Goal: Information Seeking & Learning: Learn about a topic

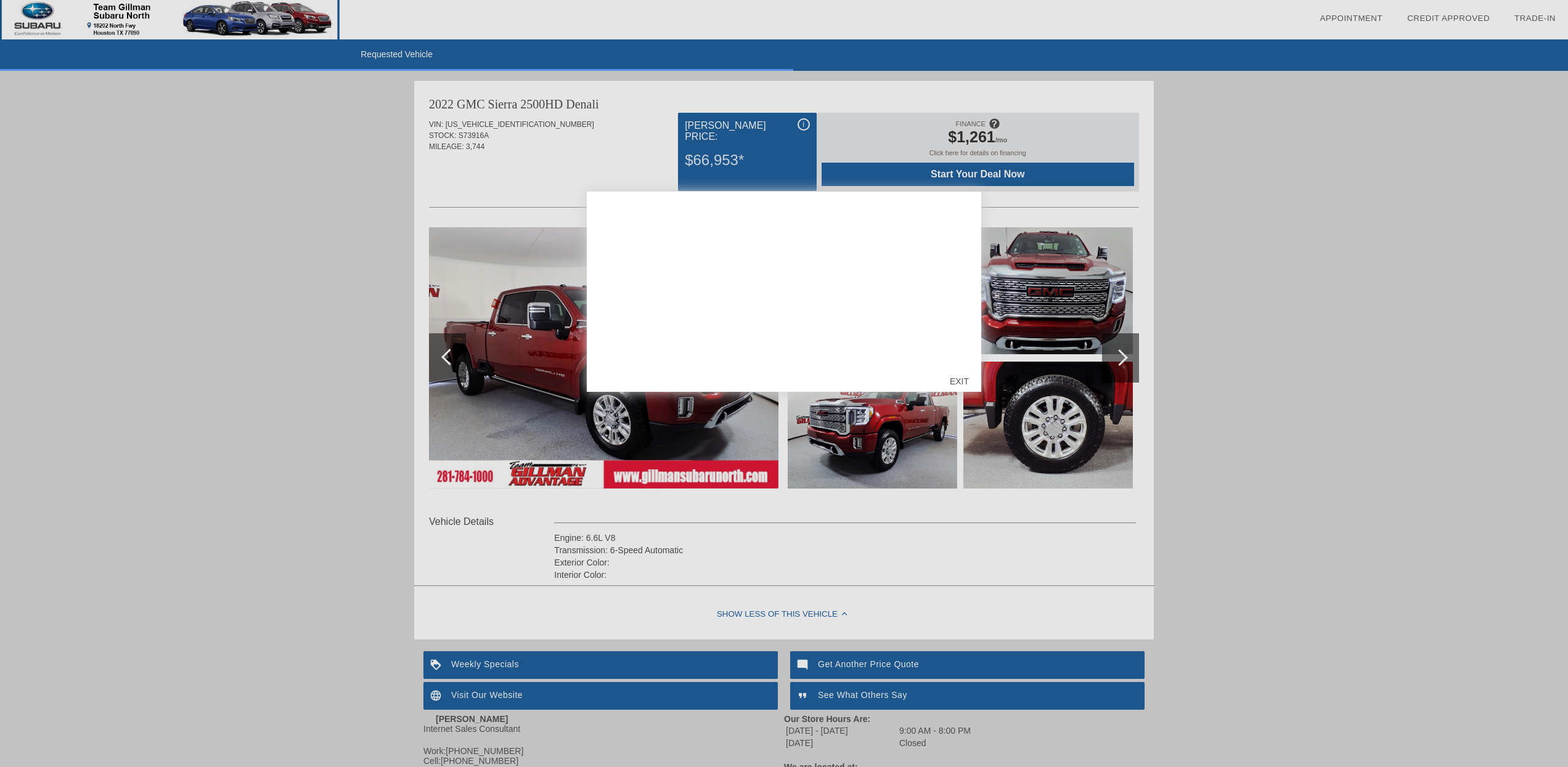
click at [956, 380] on div "EXIT" at bounding box center [959, 381] width 43 height 37
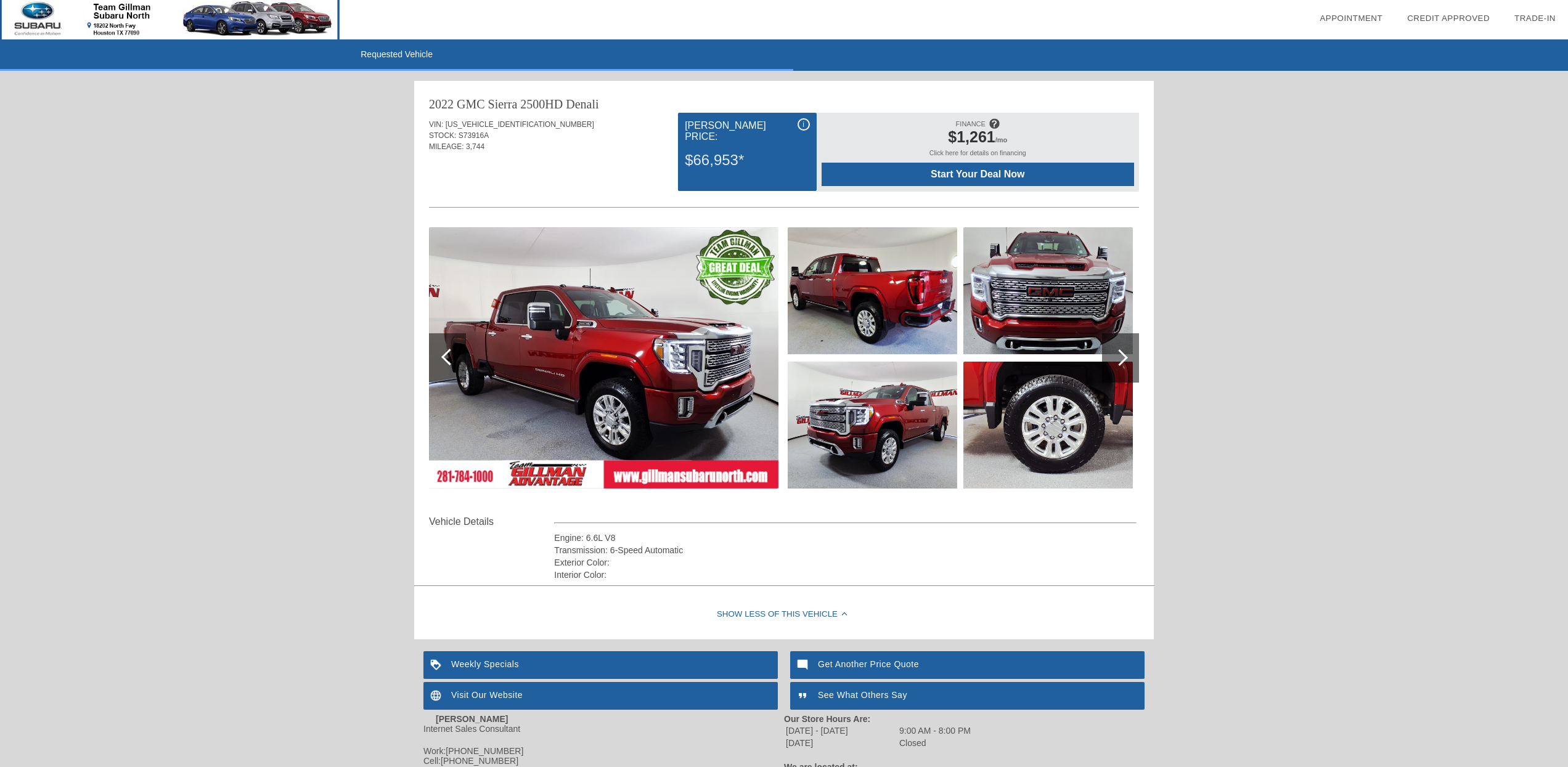
click at [1124, 358] on div at bounding box center [1120, 358] width 17 height 17
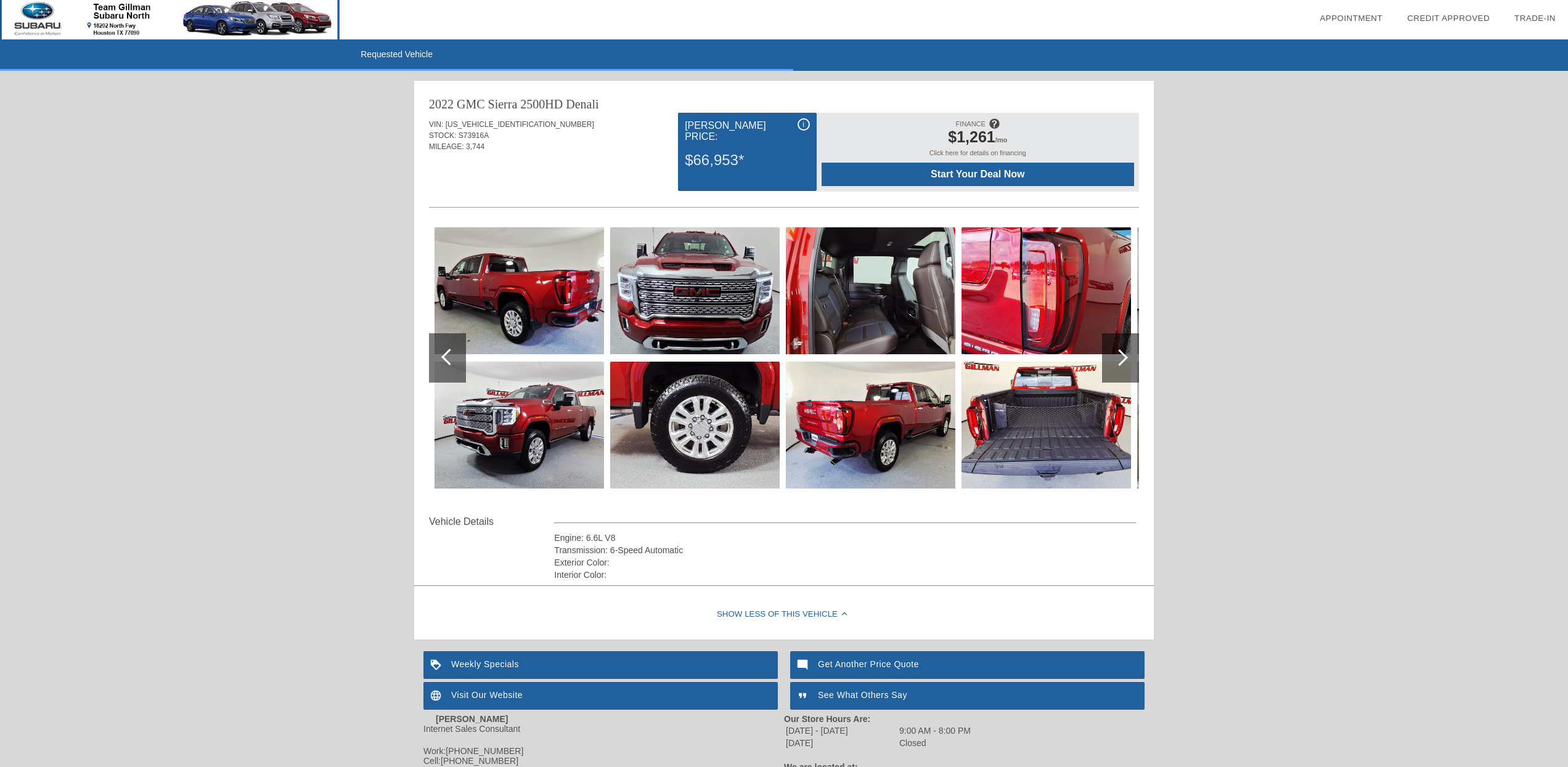
click at [1124, 358] on div at bounding box center [1120, 358] width 17 height 17
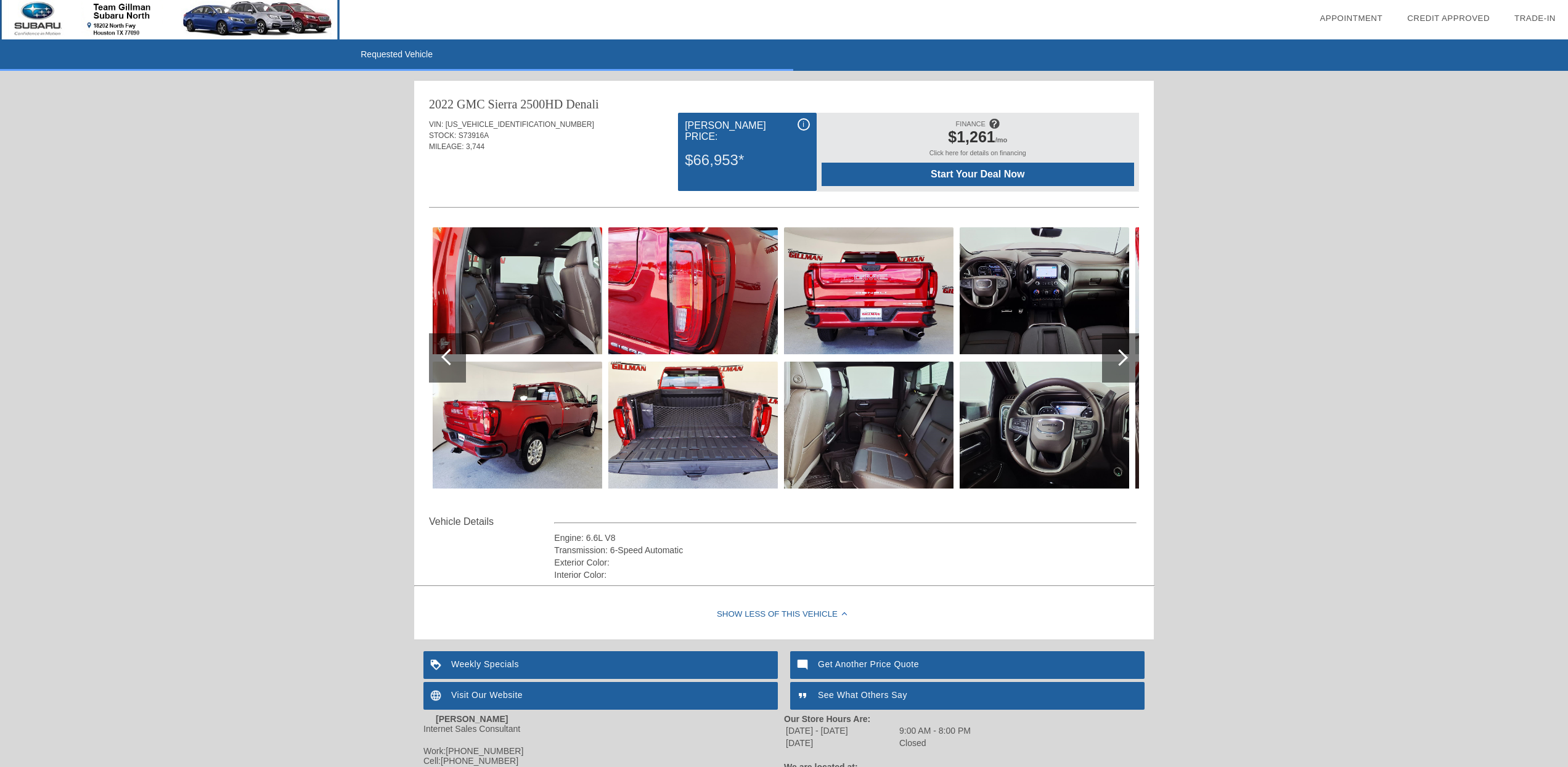
click at [1123, 358] on div at bounding box center [1120, 358] width 17 height 17
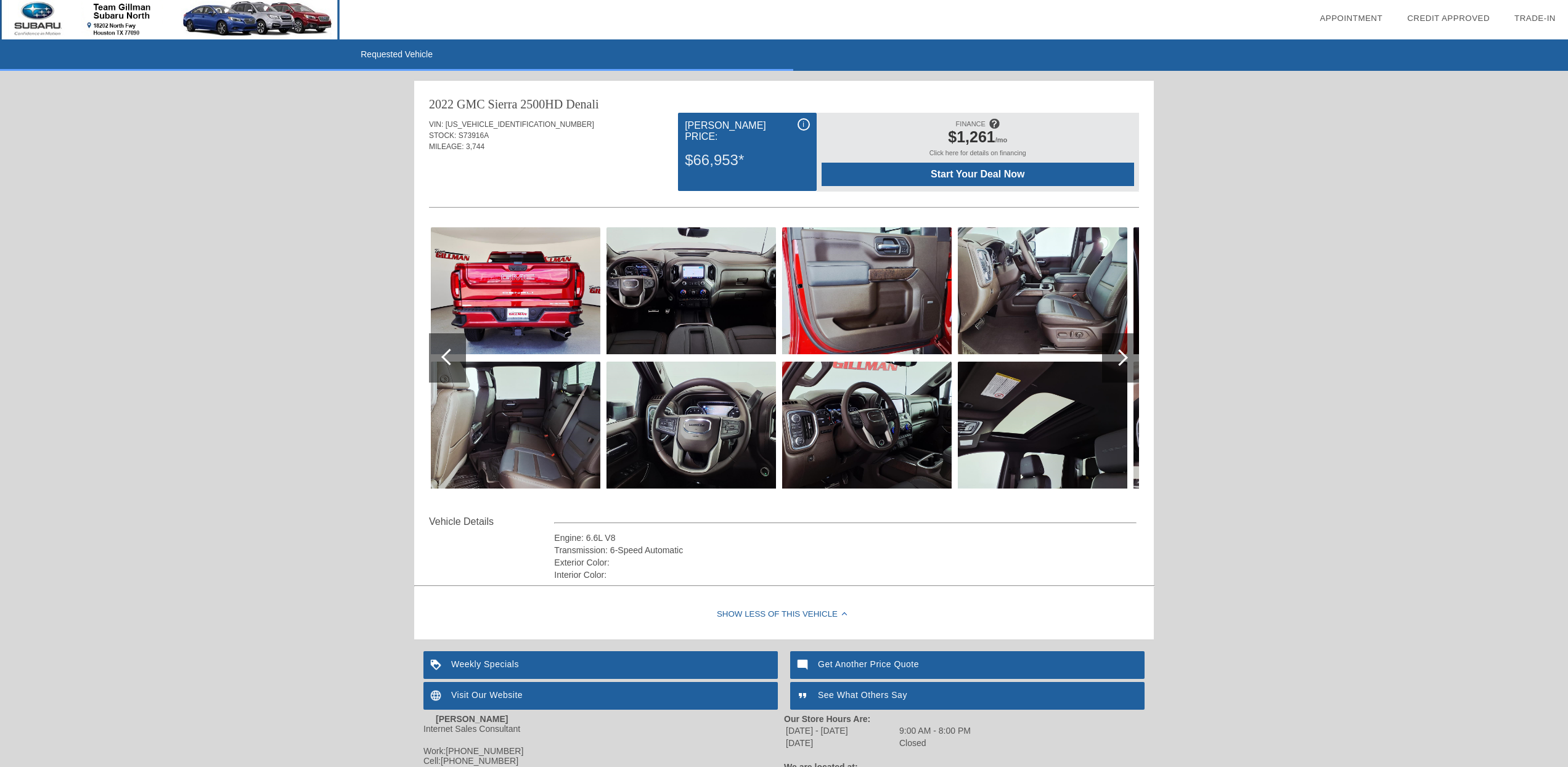
click at [1042, 312] on img at bounding box center [1042, 290] width 169 height 127
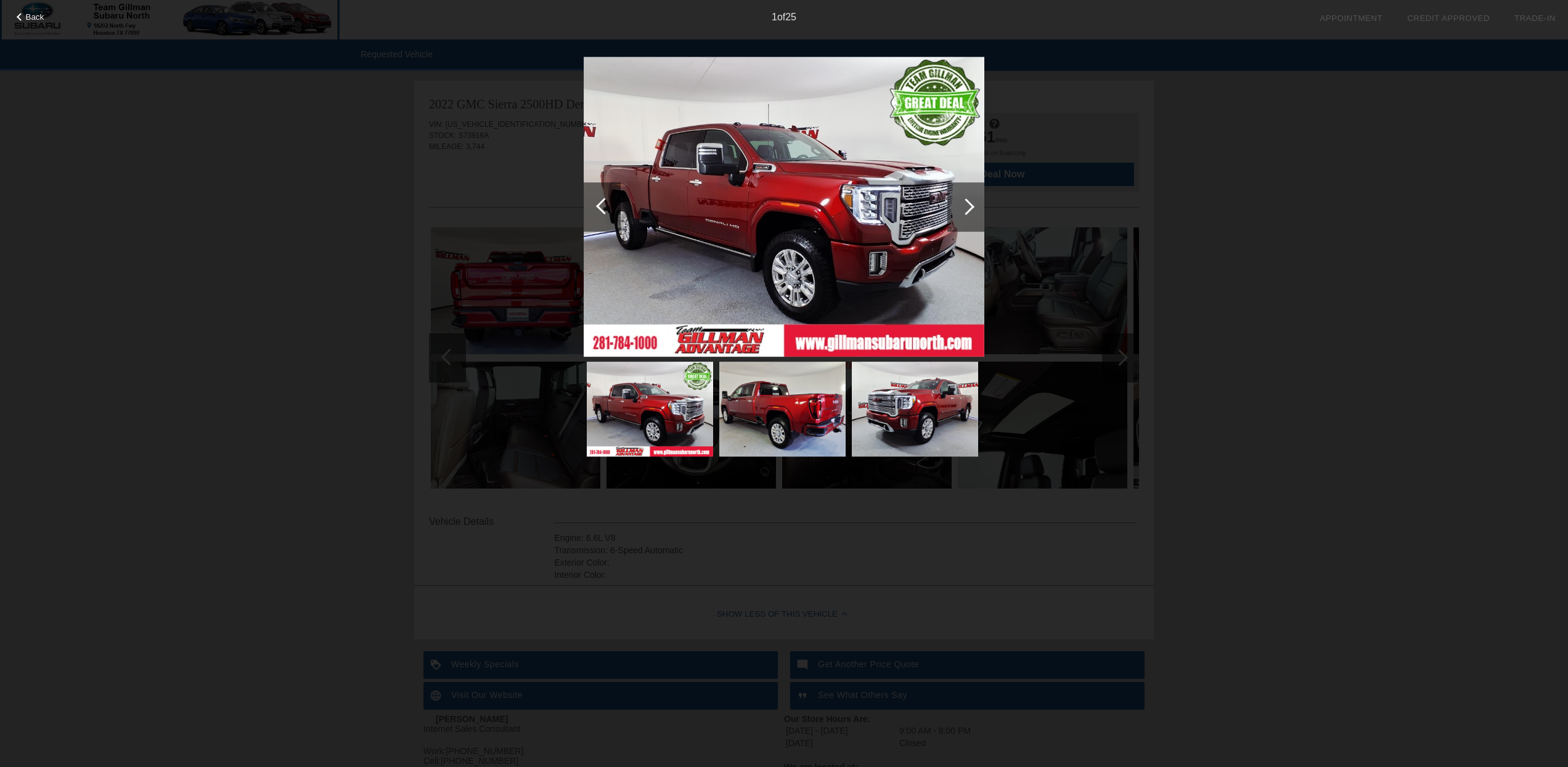
click at [966, 202] on div at bounding box center [967, 207] width 17 height 17
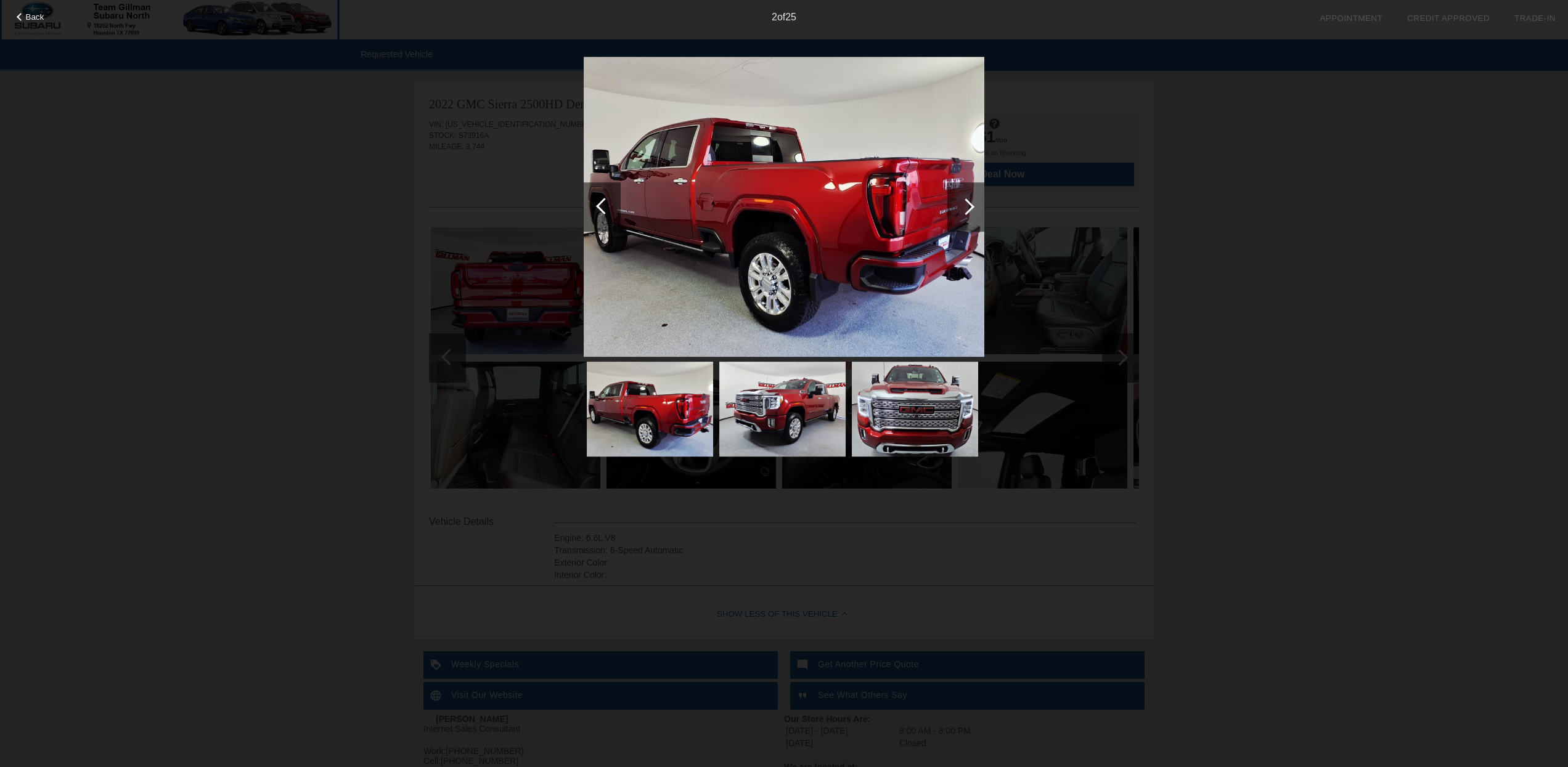
click at [967, 202] on div at bounding box center [967, 207] width 17 height 17
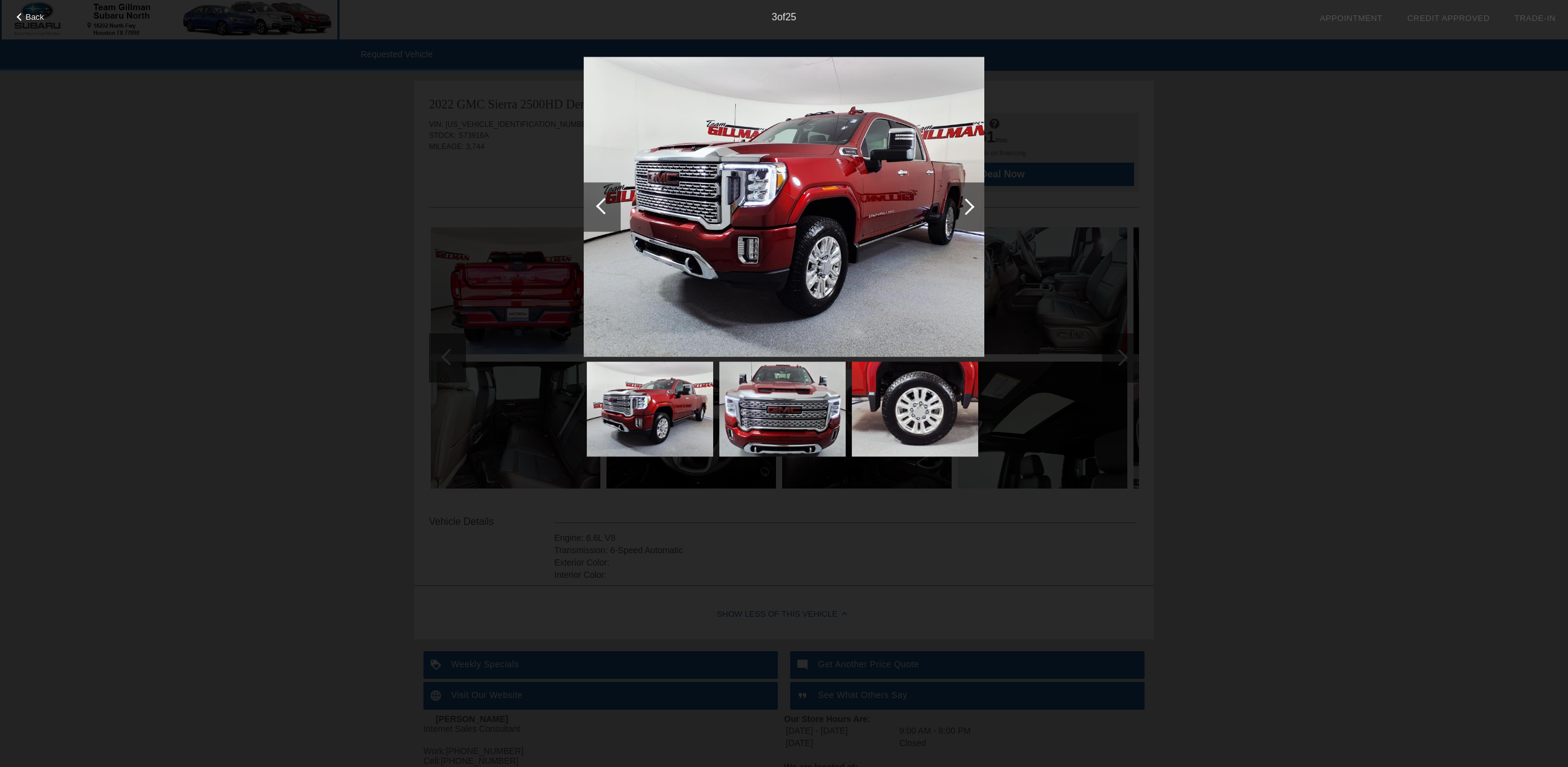
click at [967, 202] on div at bounding box center [967, 207] width 17 height 17
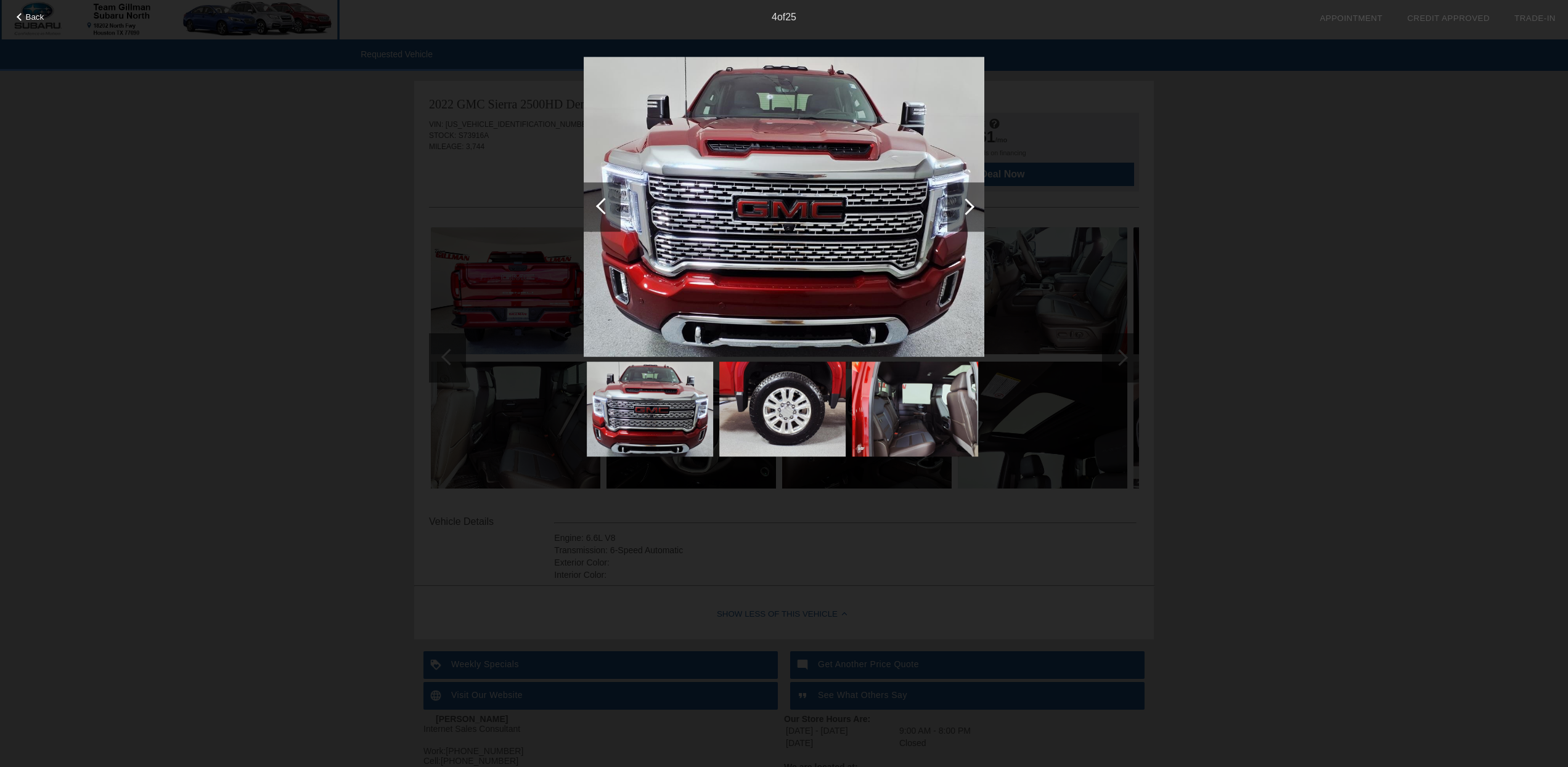
click at [967, 202] on div at bounding box center [967, 207] width 17 height 17
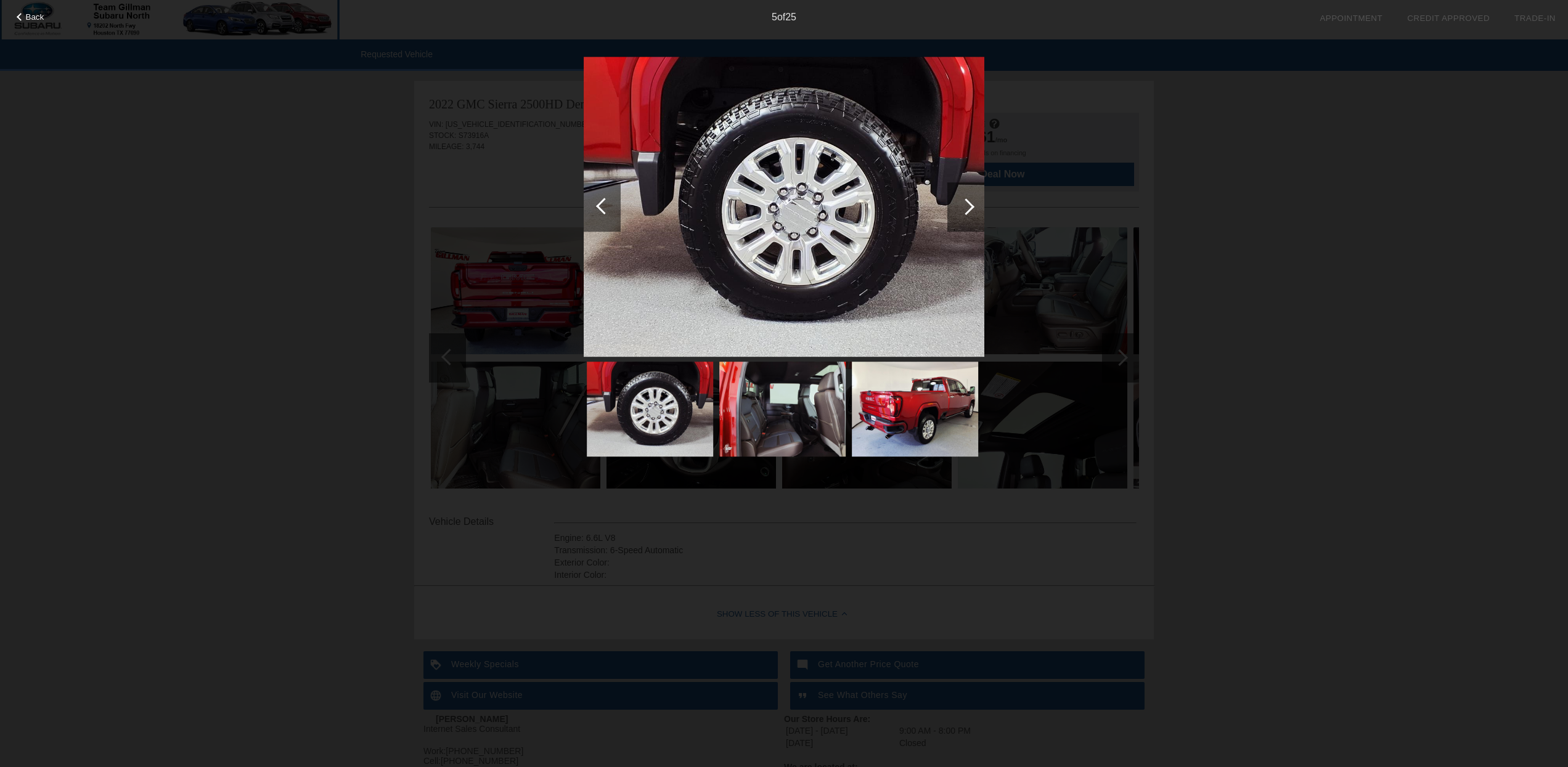
click at [967, 202] on div at bounding box center [967, 207] width 17 height 17
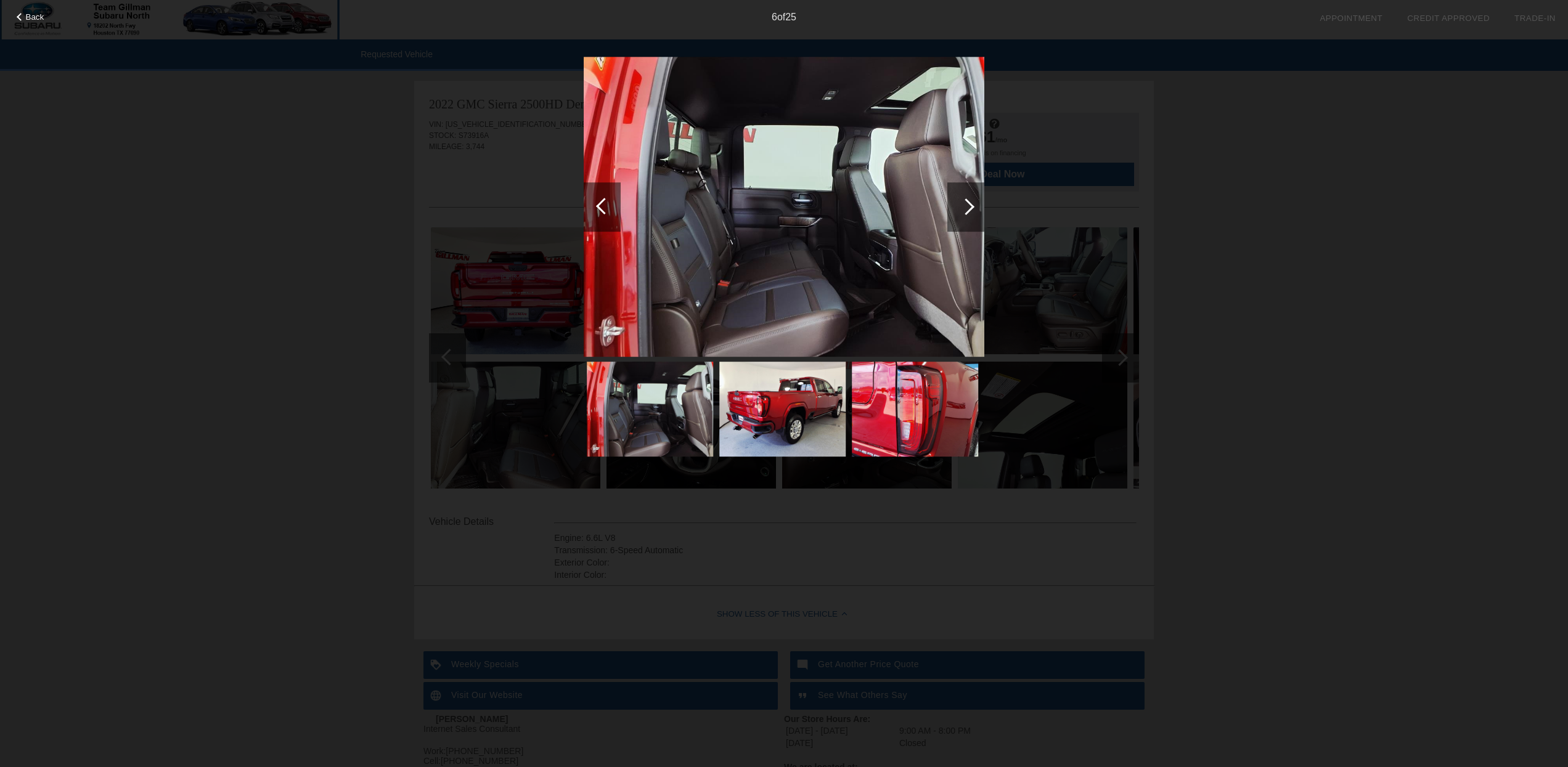
click at [966, 202] on div at bounding box center [967, 207] width 17 height 17
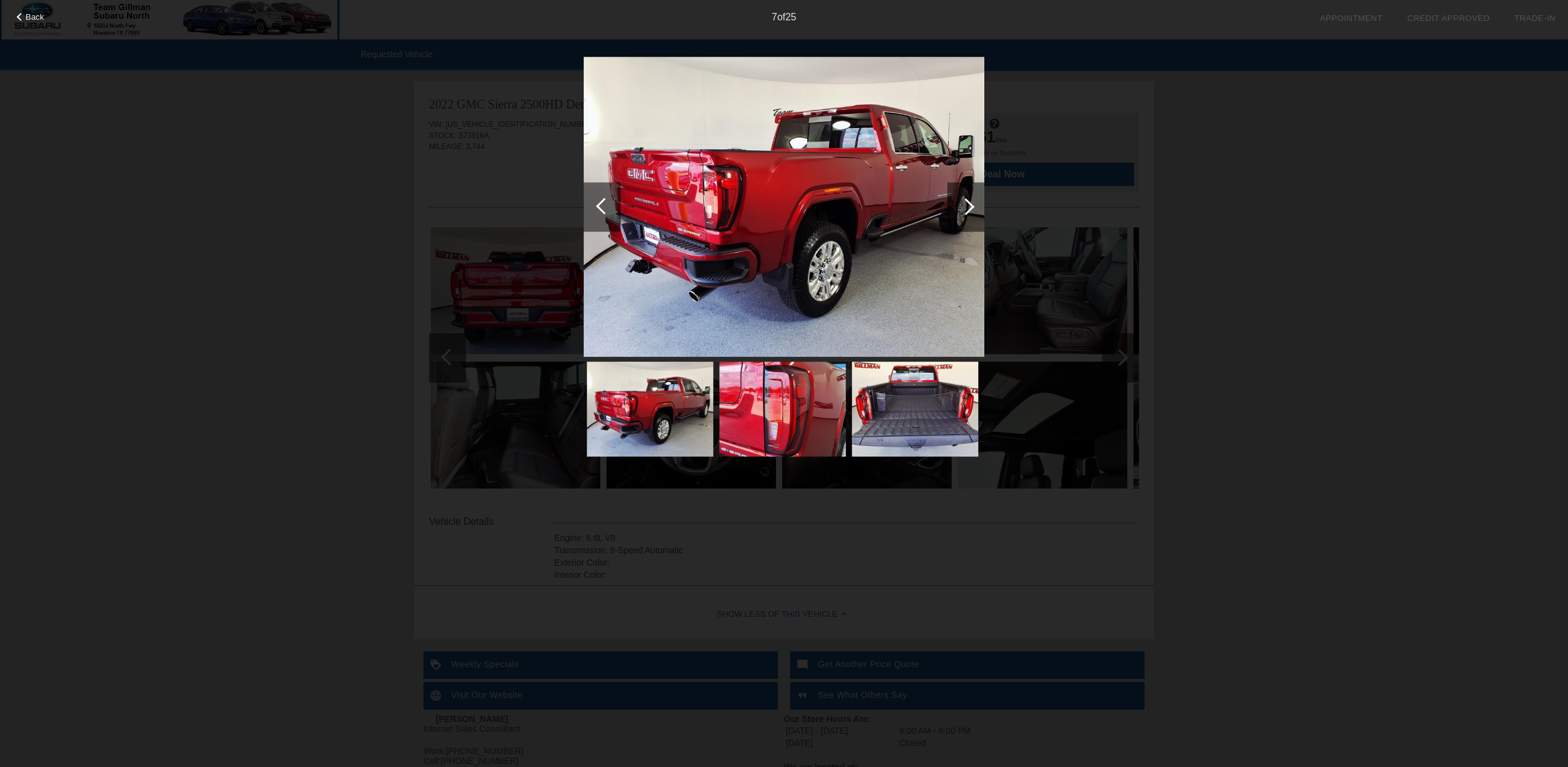
click at [966, 202] on div at bounding box center [967, 207] width 17 height 17
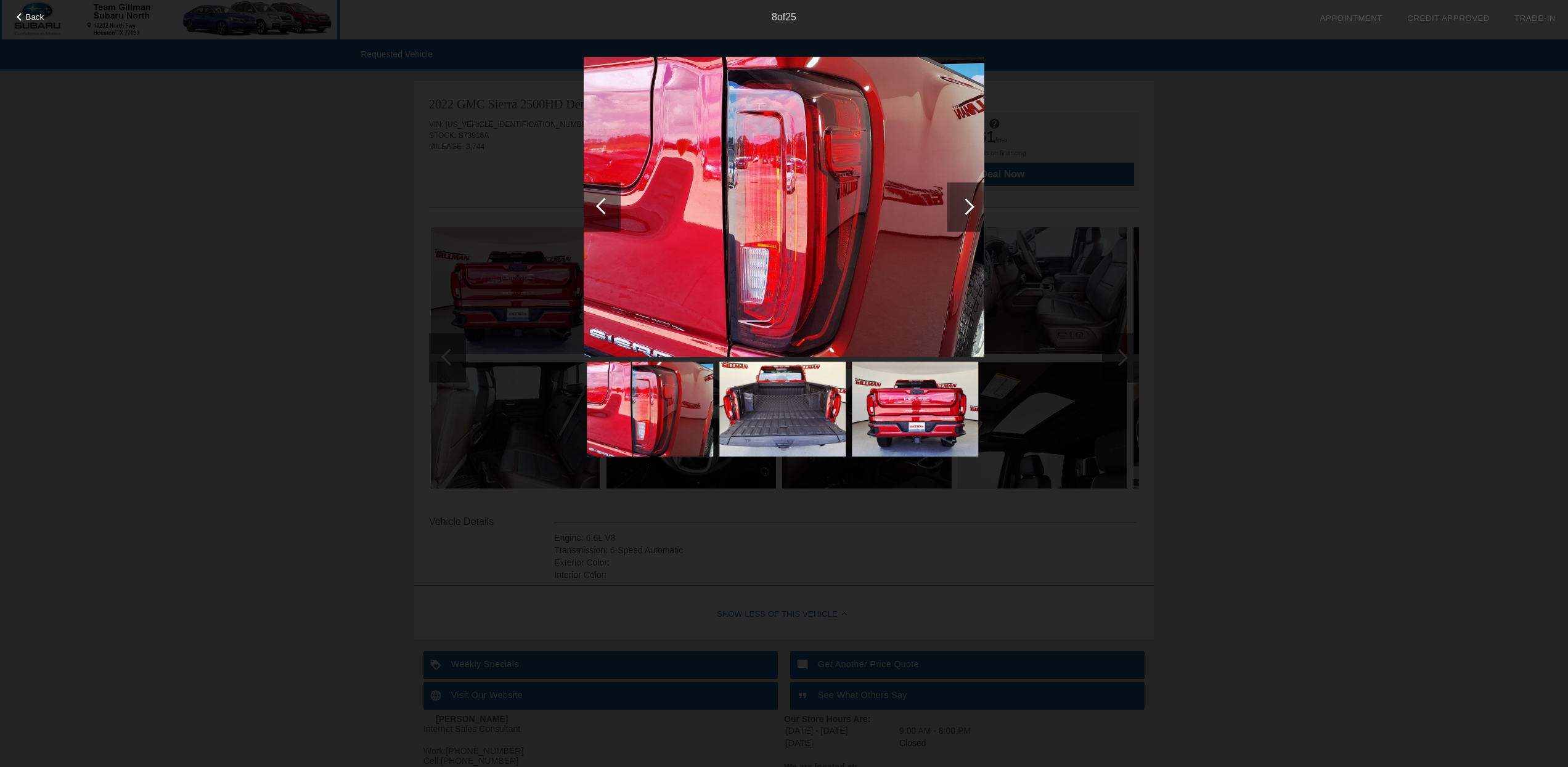
click at [966, 202] on div at bounding box center [967, 207] width 17 height 17
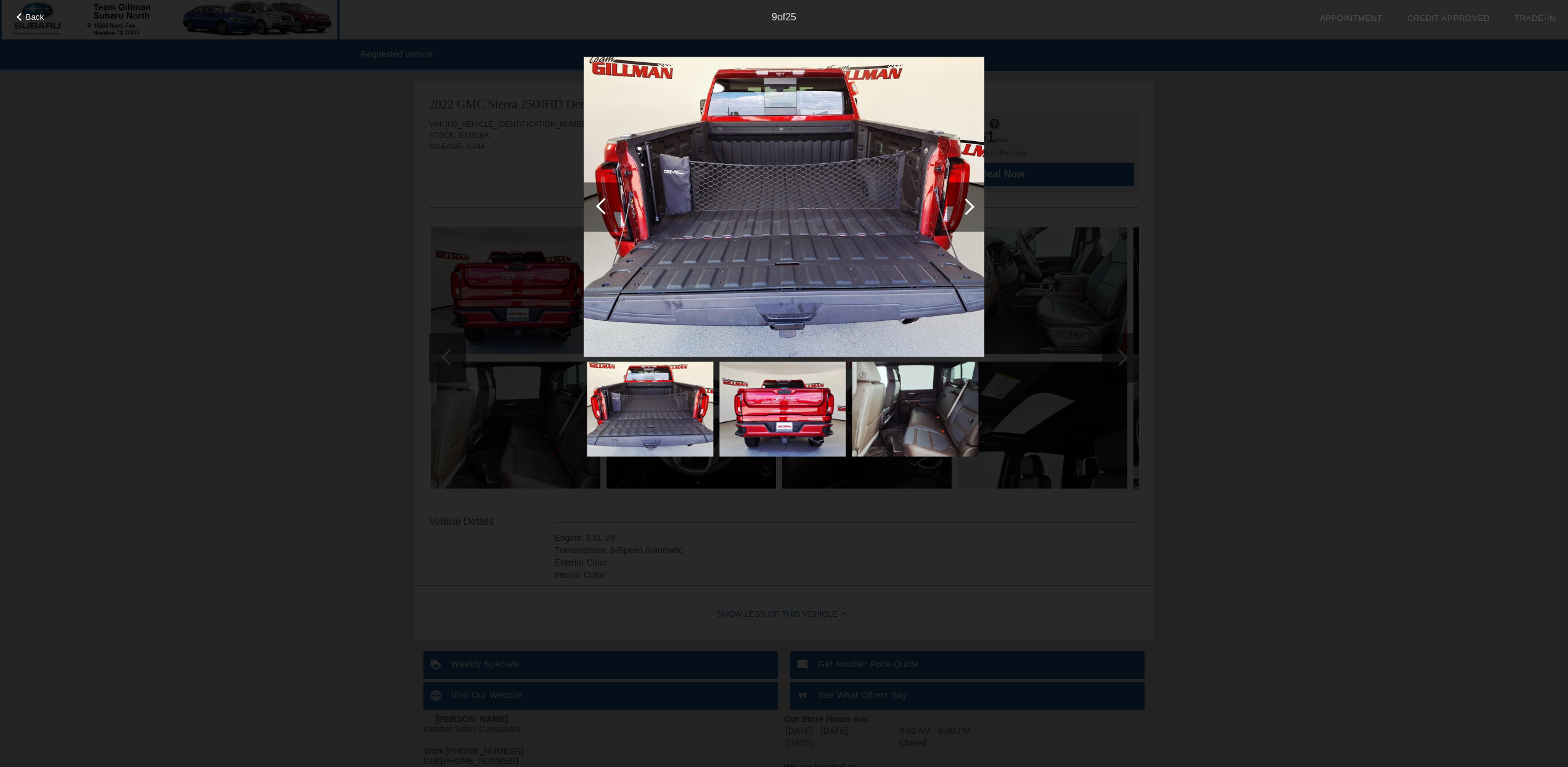
click at [966, 202] on div at bounding box center [967, 207] width 17 height 17
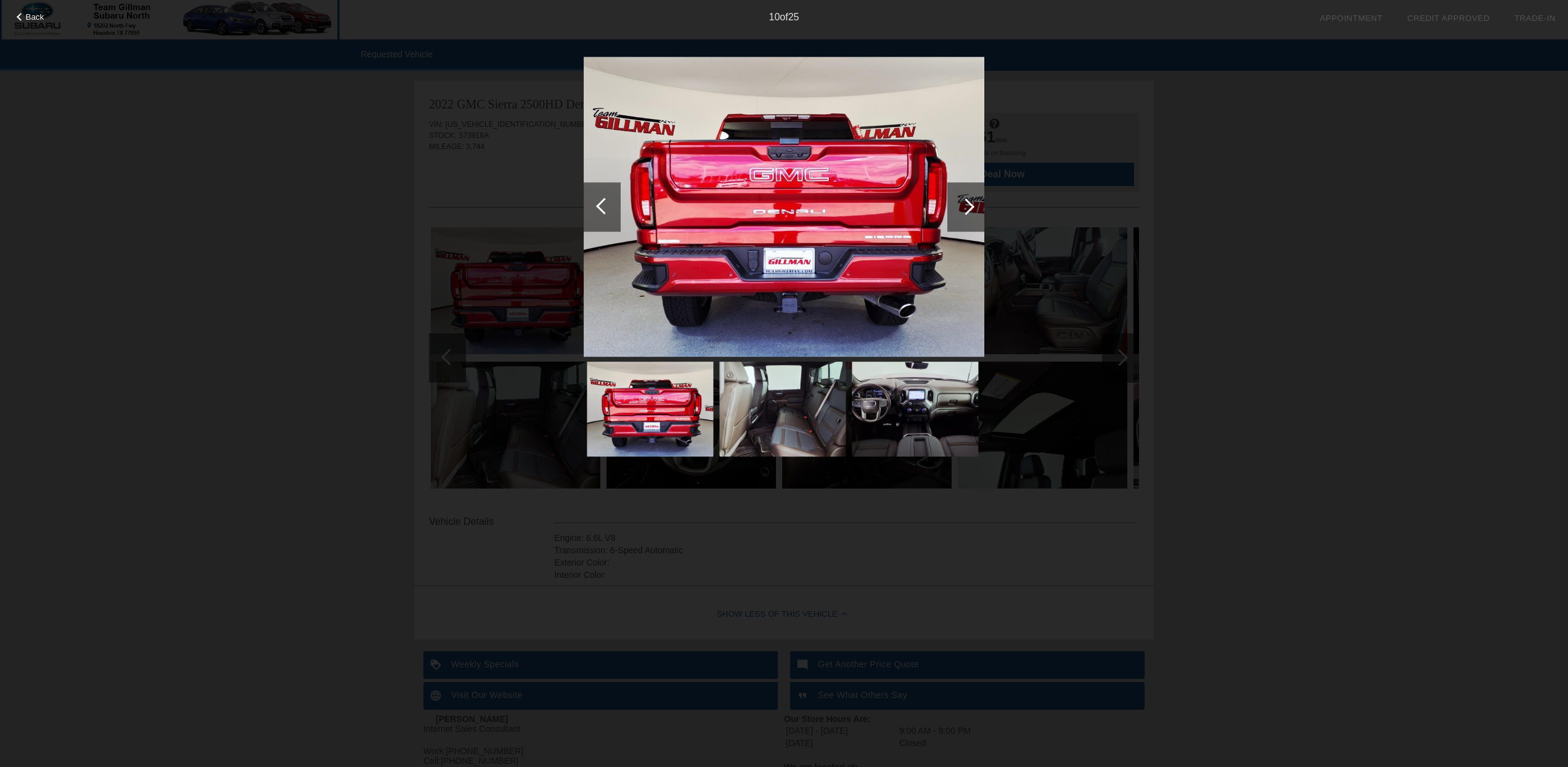
click at [966, 202] on div at bounding box center [967, 207] width 17 height 17
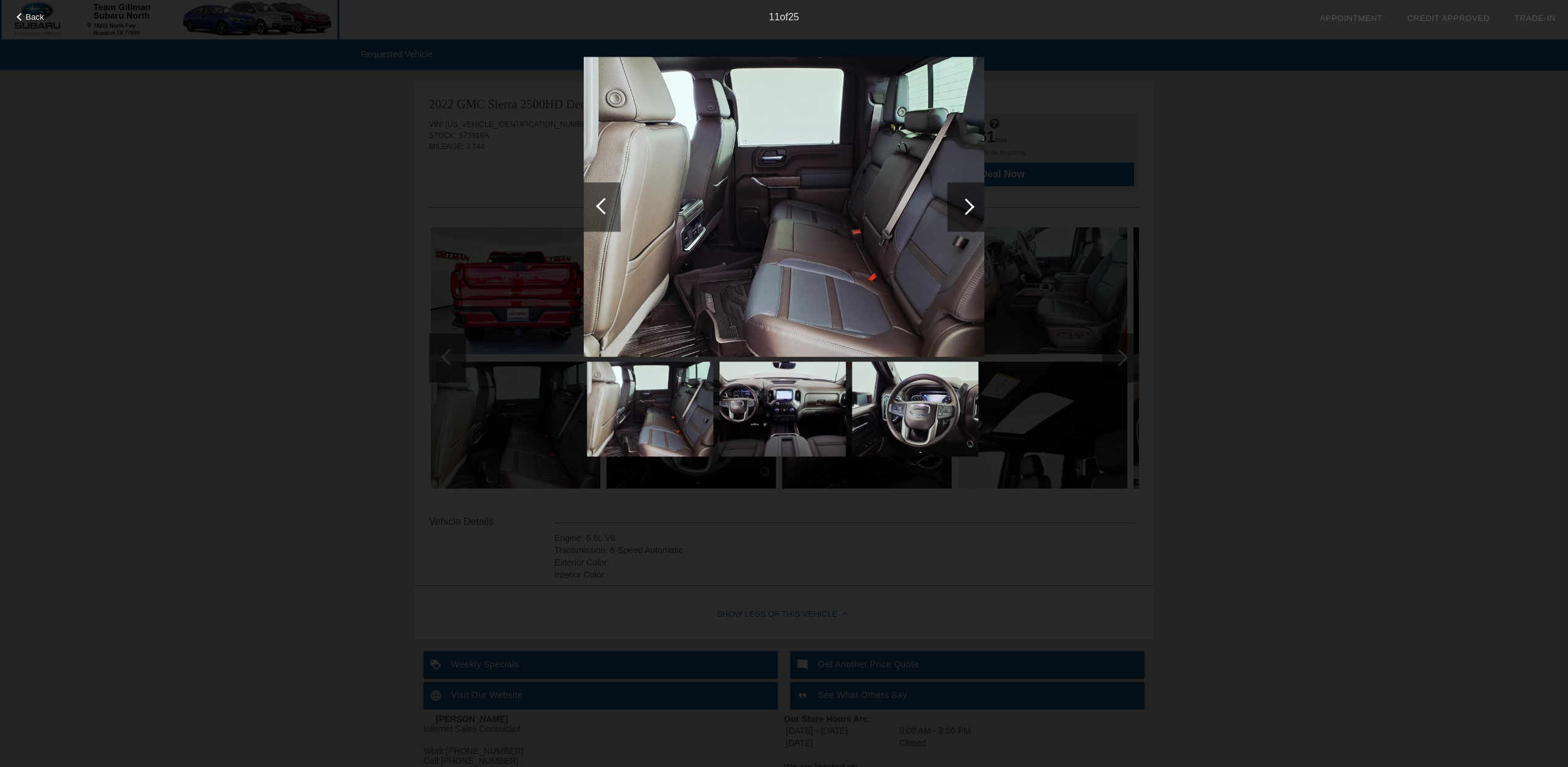
click at [966, 203] on div at bounding box center [967, 207] width 17 height 17
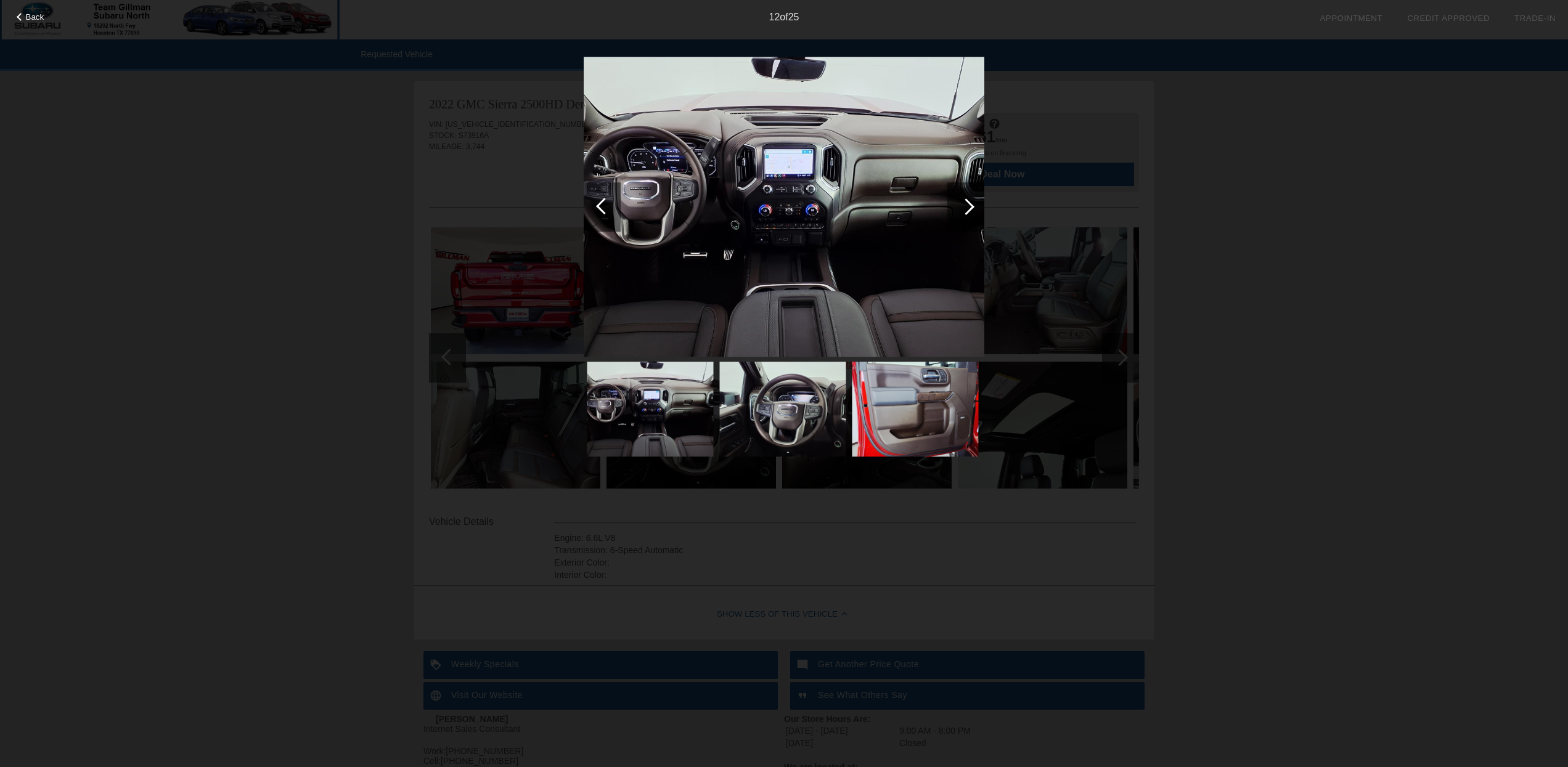
click at [967, 203] on div at bounding box center [967, 207] width 17 height 17
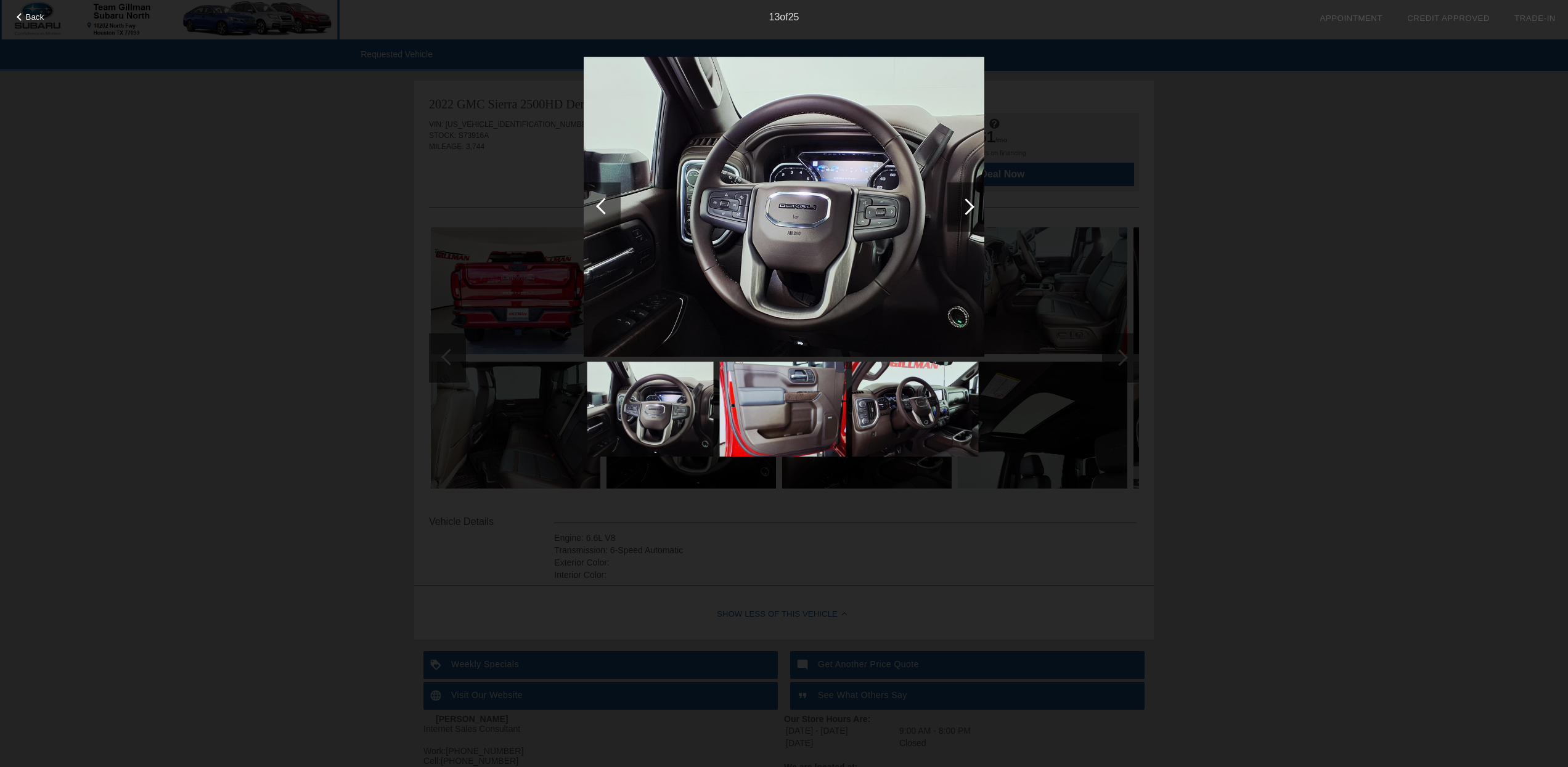
click at [967, 203] on div at bounding box center [967, 207] width 17 height 17
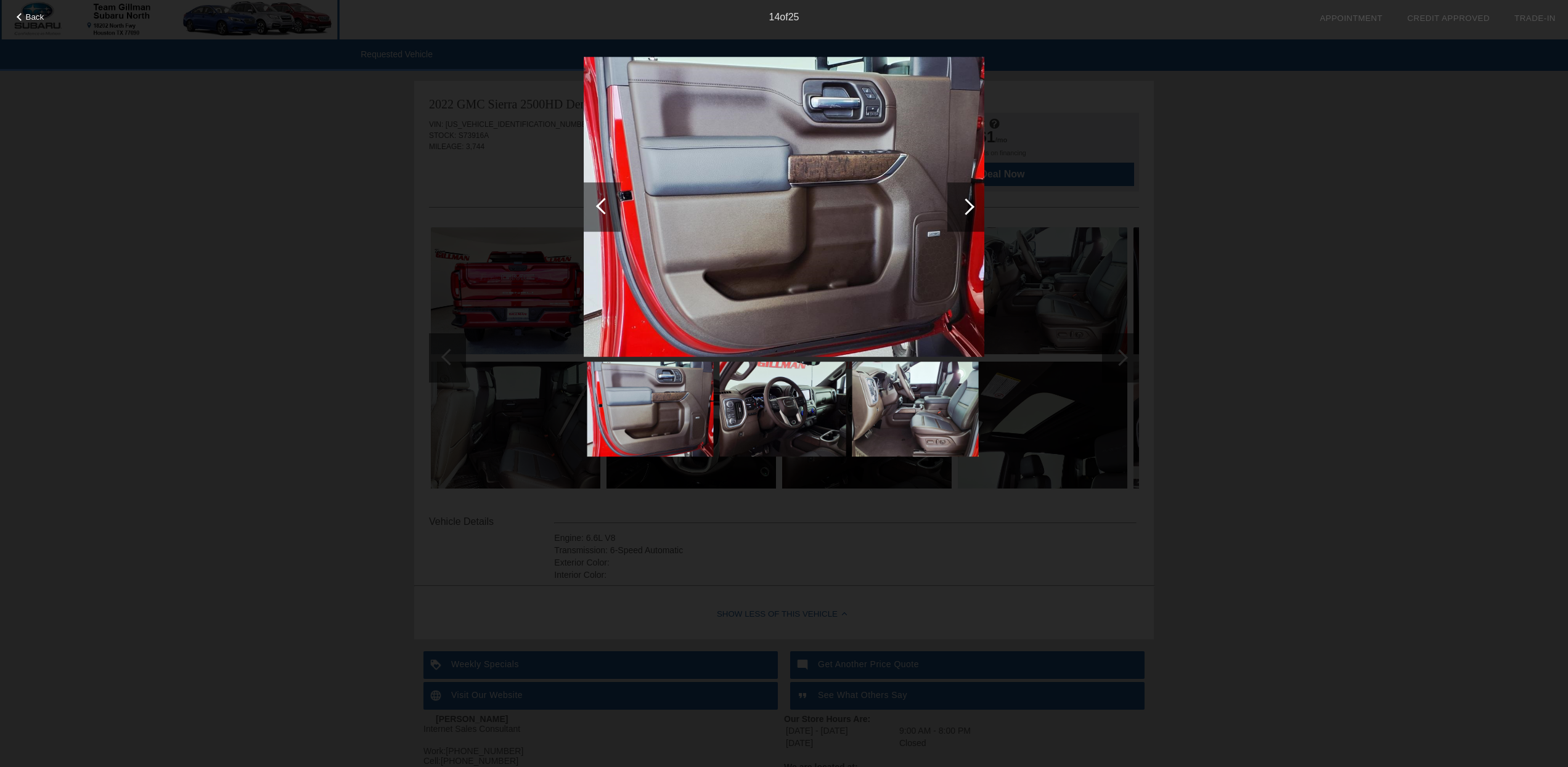
click at [967, 203] on div at bounding box center [967, 207] width 17 height 17
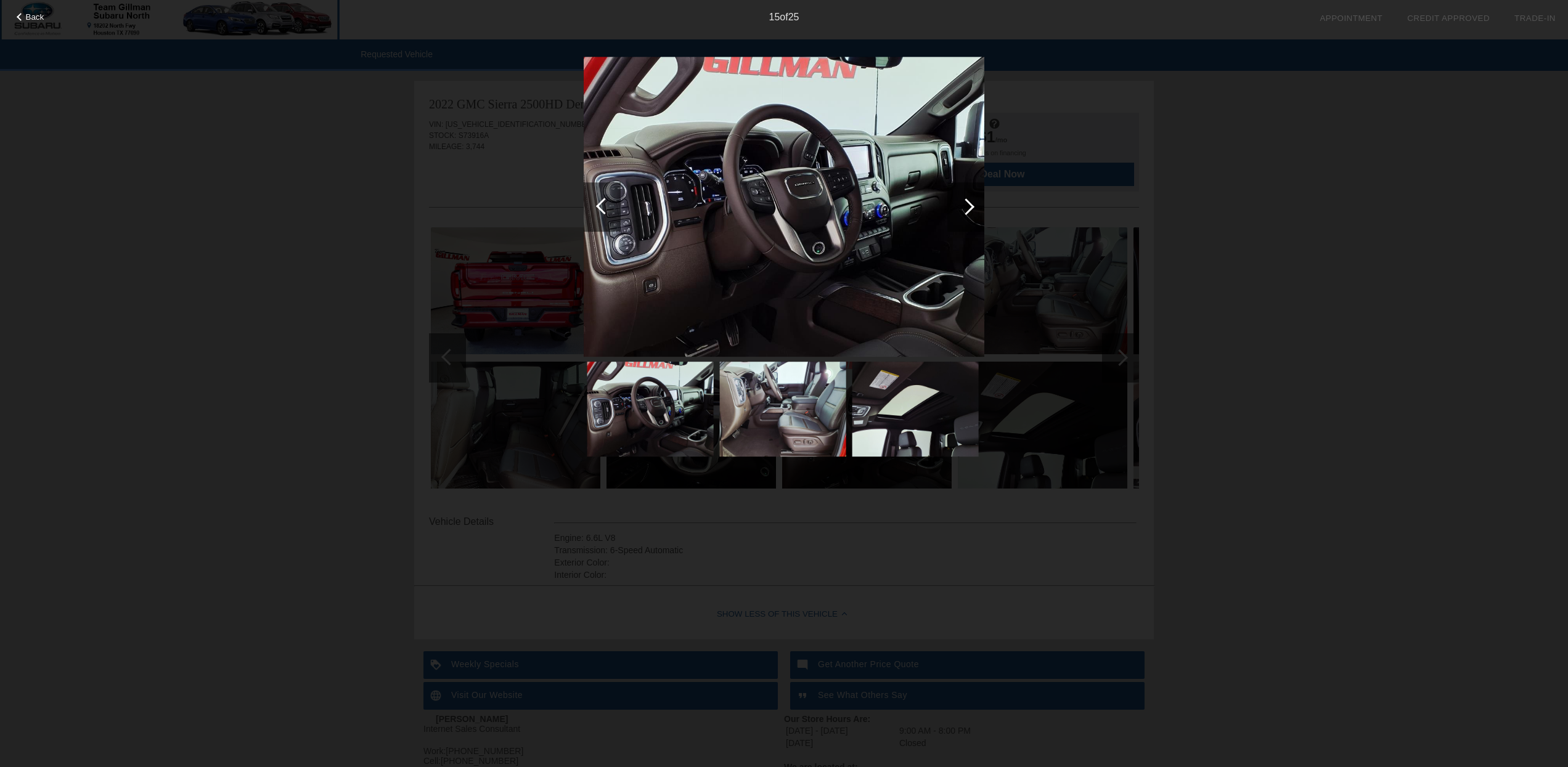
click at [967, 203] on div at bounding box center [967, 207] width 17 height 17
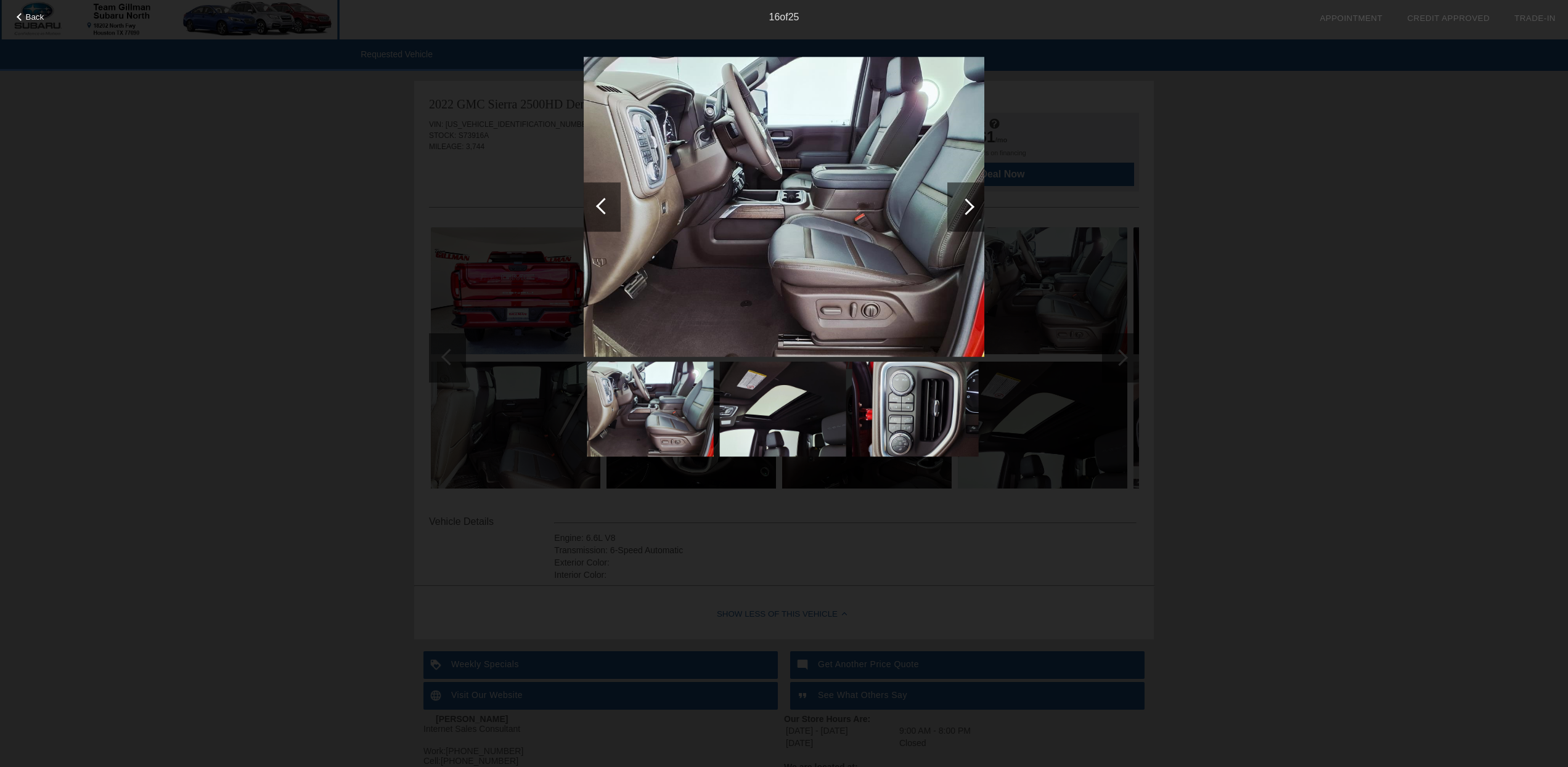
click at [967, 203] on div at bounding box center [967, 207] width 17 height 17
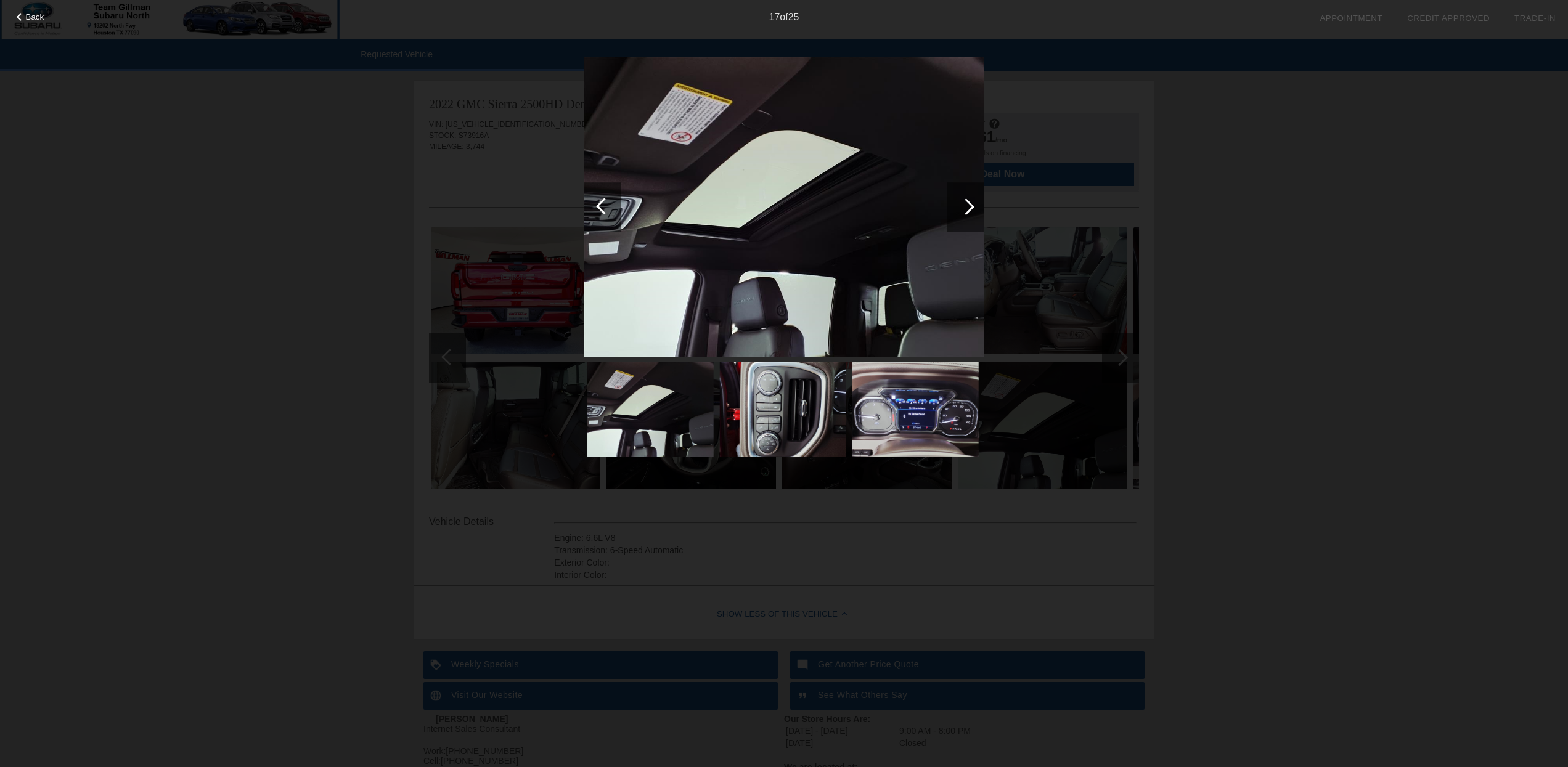
click at [967, 203] on div at bounding box center [967, 207] width 17 height 17
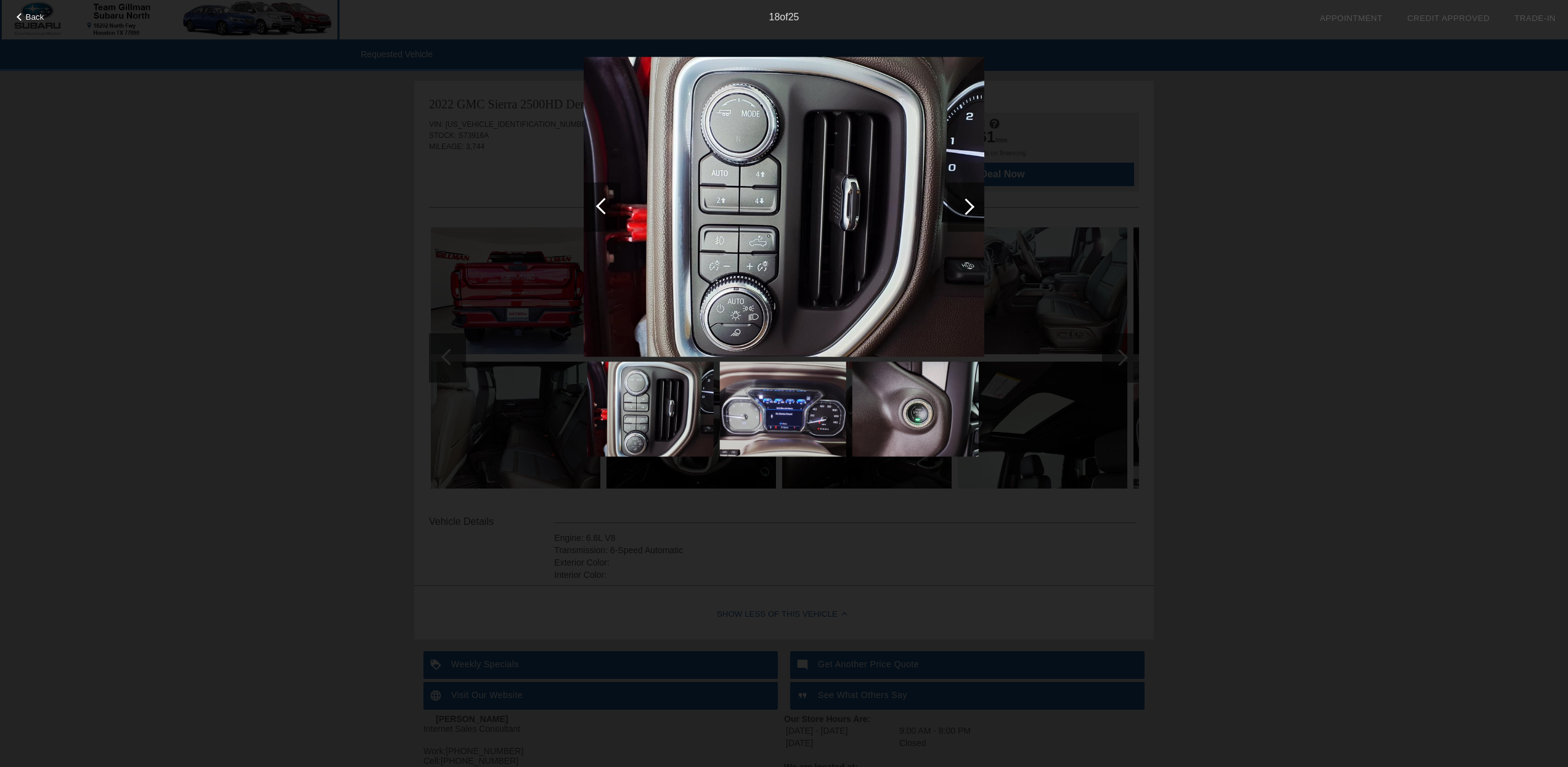
click at [967, 203] on div at bounding box center [967, 207] width 17 height 17
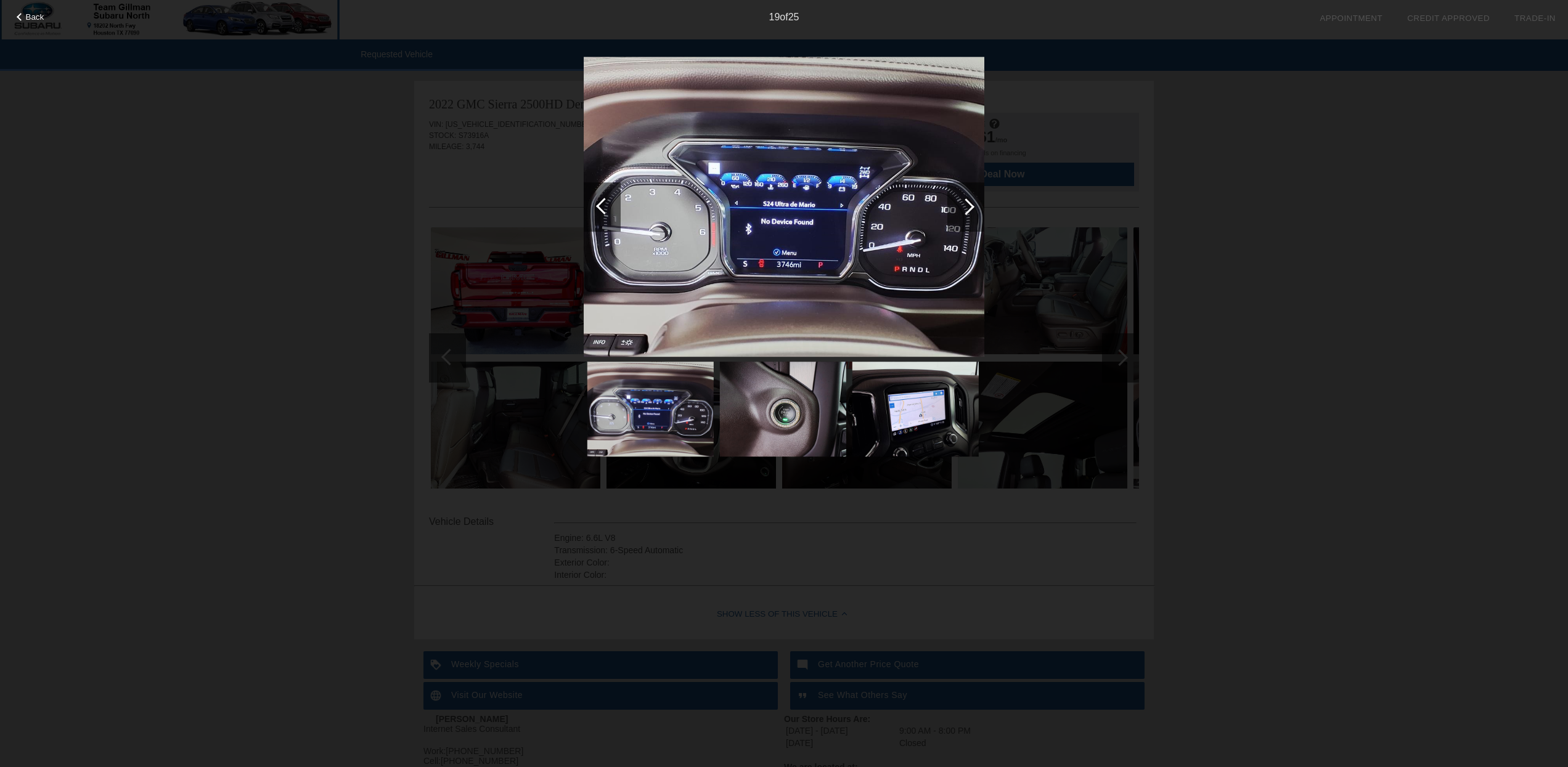
click at [967, 203] on div at bounding box center [967, 207] width 17 height 17
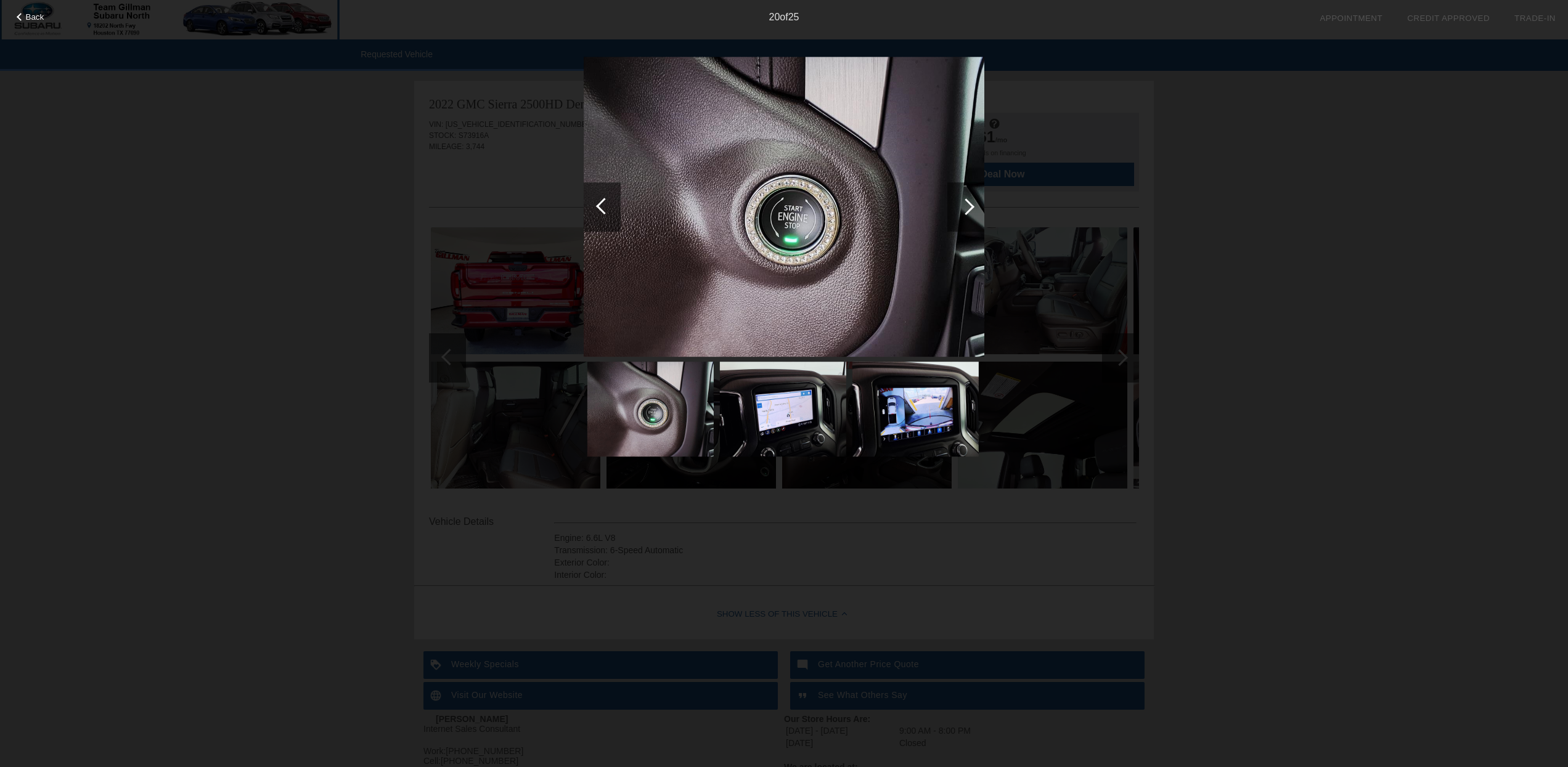
click at [967, 203] on div at bounding box center [967, 207] width 17 height 17
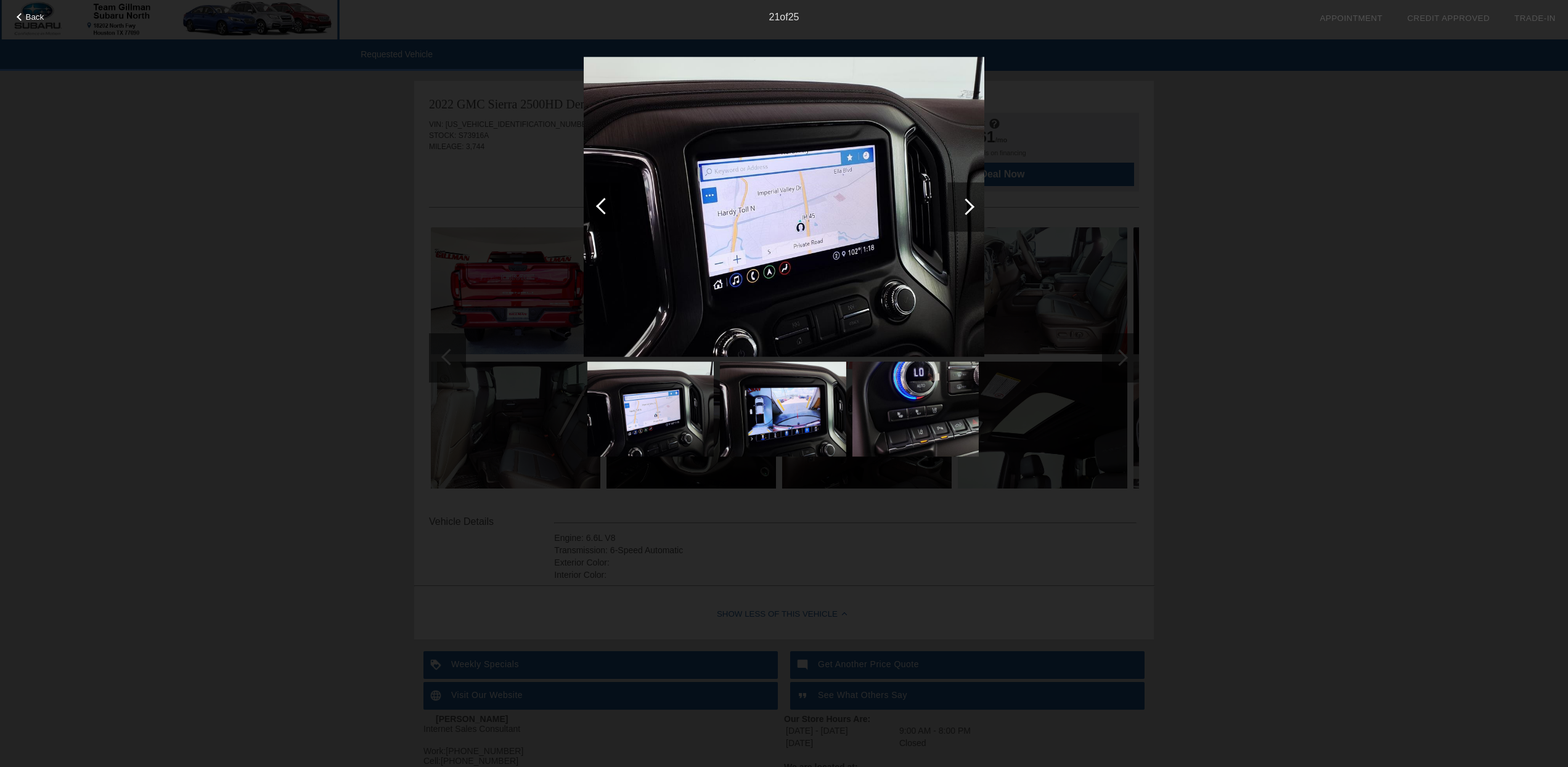
click at [967, 202] on div at bounding box center [967, 207] width 17 height 17
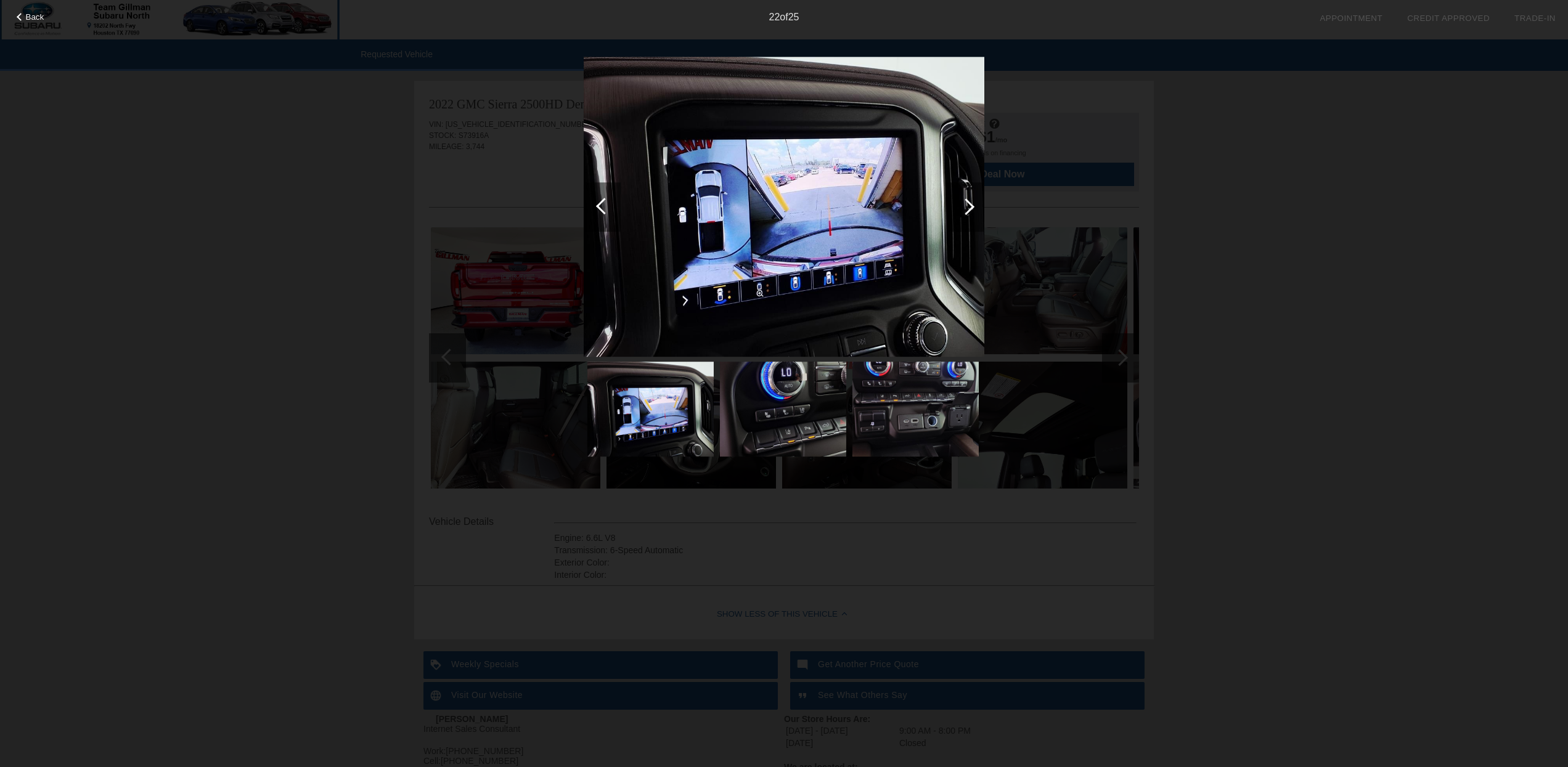
click at [967, 203] on div at bounding box center [967, 207] width 17 height 17
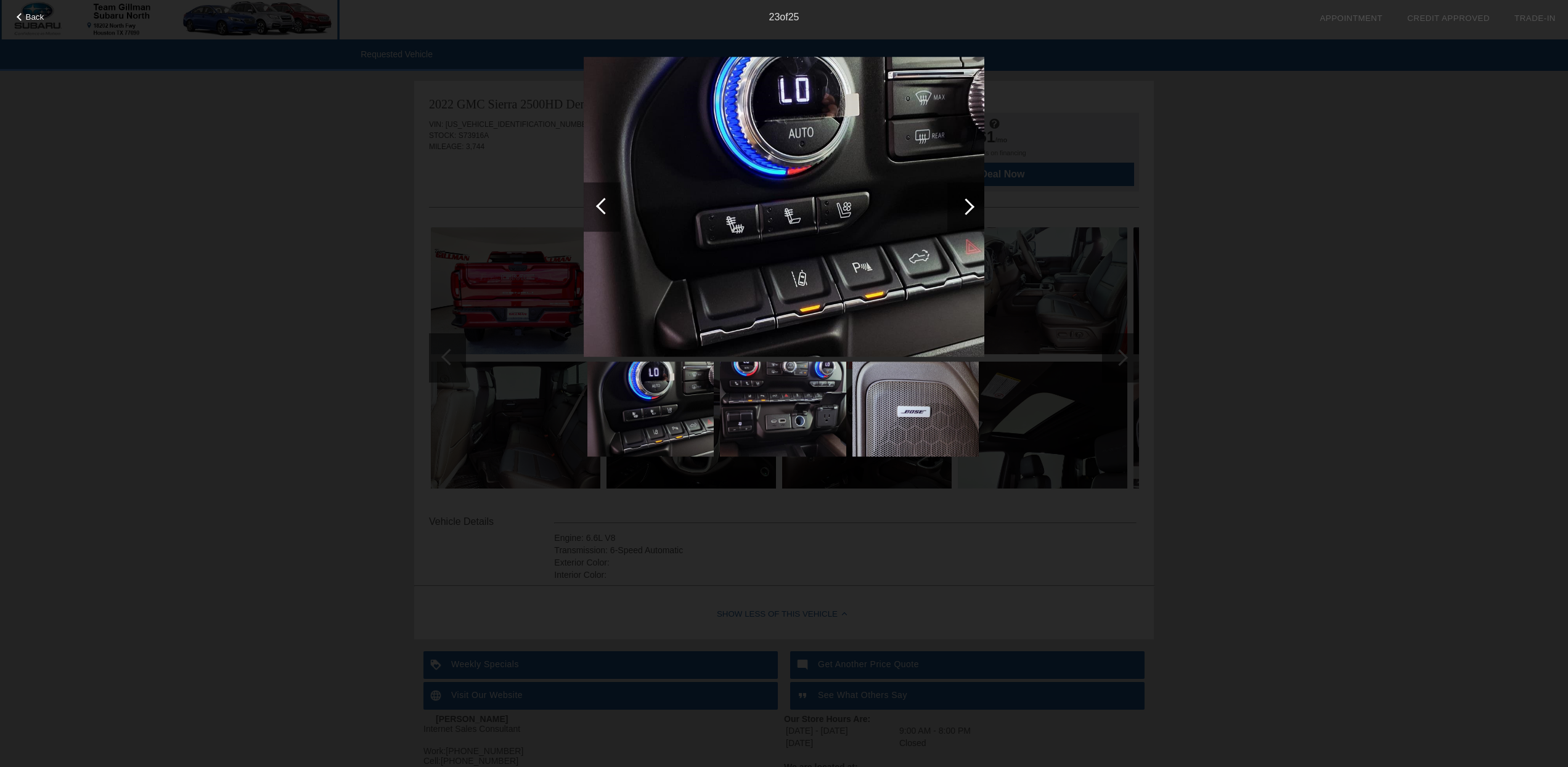
click at [967, 203] on div at bounding box center [967, 207] width 17 height 17
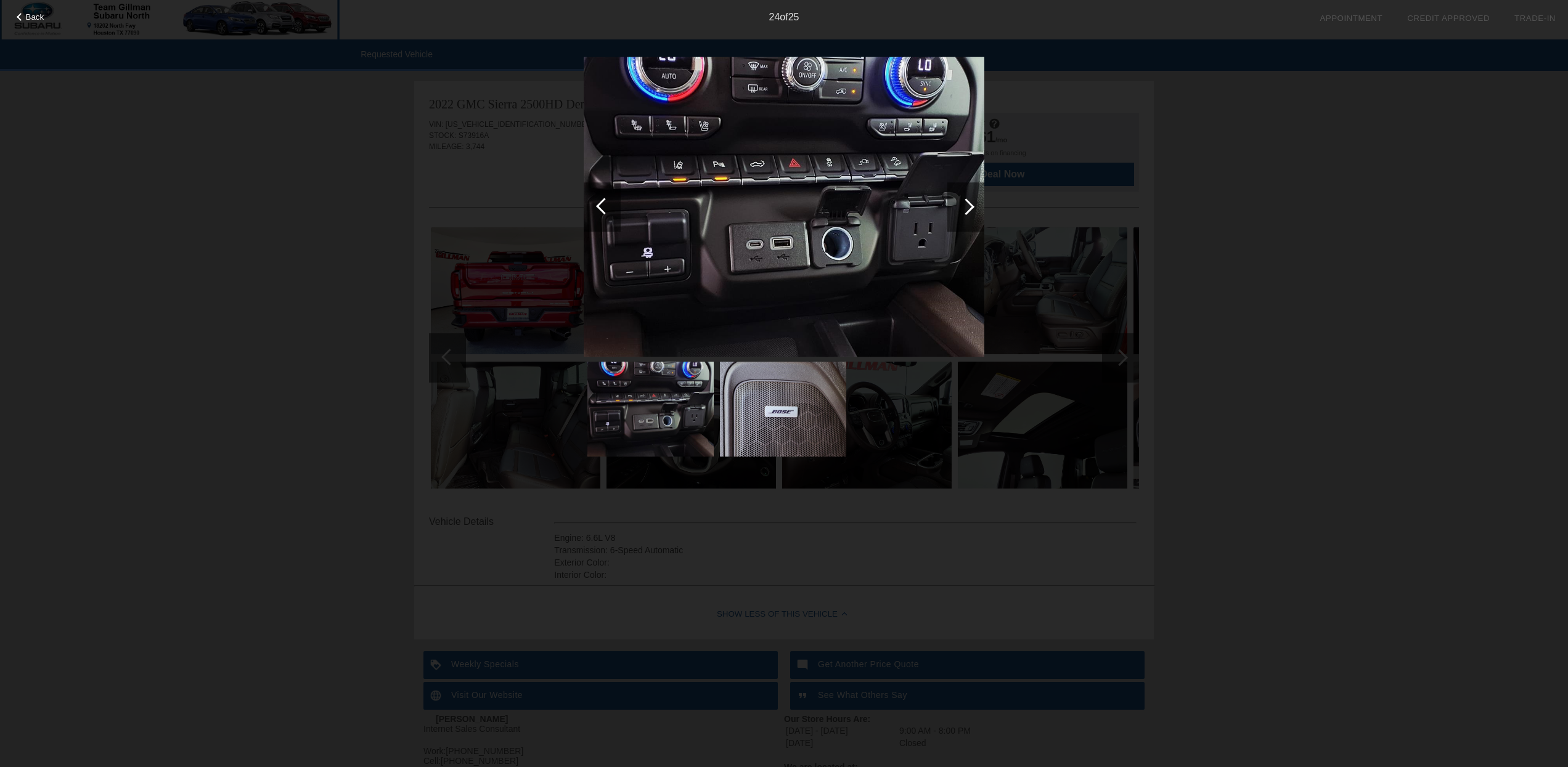
click at [967, 203] on div at bounding box center [967, 207] width 17 height 17
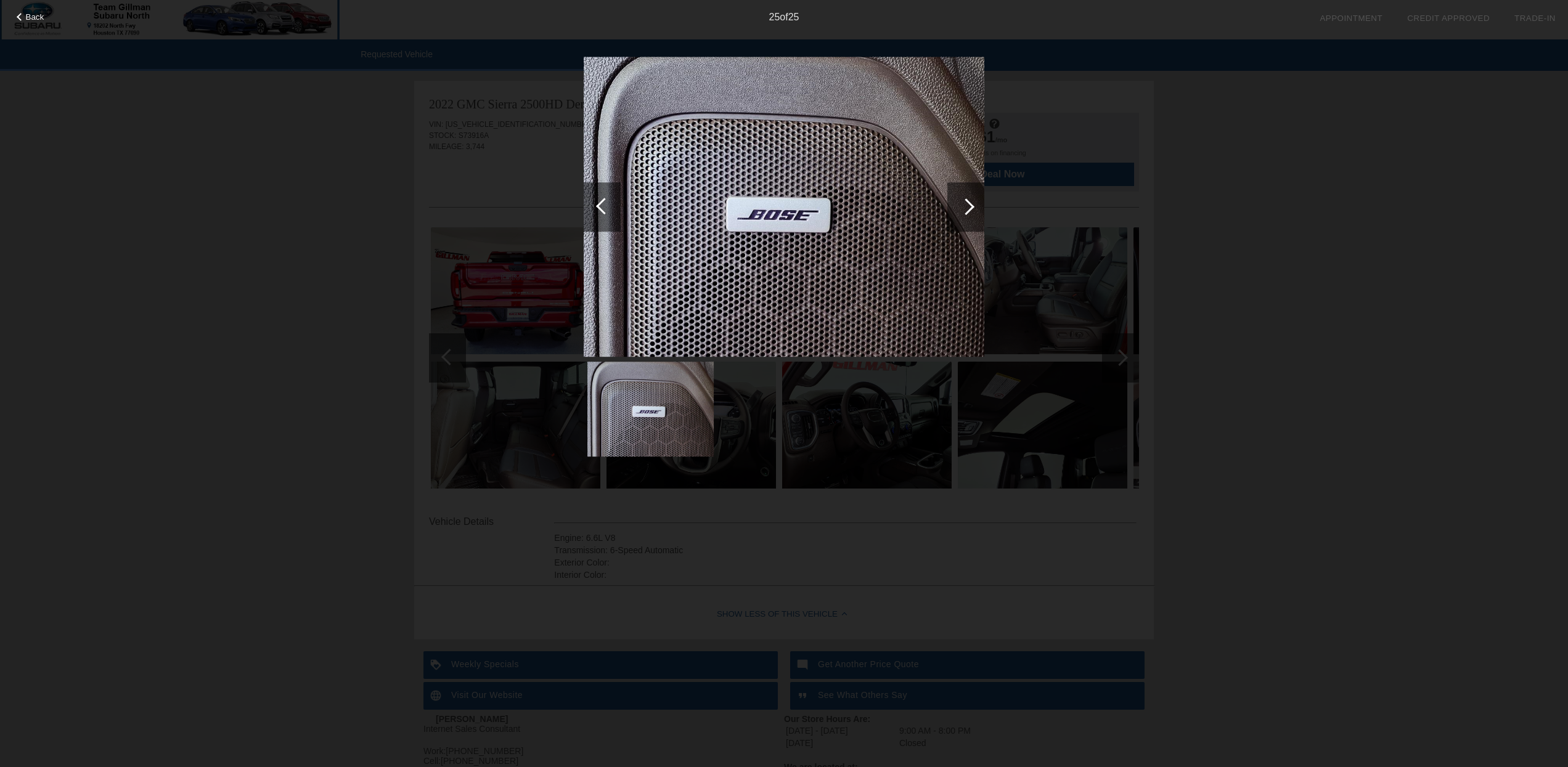
click at [966, 203] on div at bounding box center [967, 207] width 17 height 17
click at [603, 199] on div at bounding box center [605, 206] width 17 height 17
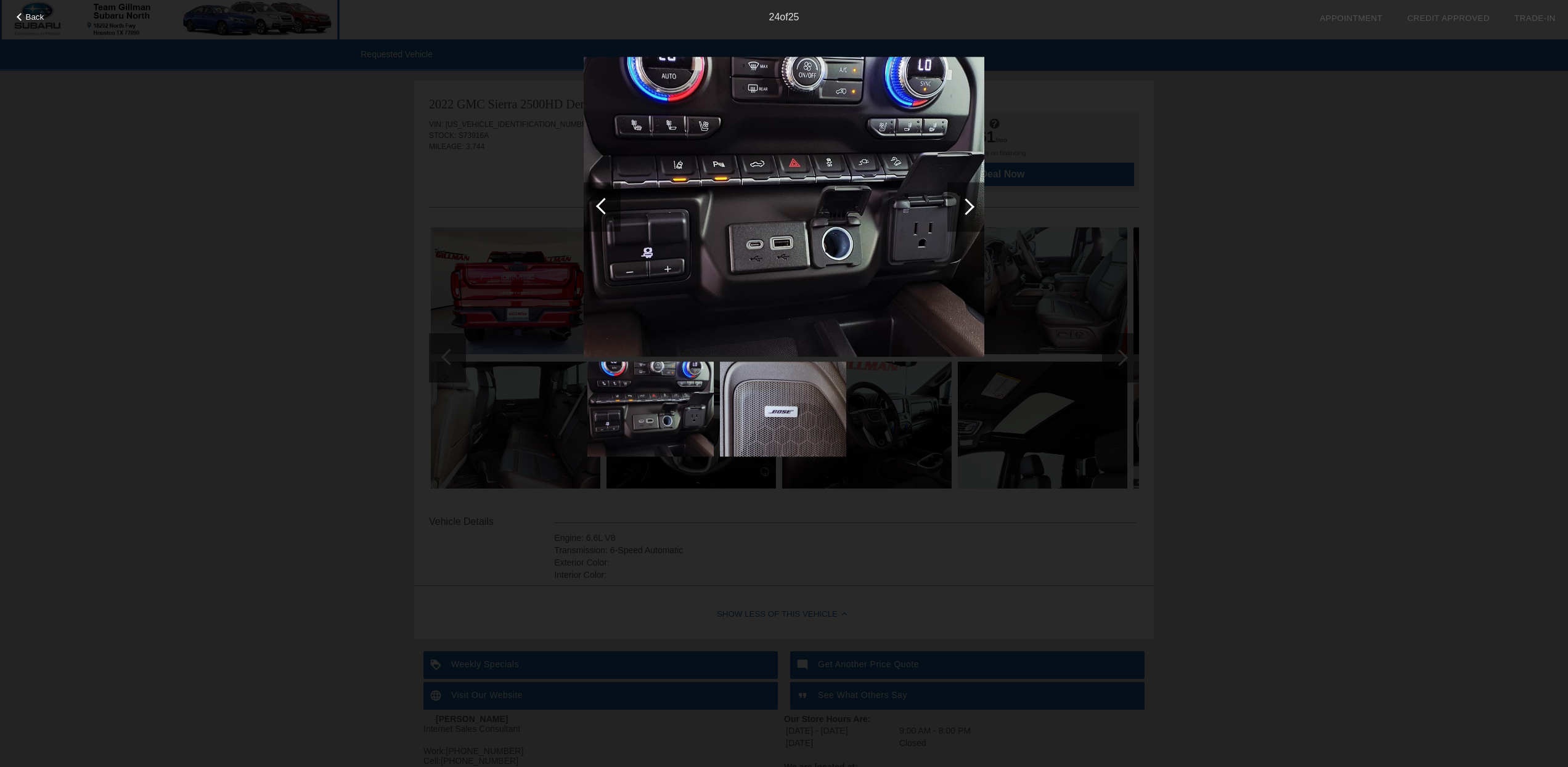
click at [603, 199] on div at bounding box center [605, 206] width 17 height 17
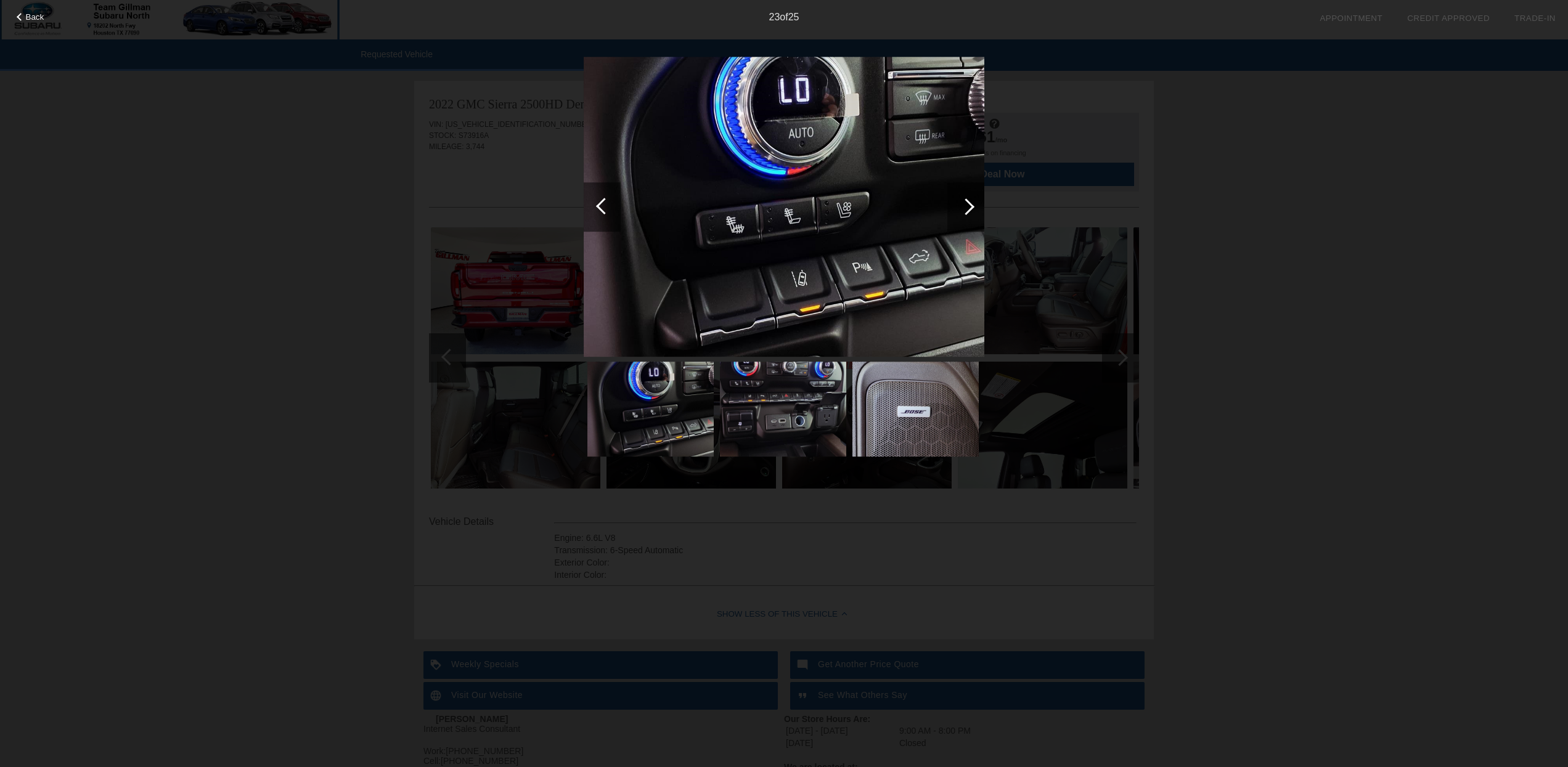
click at [604, 199] on div at bounding box center [605, 206] width 17 height 17
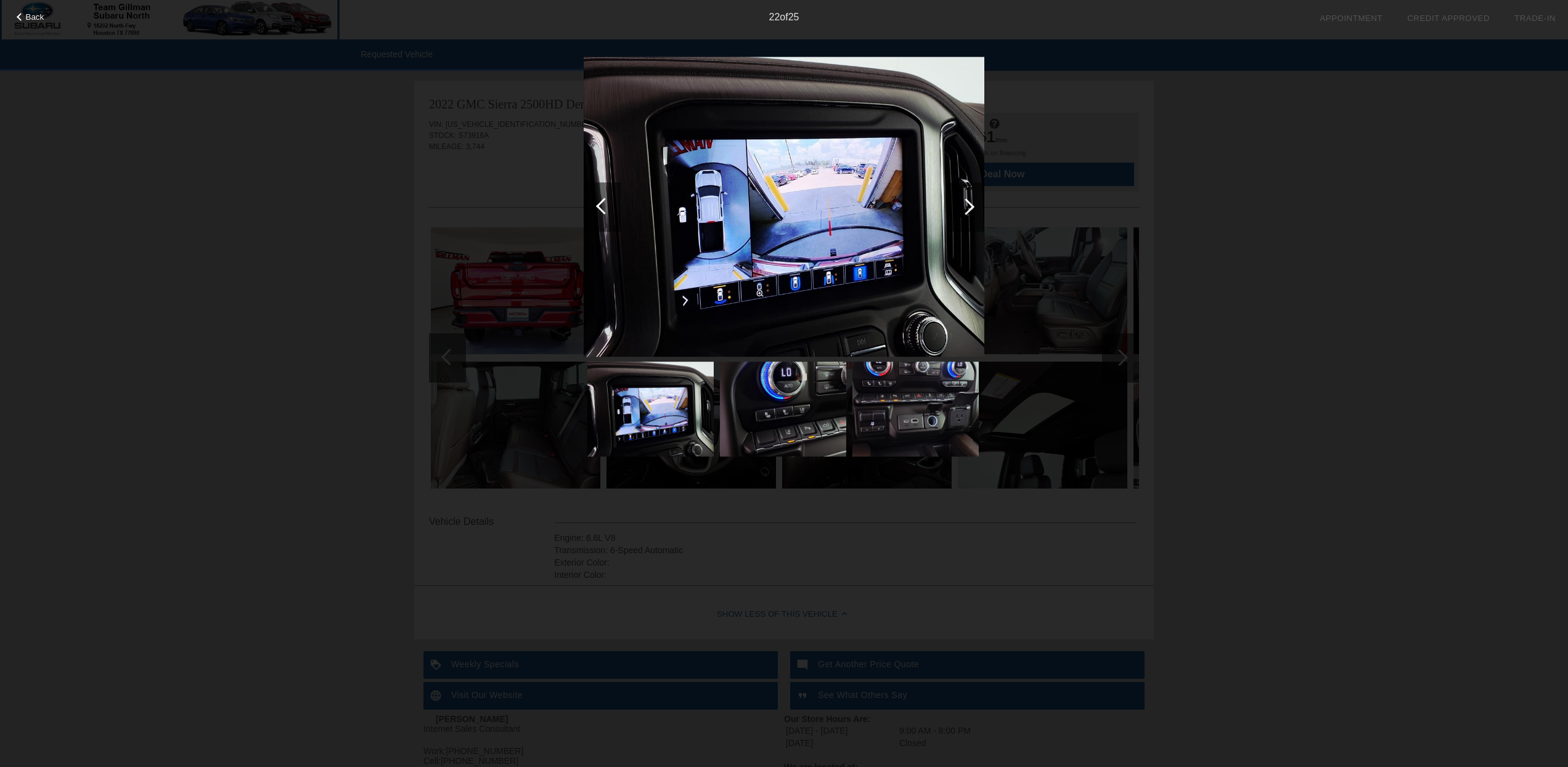
click at [603, 199] on div at bounding box center [605, 206] width 17 height 17
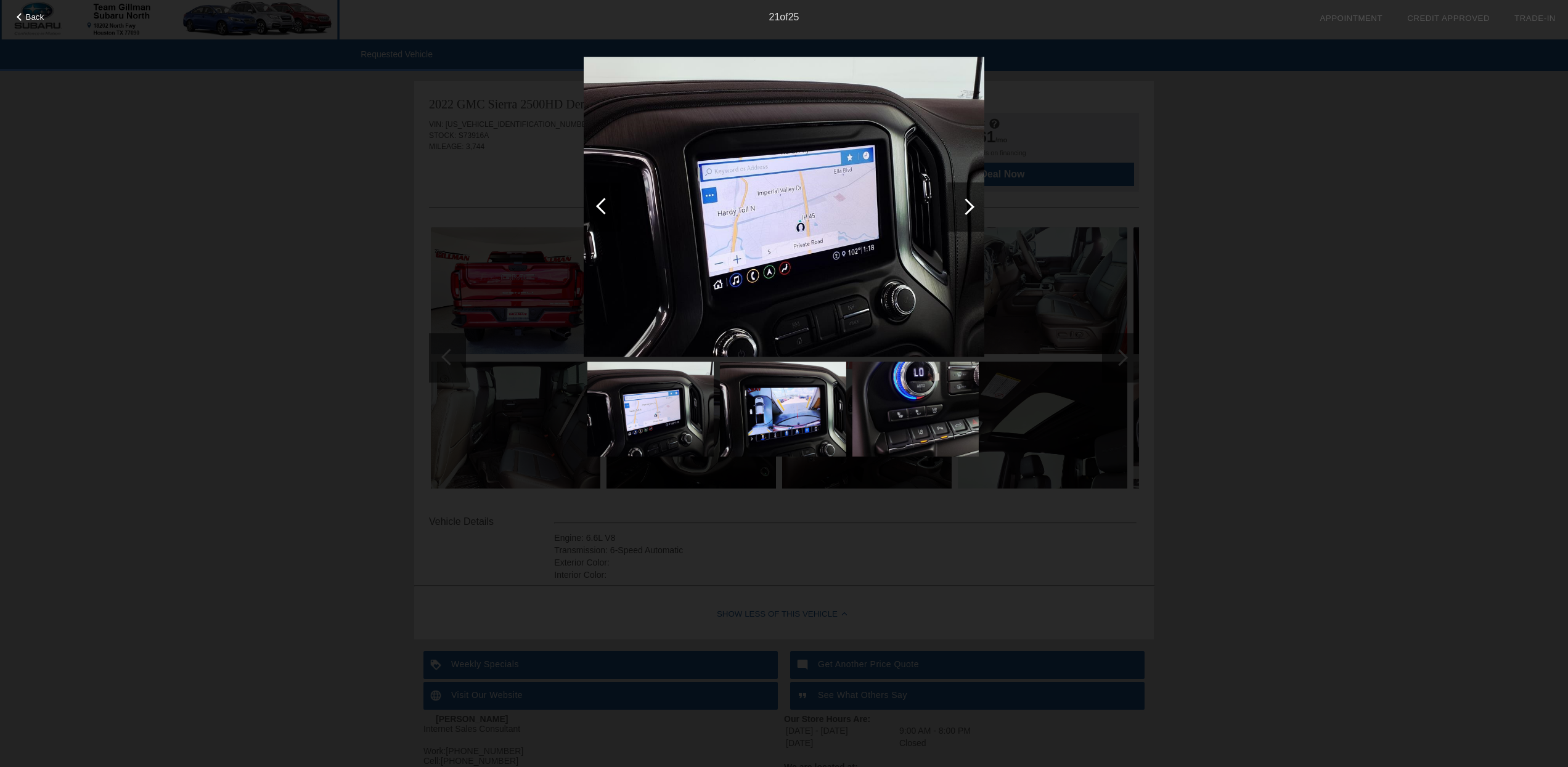
click at [603, 199] on div at bounding box center [605, 206] width 17 height 17
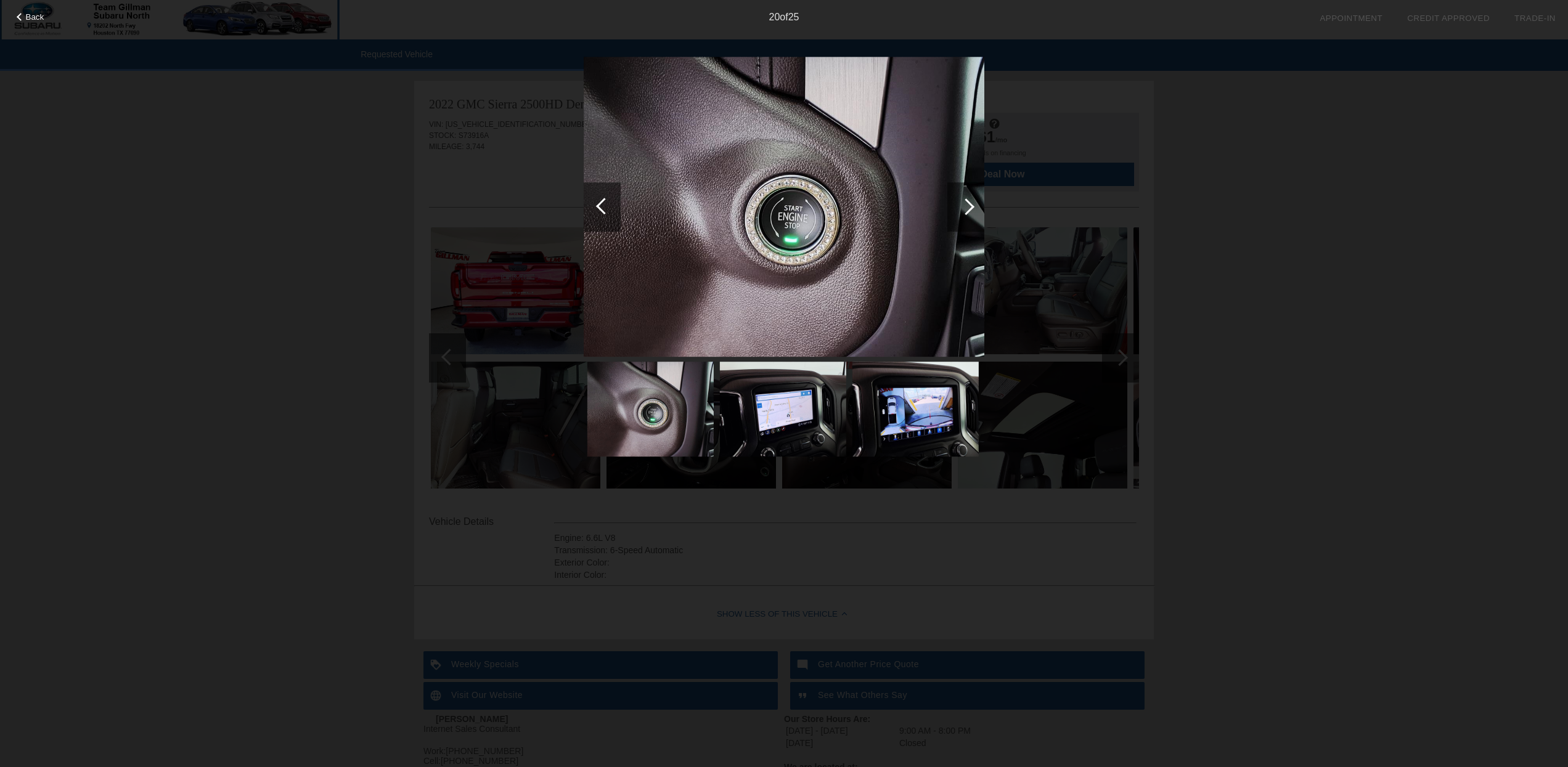
click at [604, 199] on div at bounding box center [605, 206] width 17 height 17
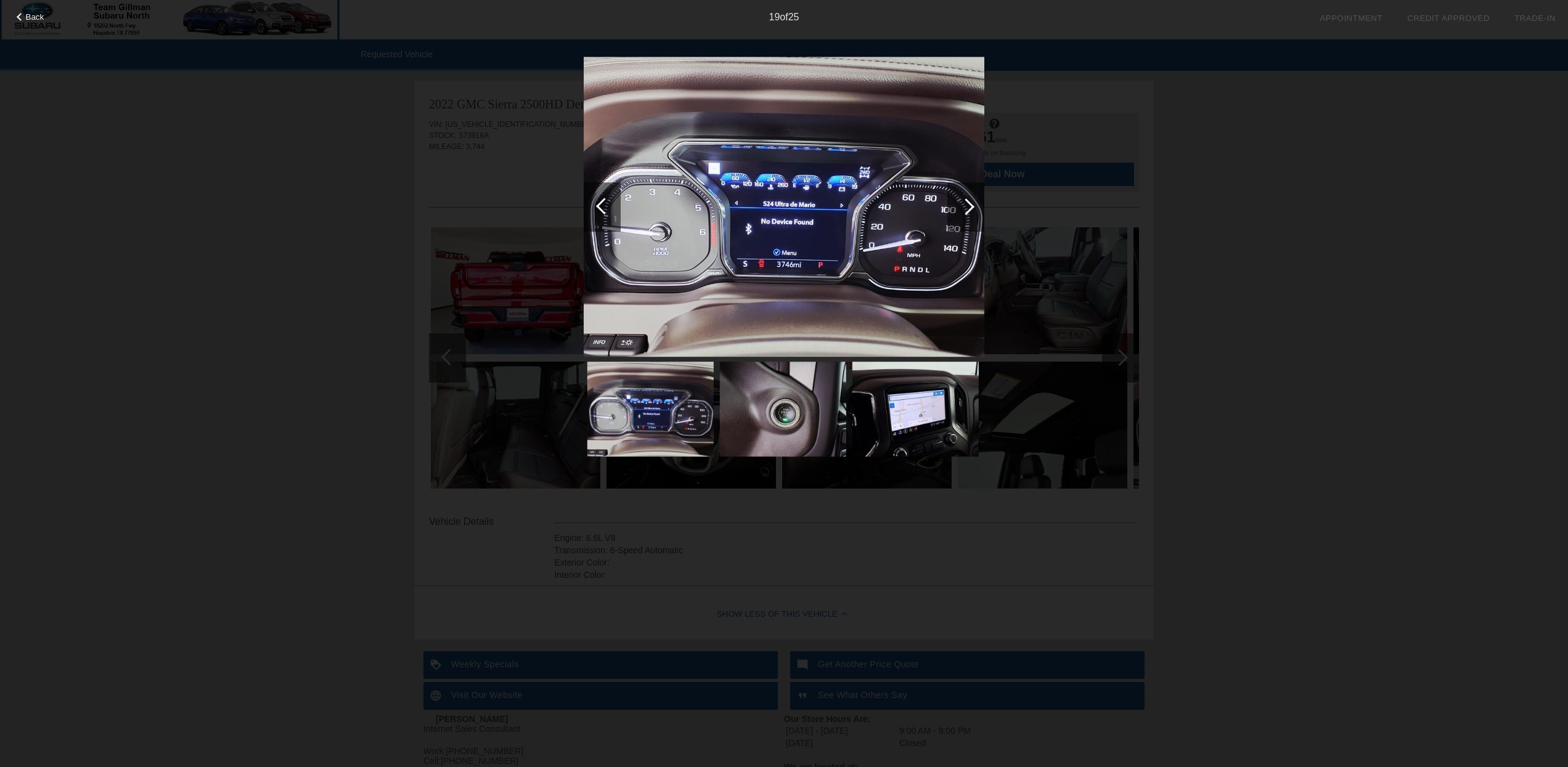
click at [604, 199] on div at bounding box center [605, 206] width 17 height 17
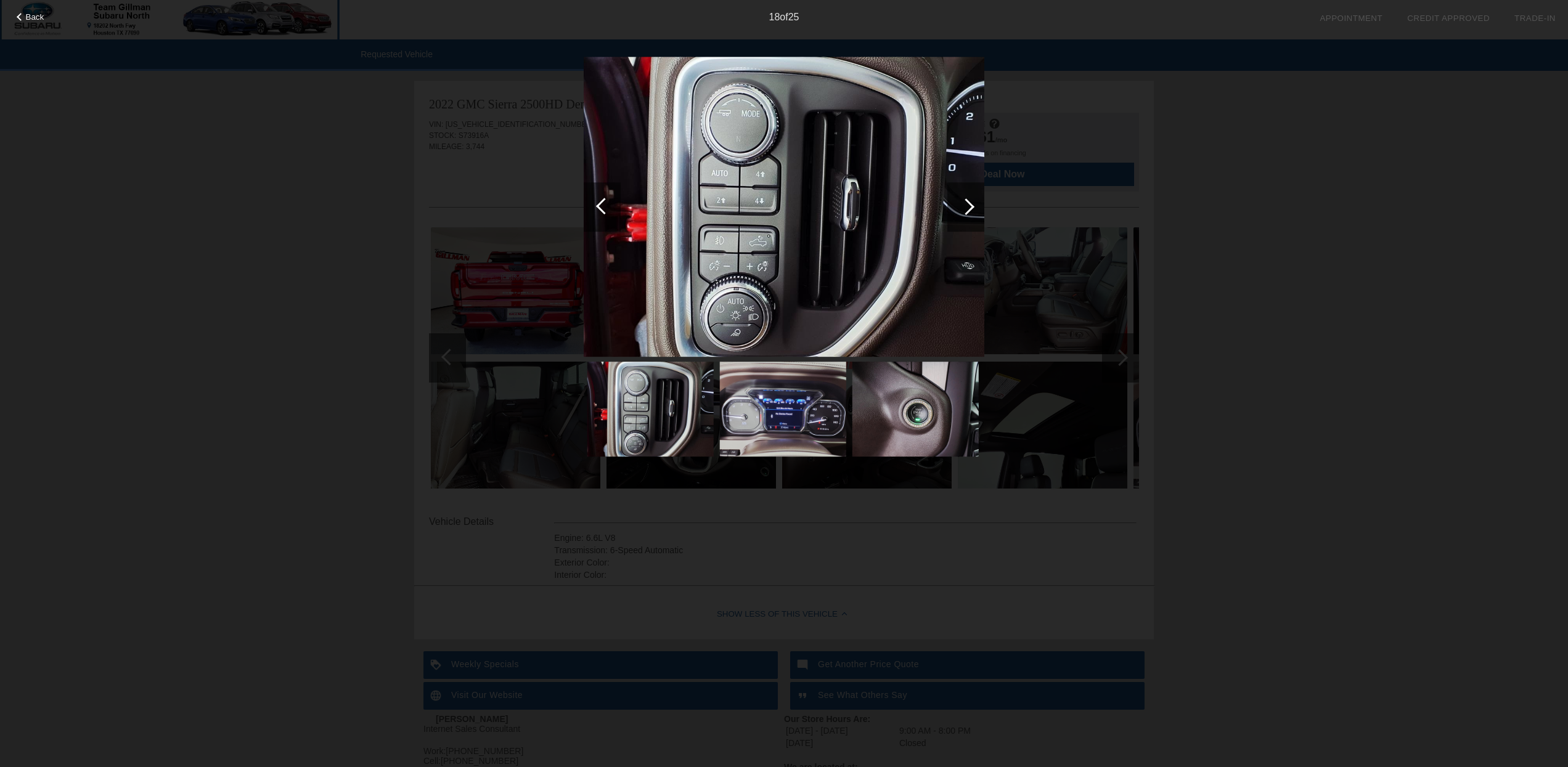
click at [974, 206] on div at bounding box center [967, 207] width 17 height 17
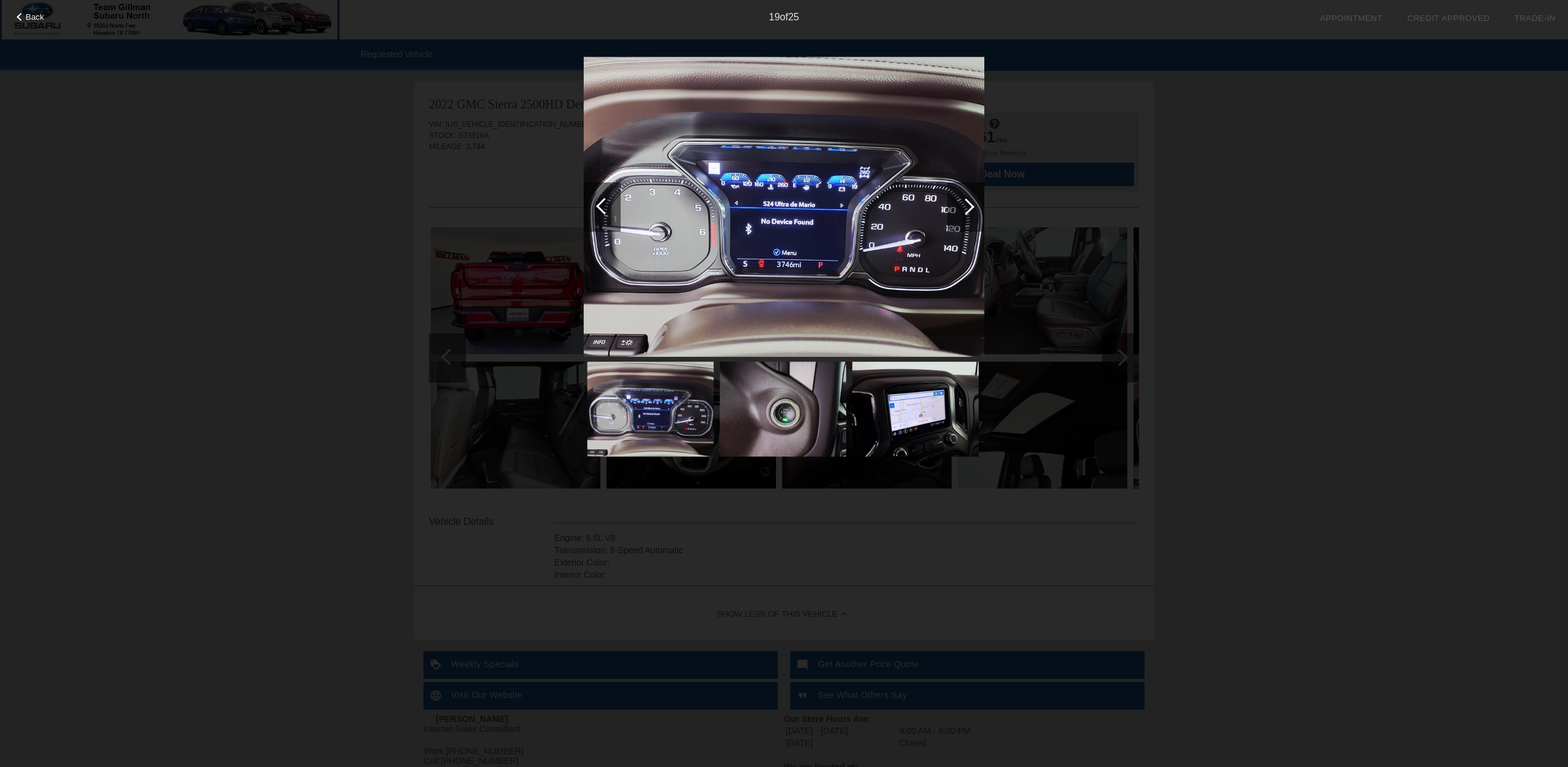
click at [606, 212] on div at bounding box center [605, 206] width 17 height 17
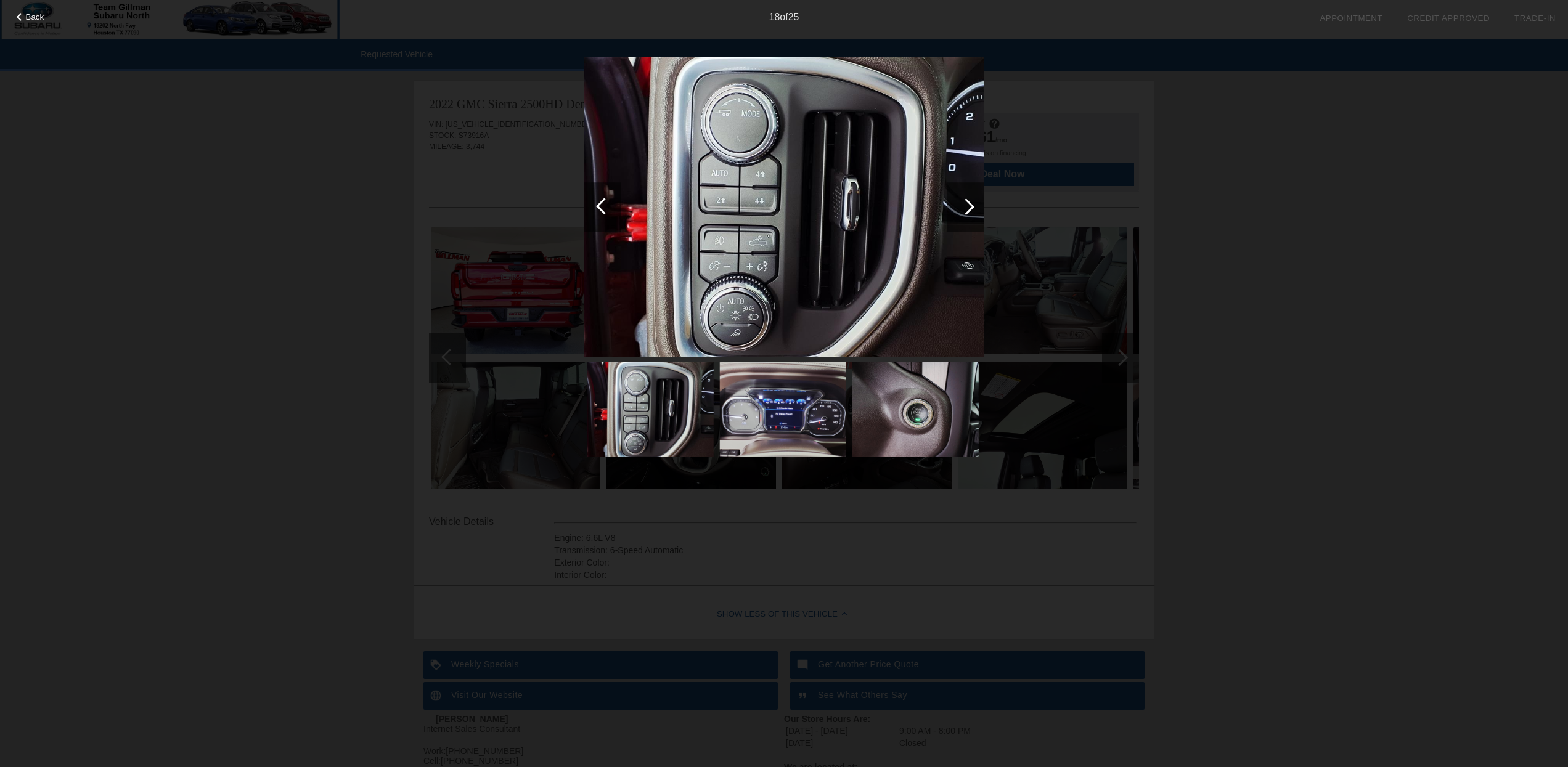
click at [606, 213] on div at bounding box center [605, 206] width 17 height 17
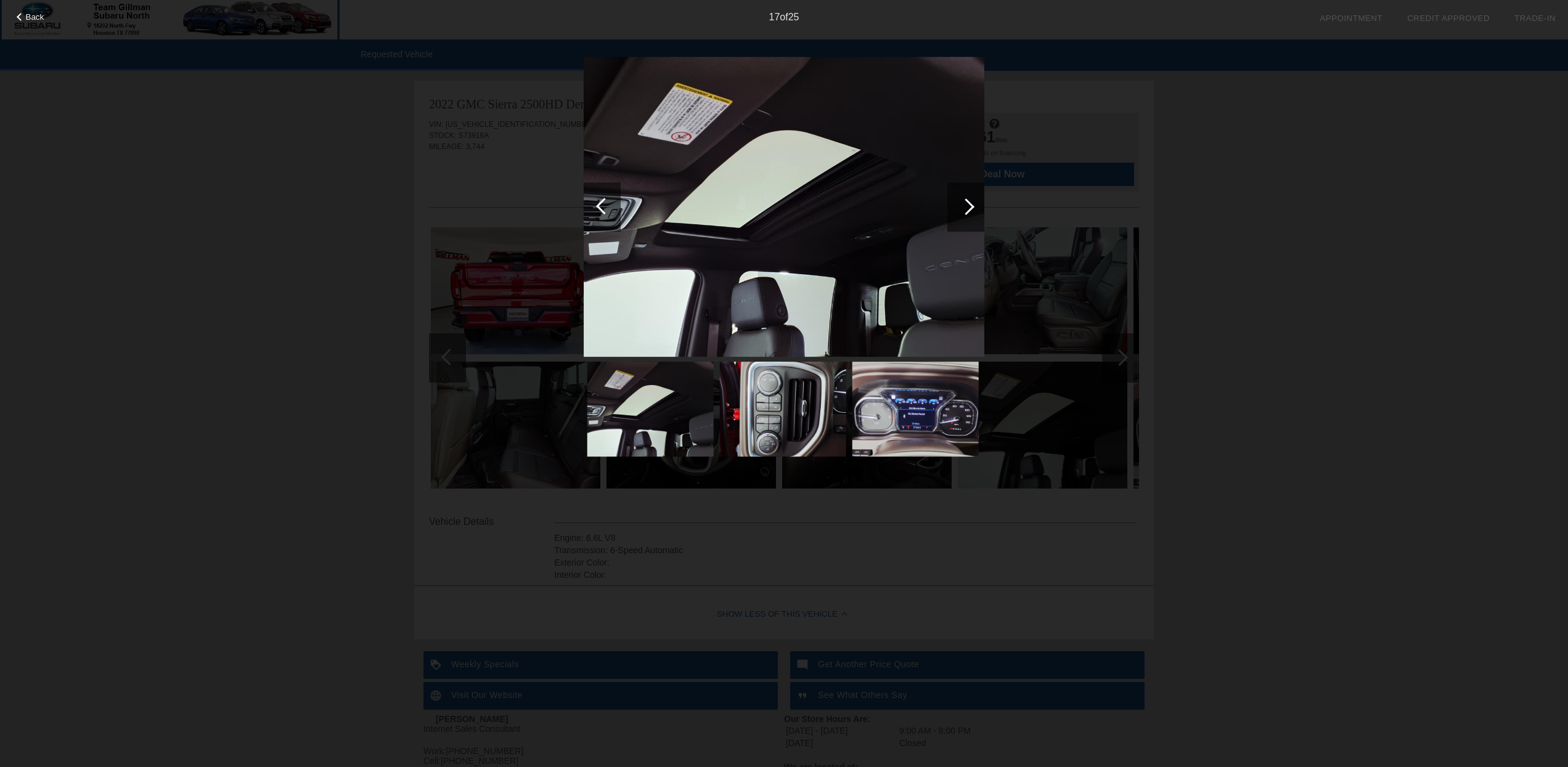
click at [606, 213] on div at bounding box center [605, 206] width 17 height 17
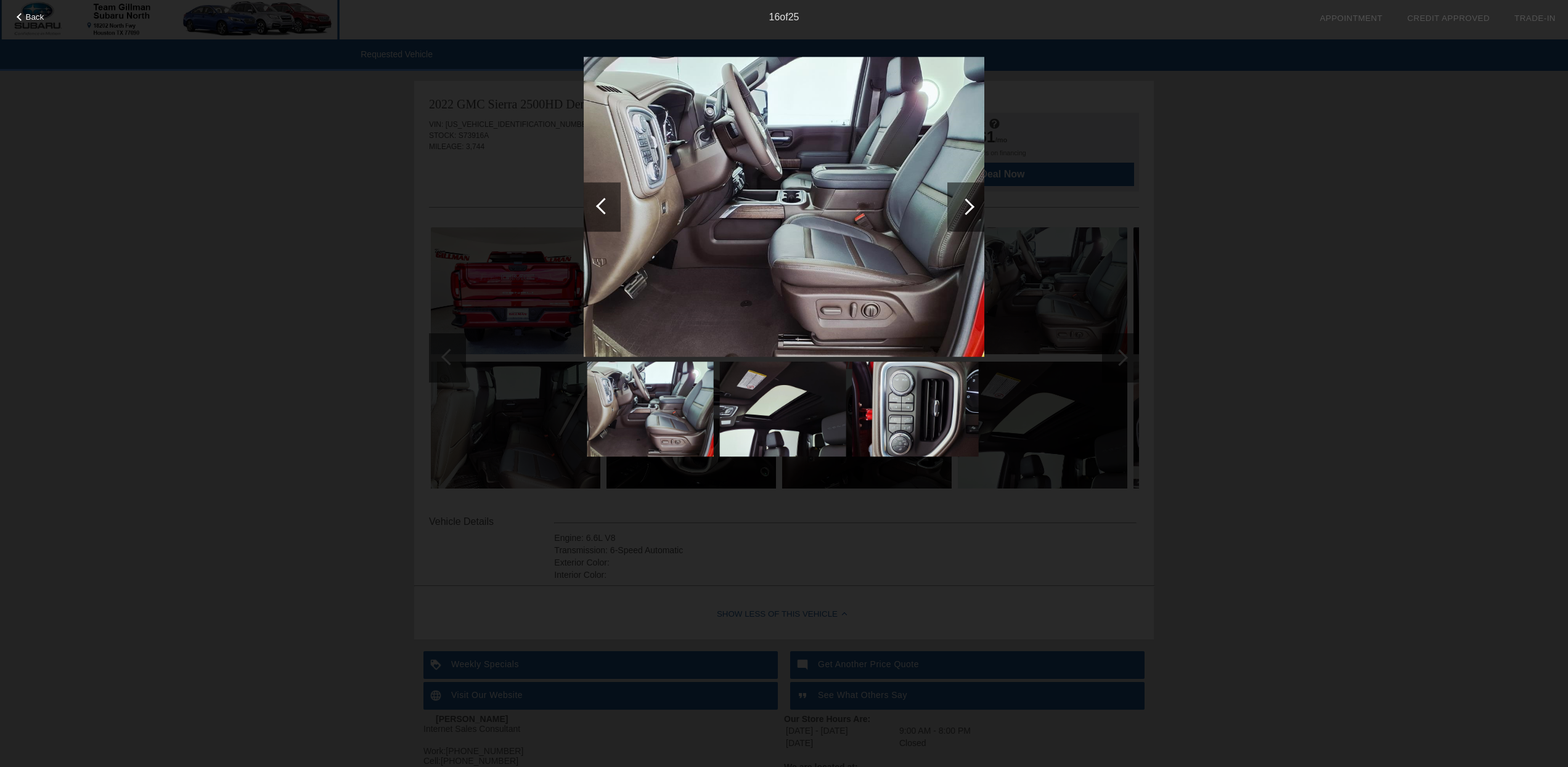
click at [335, 126] on div "Back 16 of 25" at bounding box center [784, 383] width 1568 height 767
click at [35, 14] on span "Back" at bounding box center [35, 16] width 19 height 9
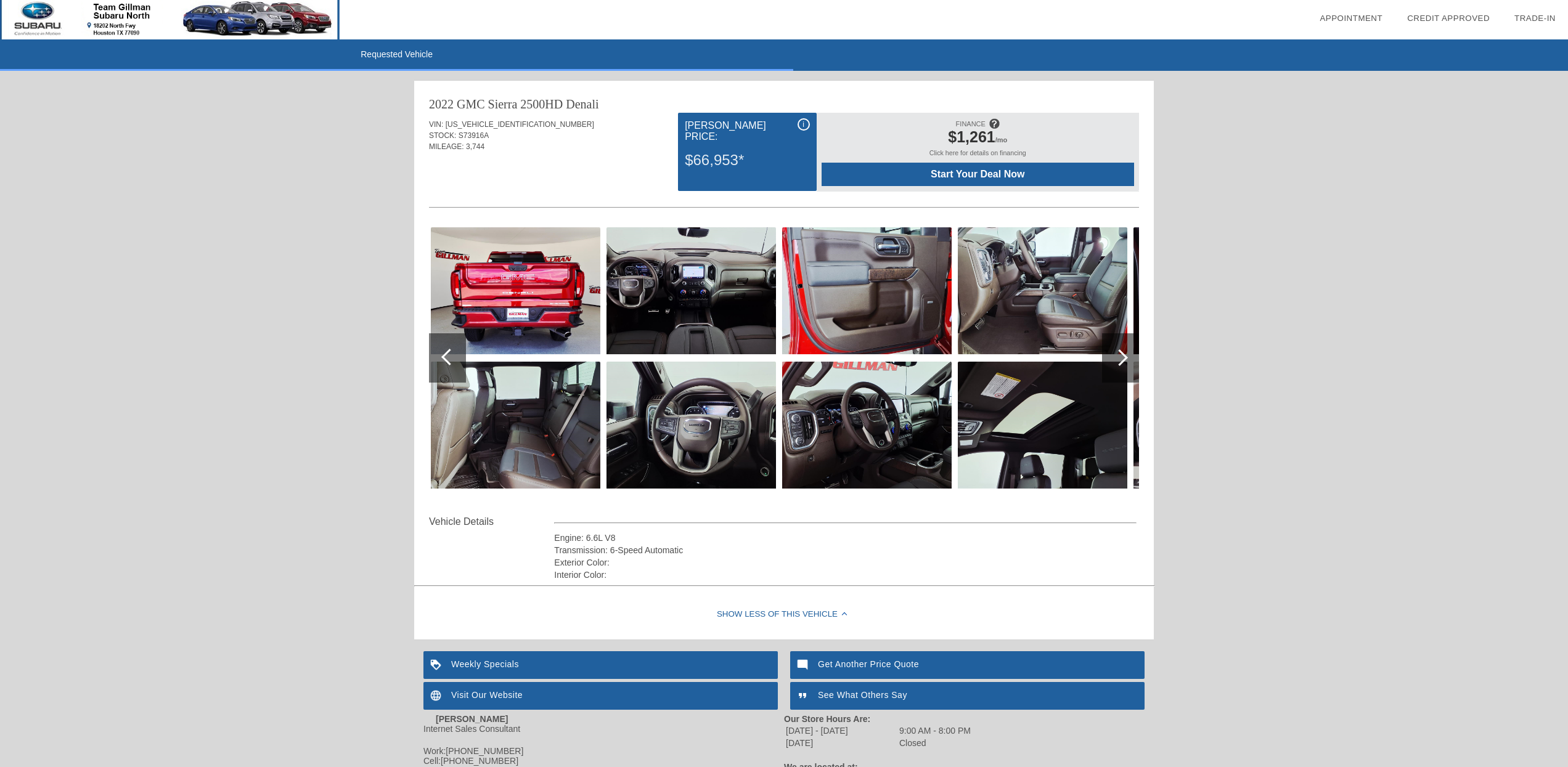
click at [543, 323] on img at bounding box center [515, 290] width 169 height 127
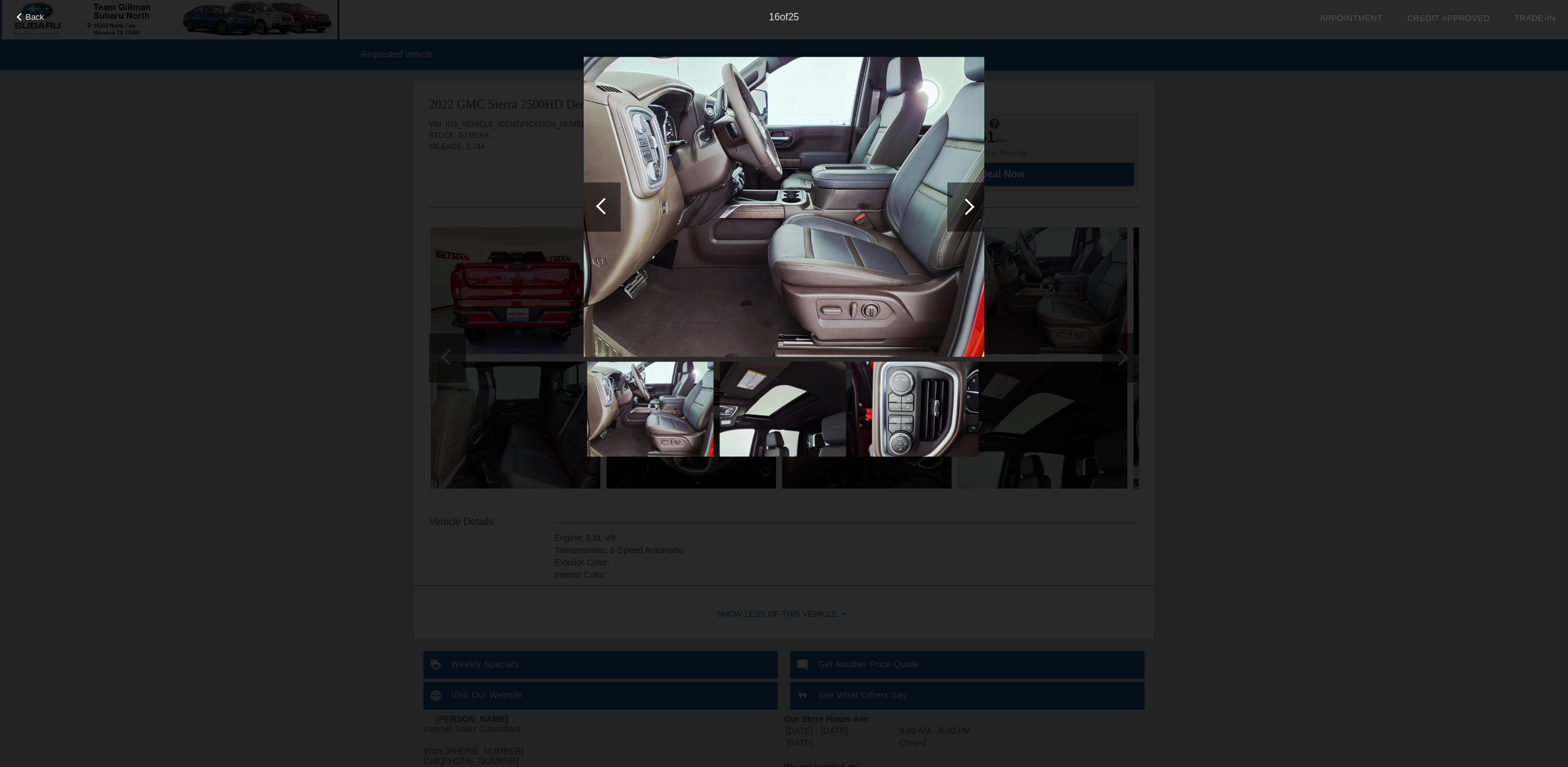
click at [603, 204] on div at bounding box center [605, 206] width 17 height 17
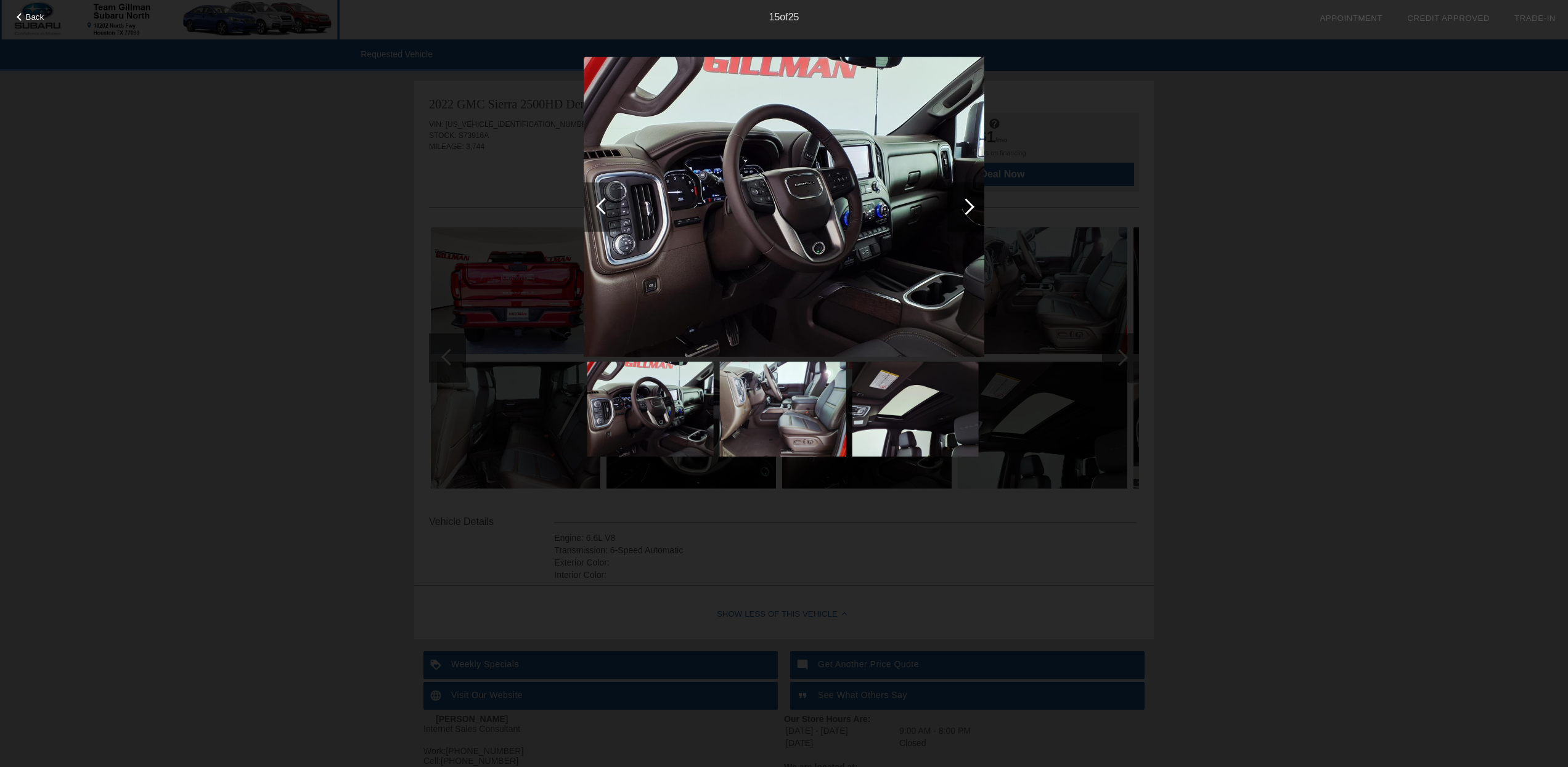
scroll to position [1, 0]
click at [603, 204] on div at bounding box center [605, 206] width 17 height 17
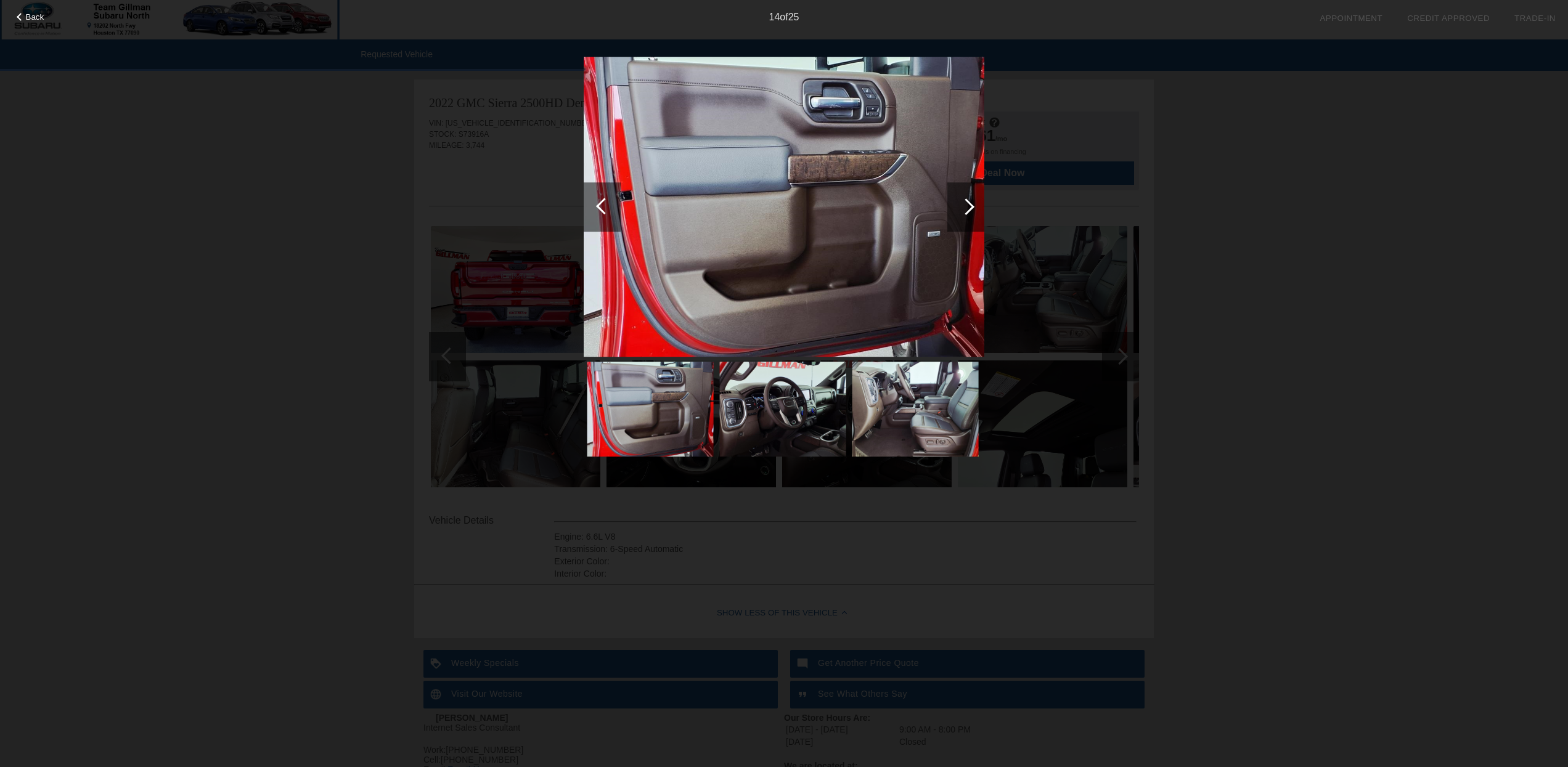
click at [603, 204] on div at bounding box center [605, 206] width 17 height 17
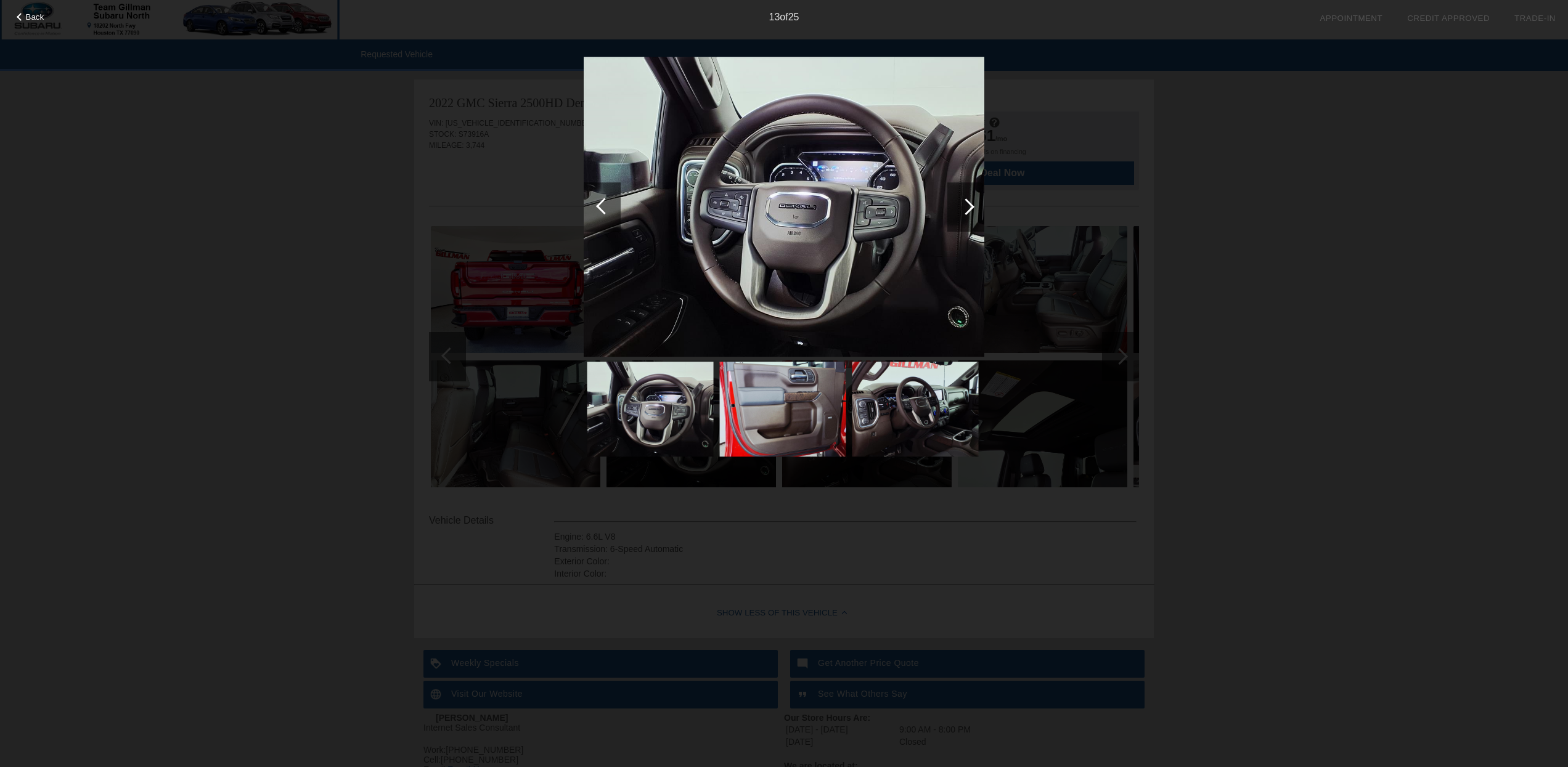
click at [603, 204] on div at bounding box center [605, 206] width 17 height 17
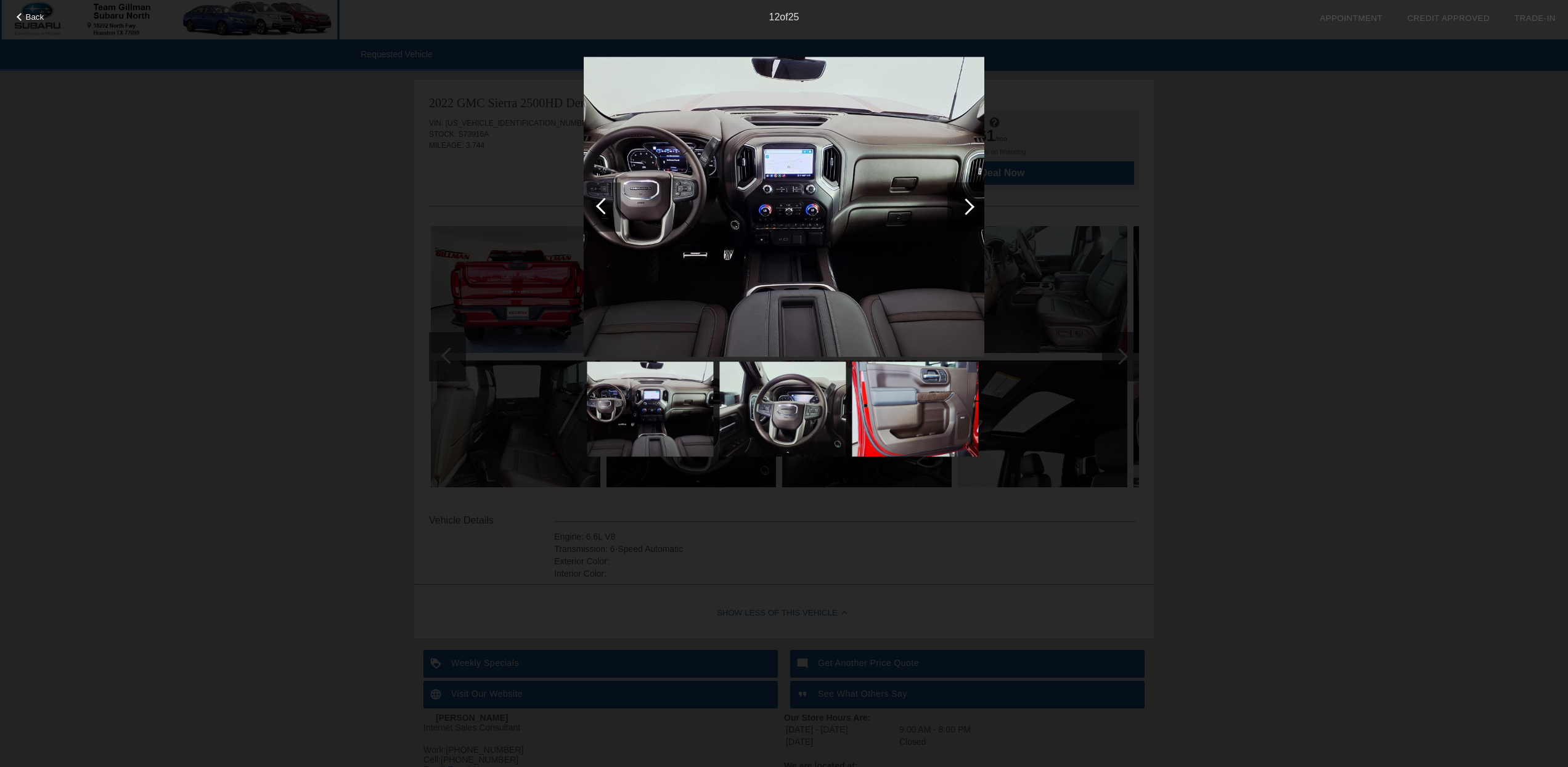
click at [603, 204] on div at bounding box center [605, 206] width 17 height 17
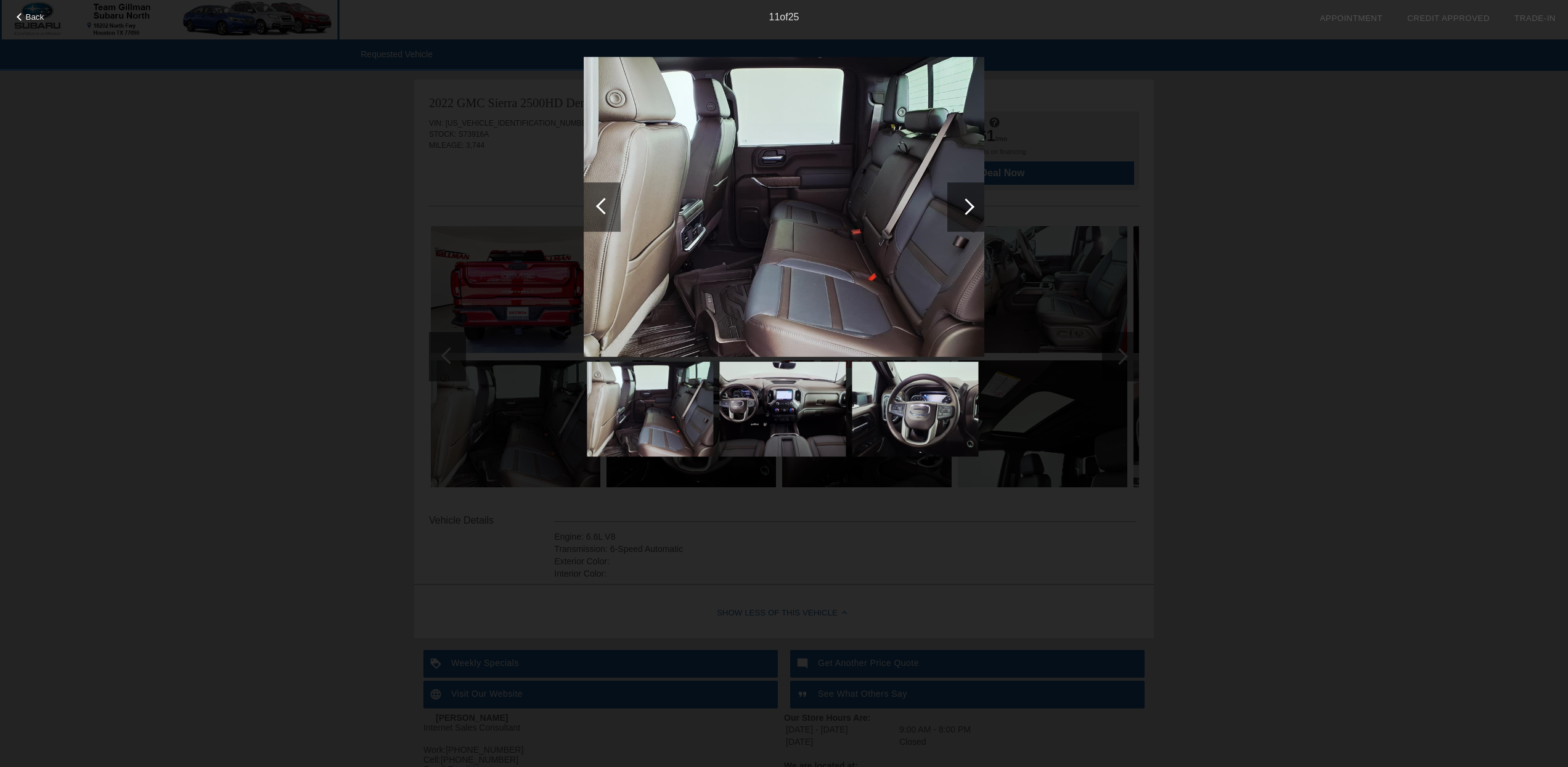
click at [603, 204] on div at bounding box center [605, 206] width 17 height 17
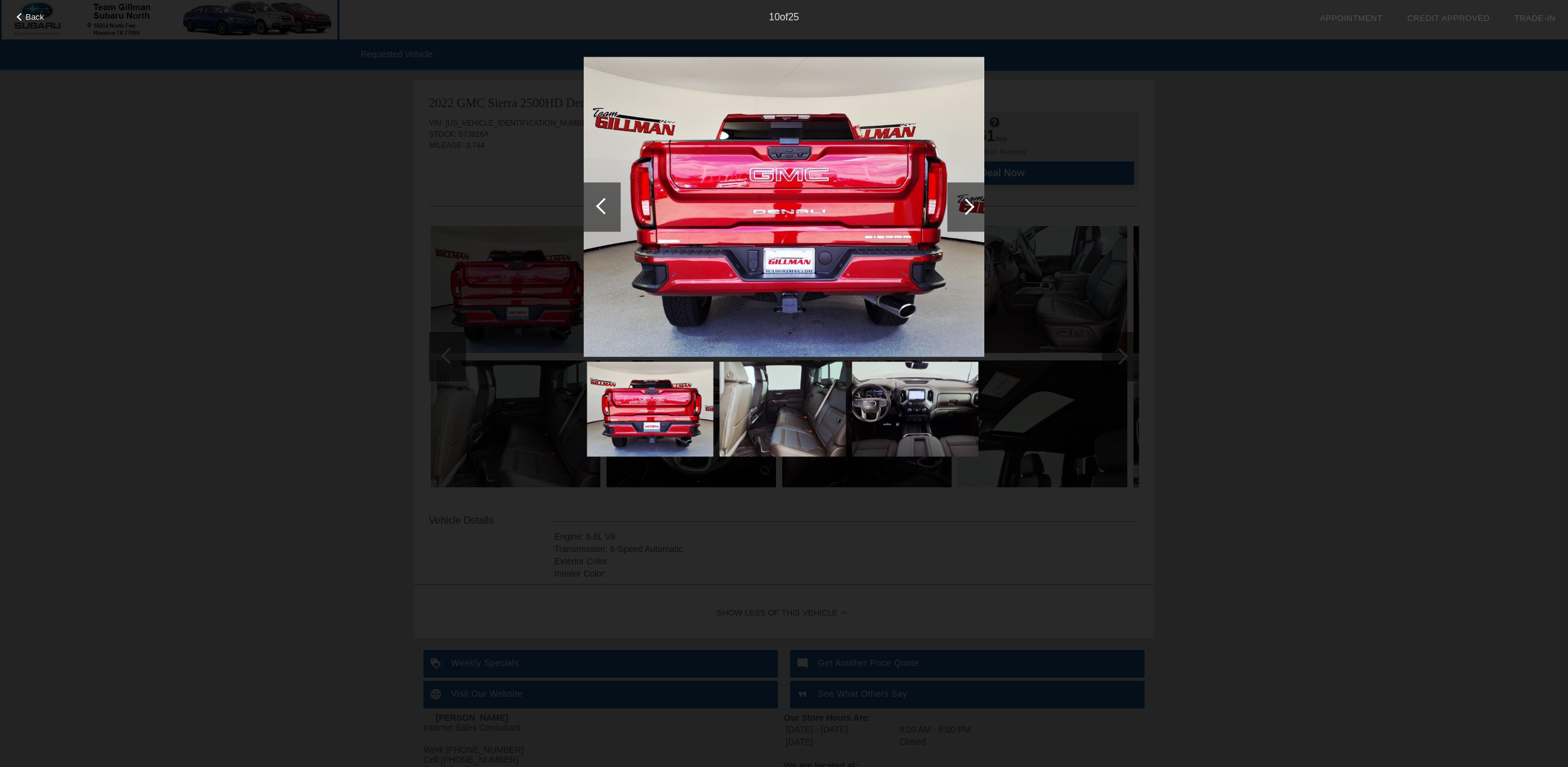
click at [603, 204] on div at bounding box center [605, 206] width 17 height 17
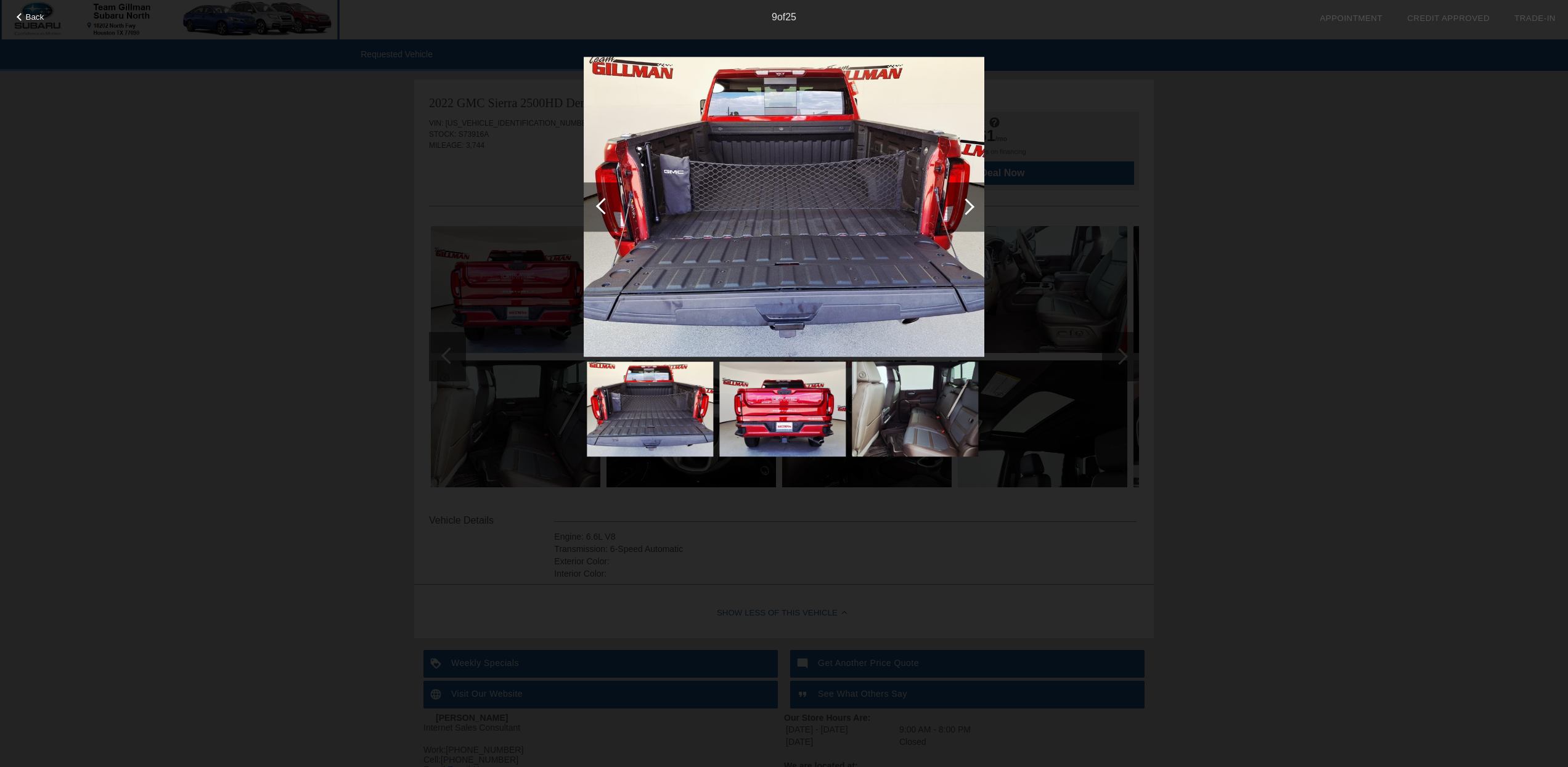
click at [603, 204] on div at bounding box center [605, 206] width 17 height 17
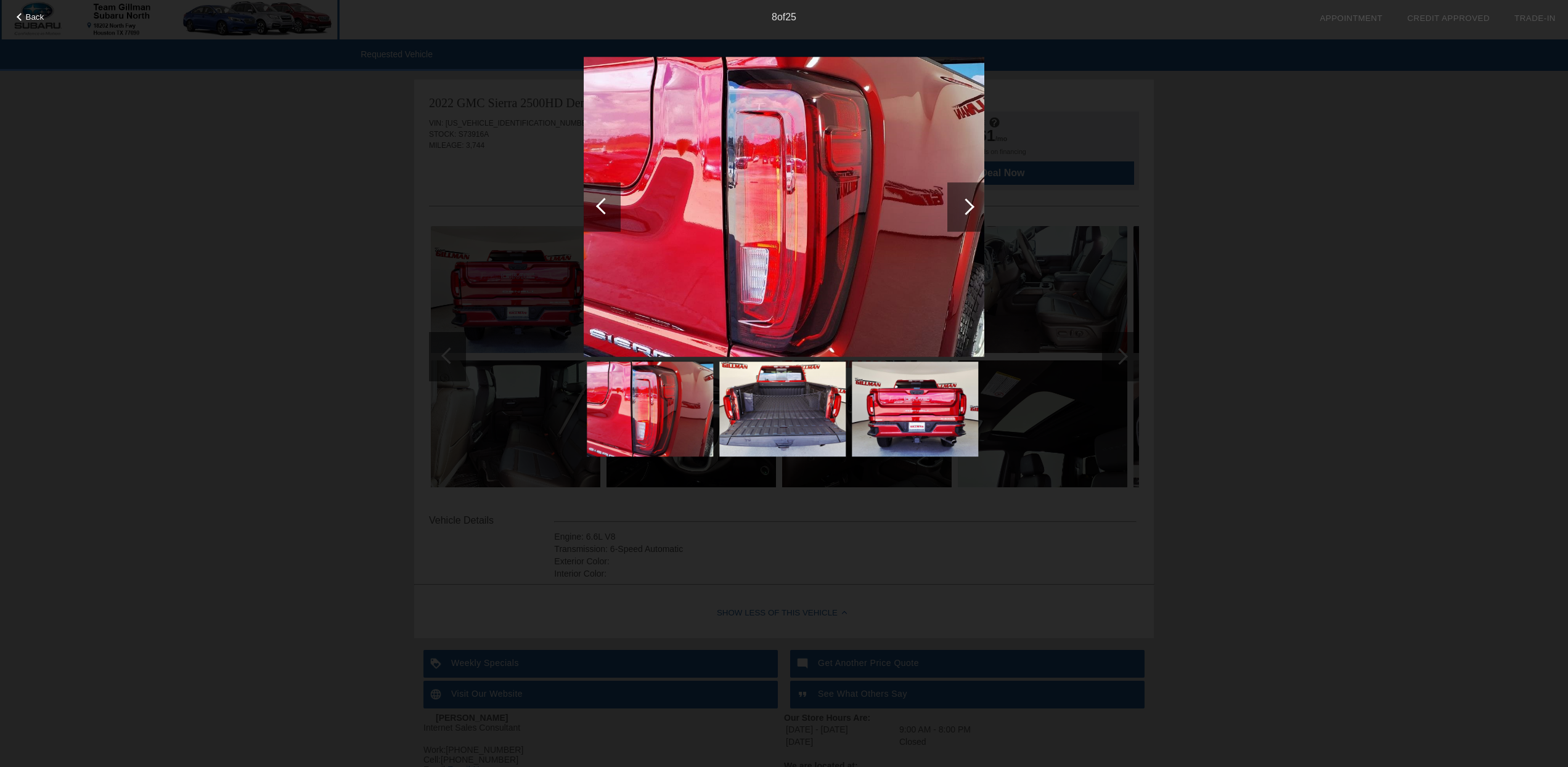
click at [603, 204] on div at bounding box center [605, 206] width 17 height 17
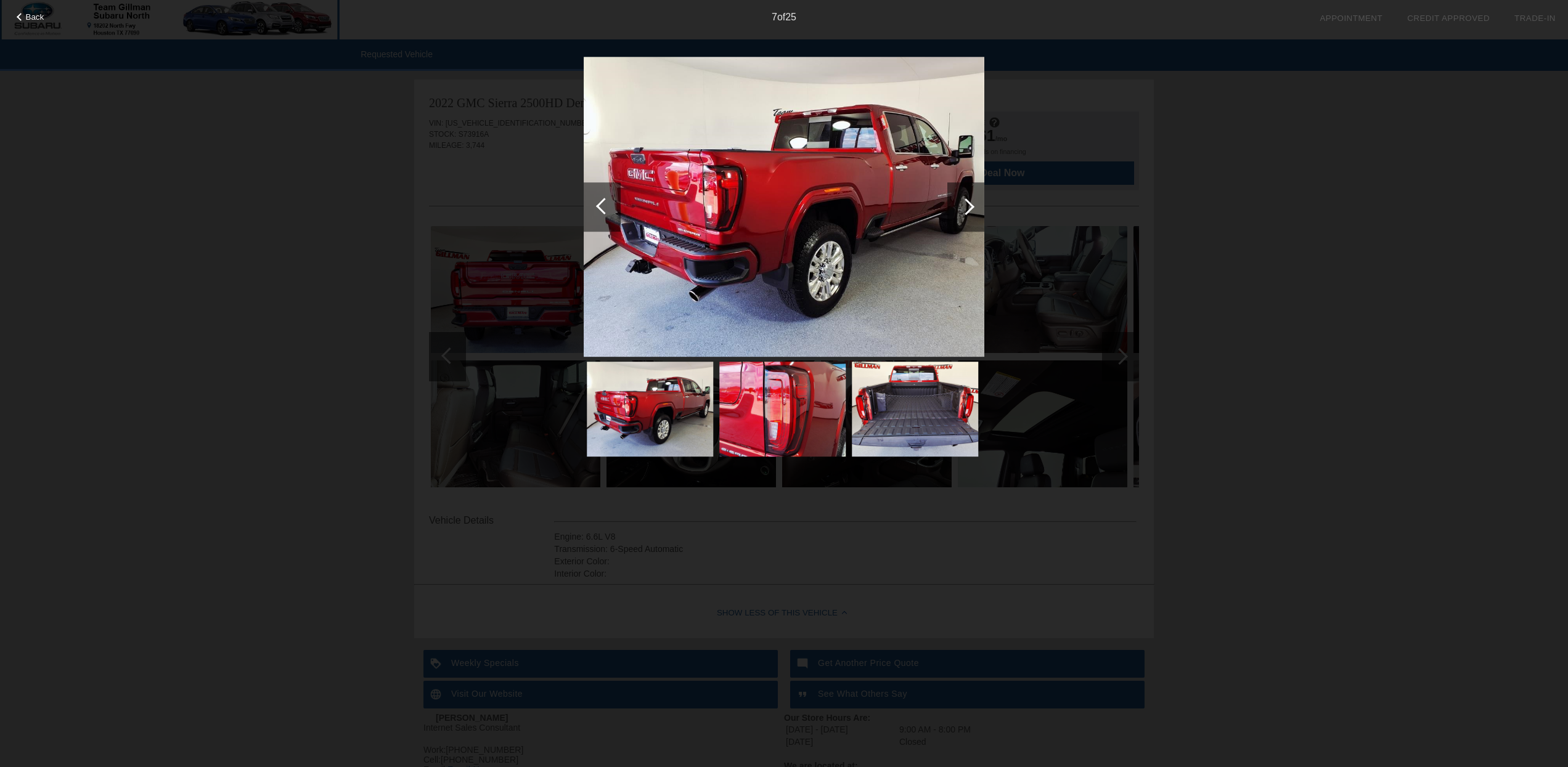
click at [603, 204] on div at bounding box center [605, 206] width 17 height 17
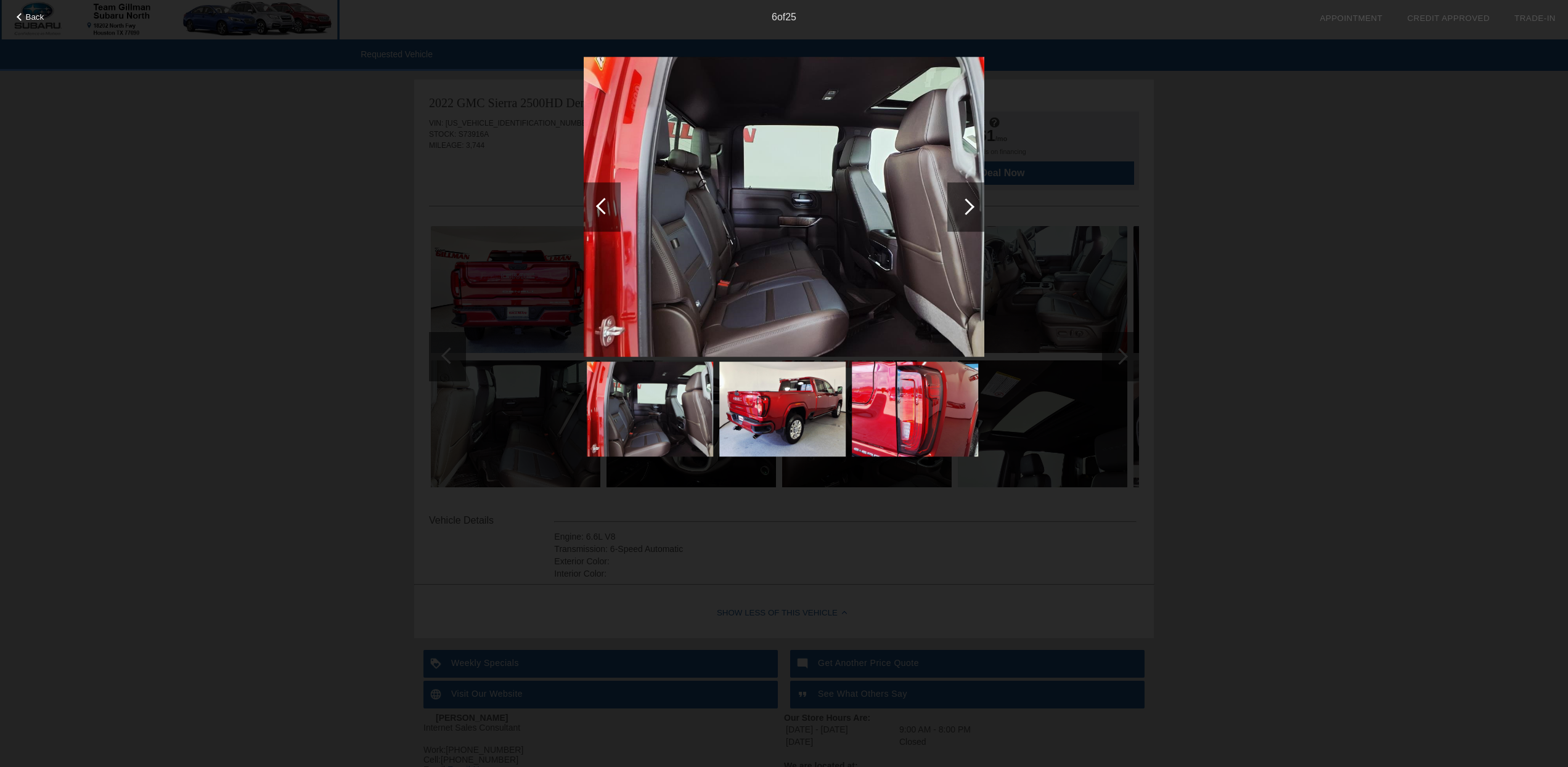
click at [603, 204] on div at bounding box center [605, 206] width 17 height 17
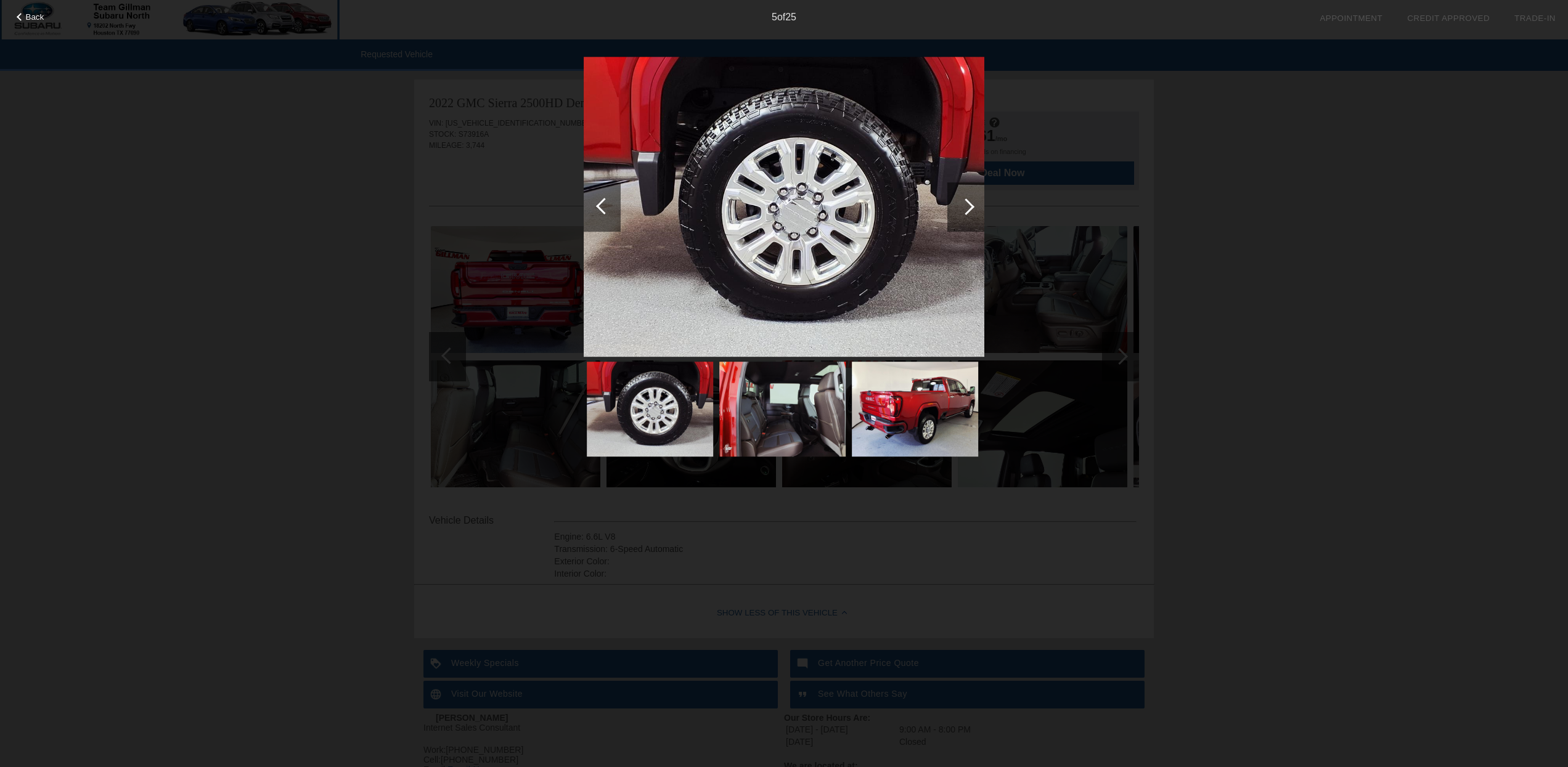
click at [603, 204] on div at bounding box center [605, 206] width 17 height 17
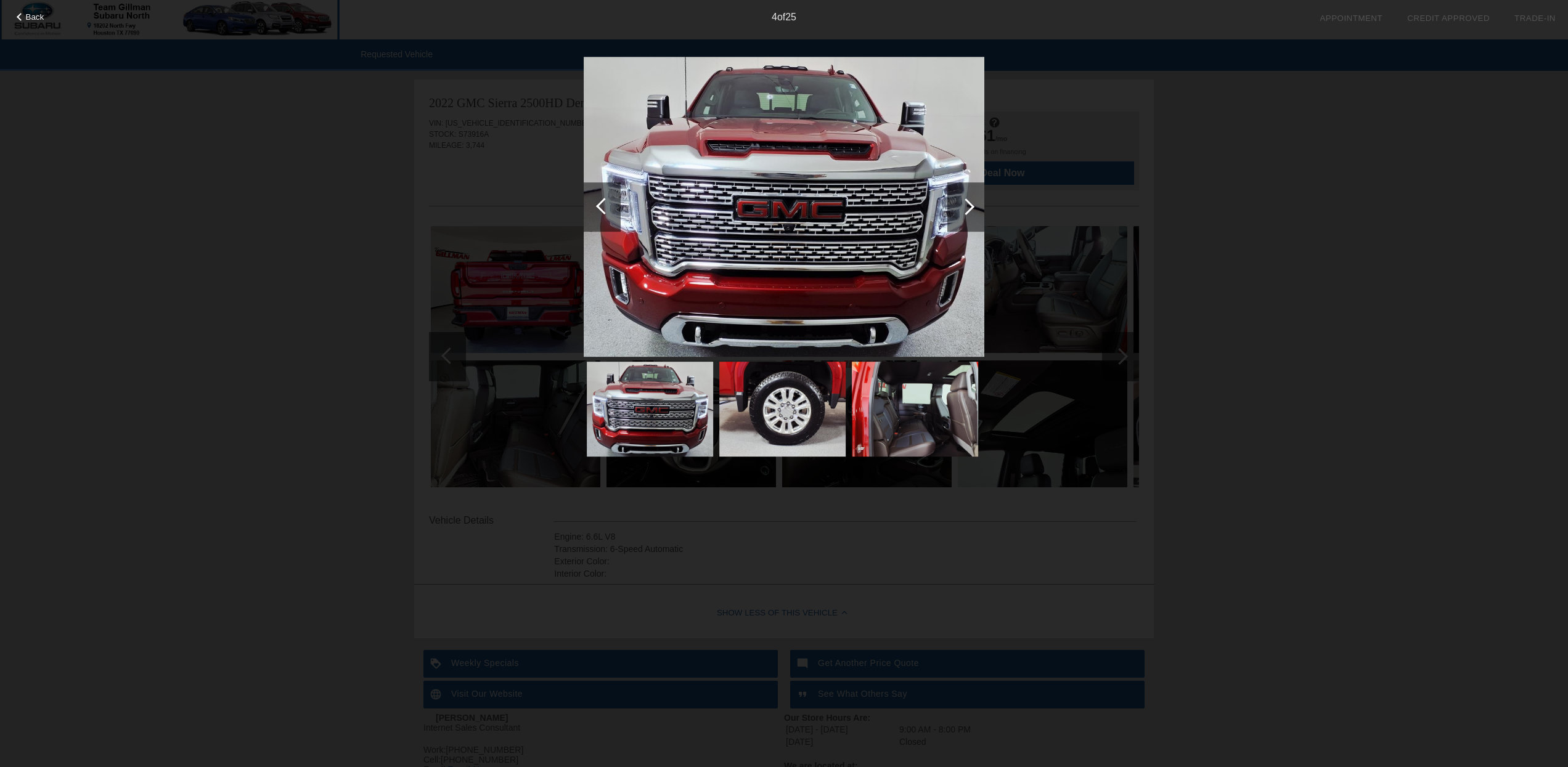
click at [603, 204] on div at bounding box center [605, 206] width 17 height 17
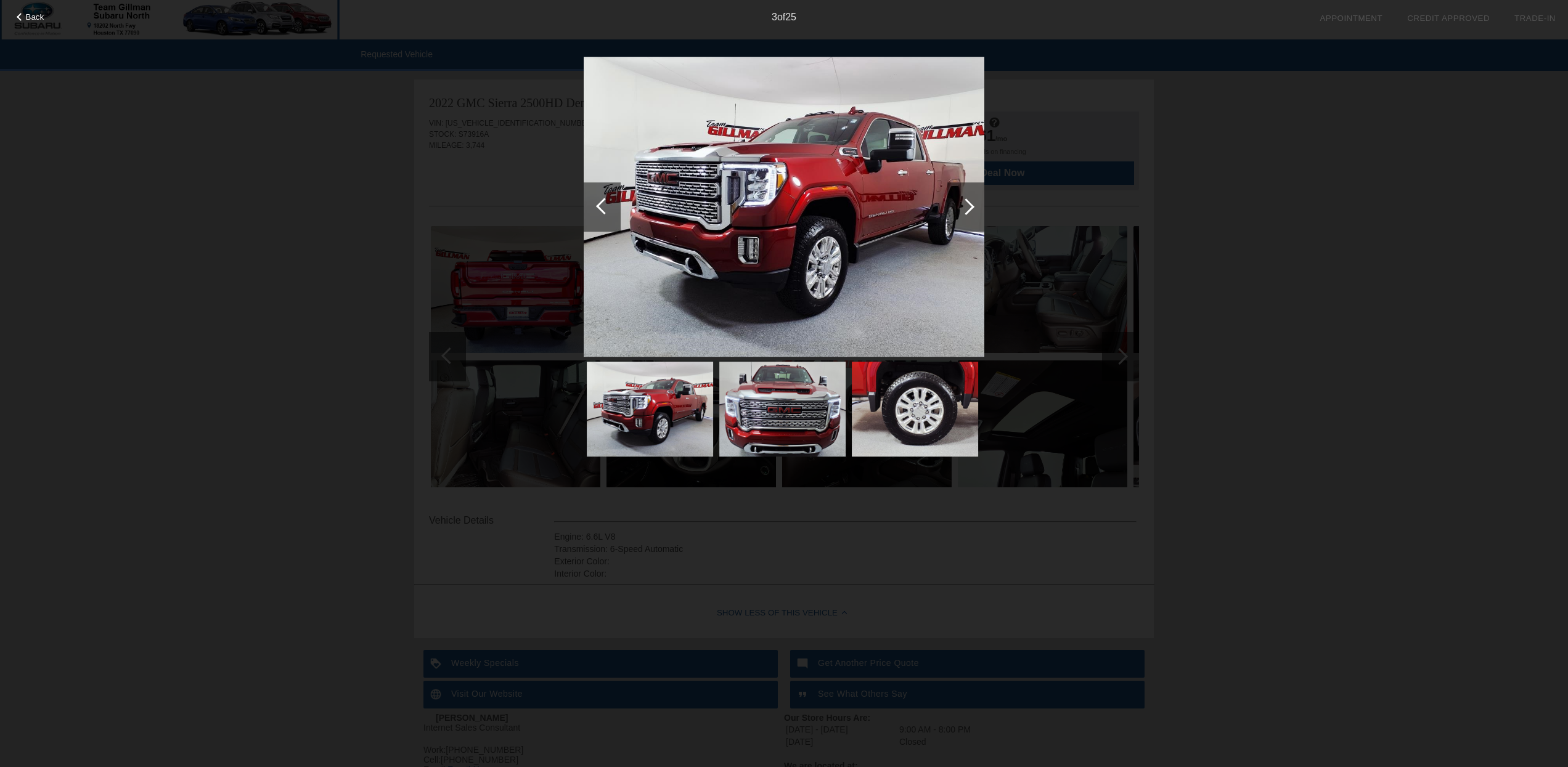
click at [603, 204] on div at bounding box center [605, 206] width 17 height 17
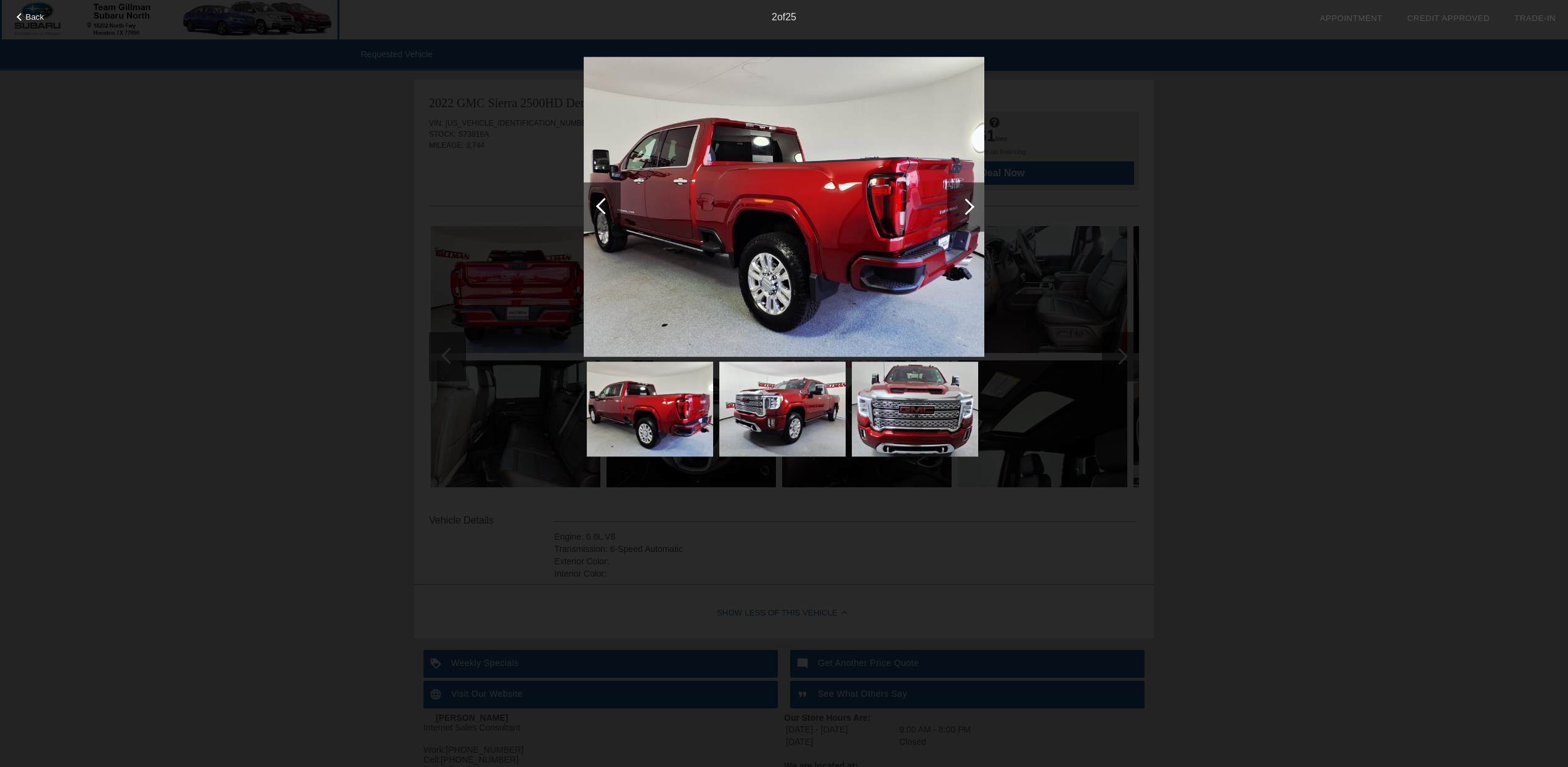
click at [603, 204] on div at bounding box center [605, 206] width 17 height 17
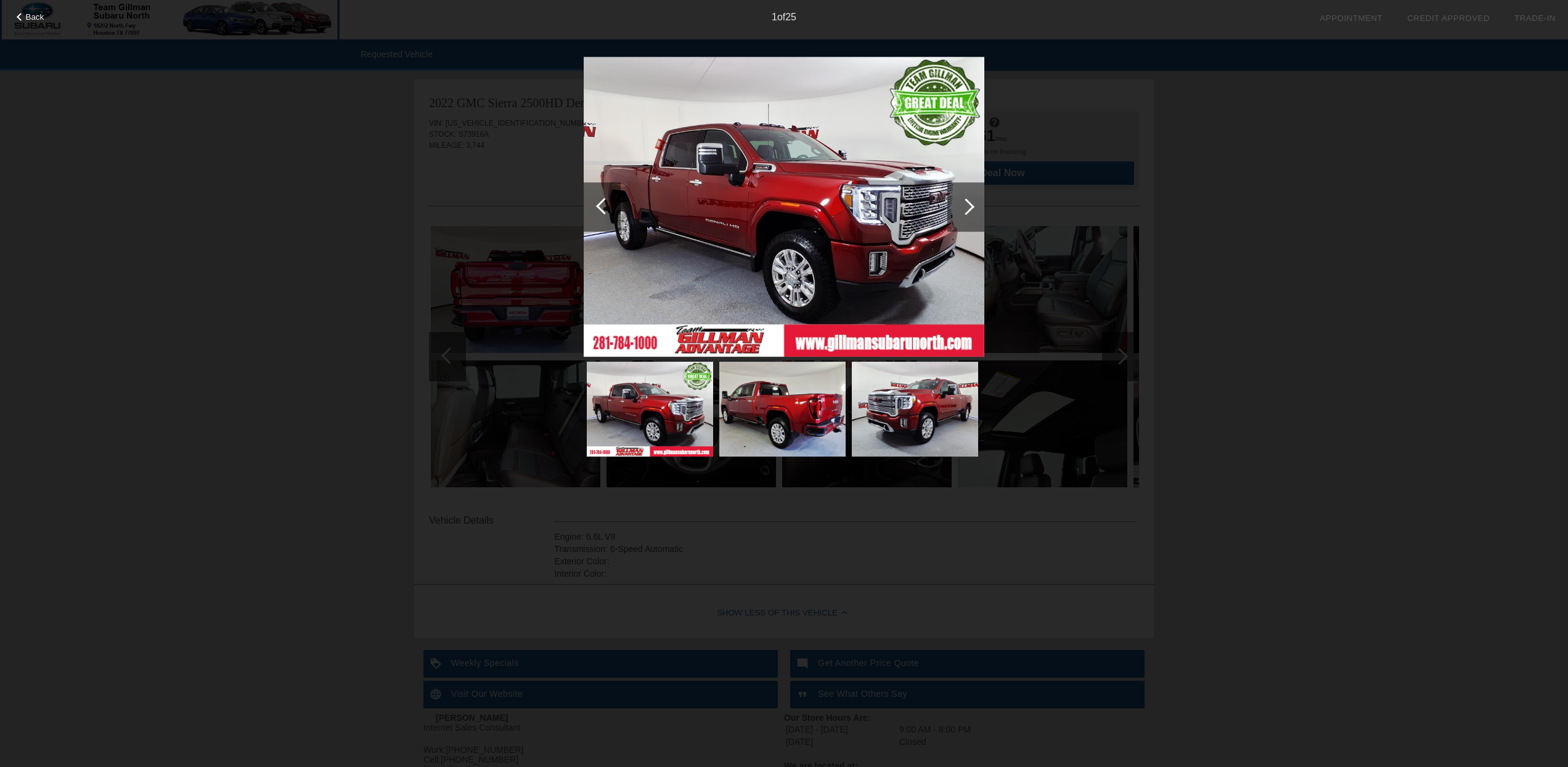
click at [603, 204] on div at bounding box center [605, 206] width 17 height 17
click at [30, 17] on span "Back" at bounding box center [35, 16] width 19 height 9
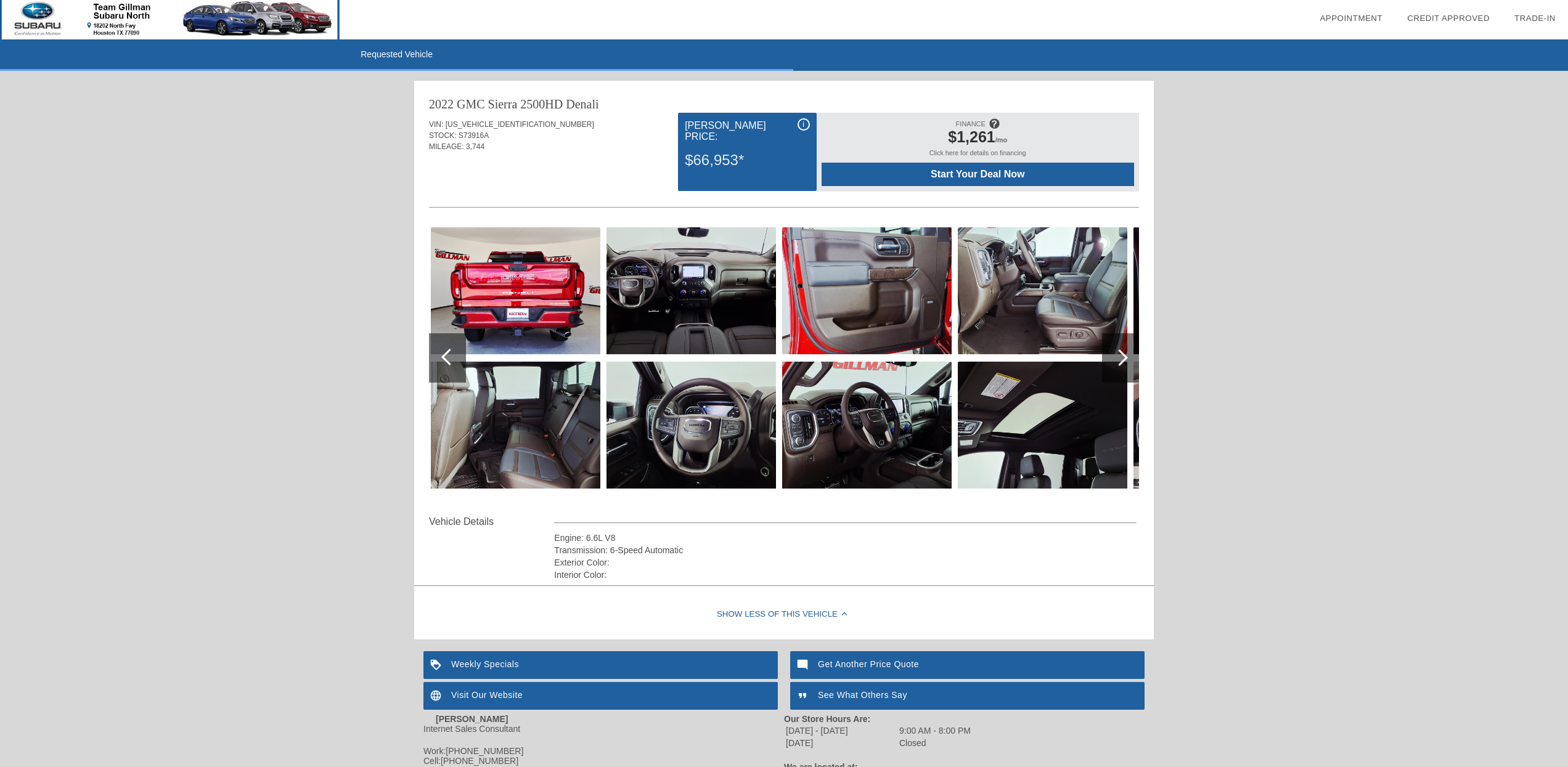
scroll to position [0, 0]
